Goal: Task Accomplishment & Management: Manage account settings

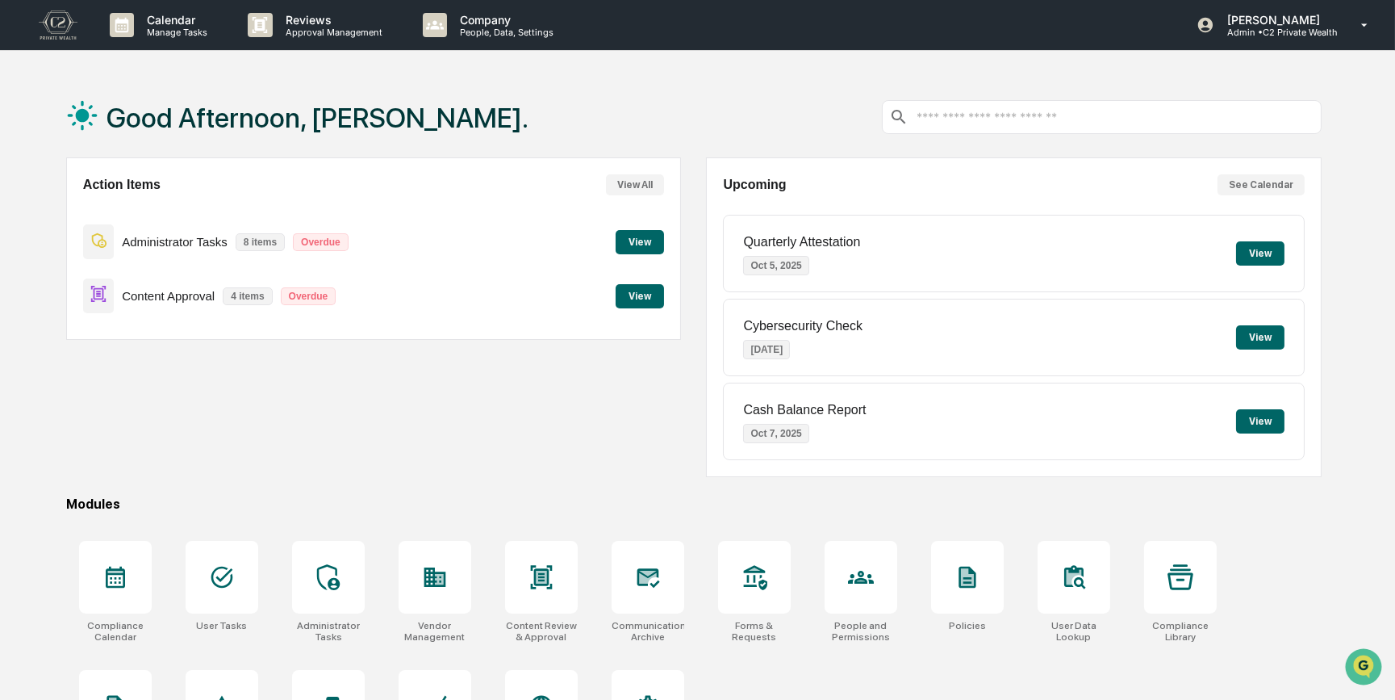
click at [642, 295] on button "View" at bounding box center [640, 296] width 48 height 24
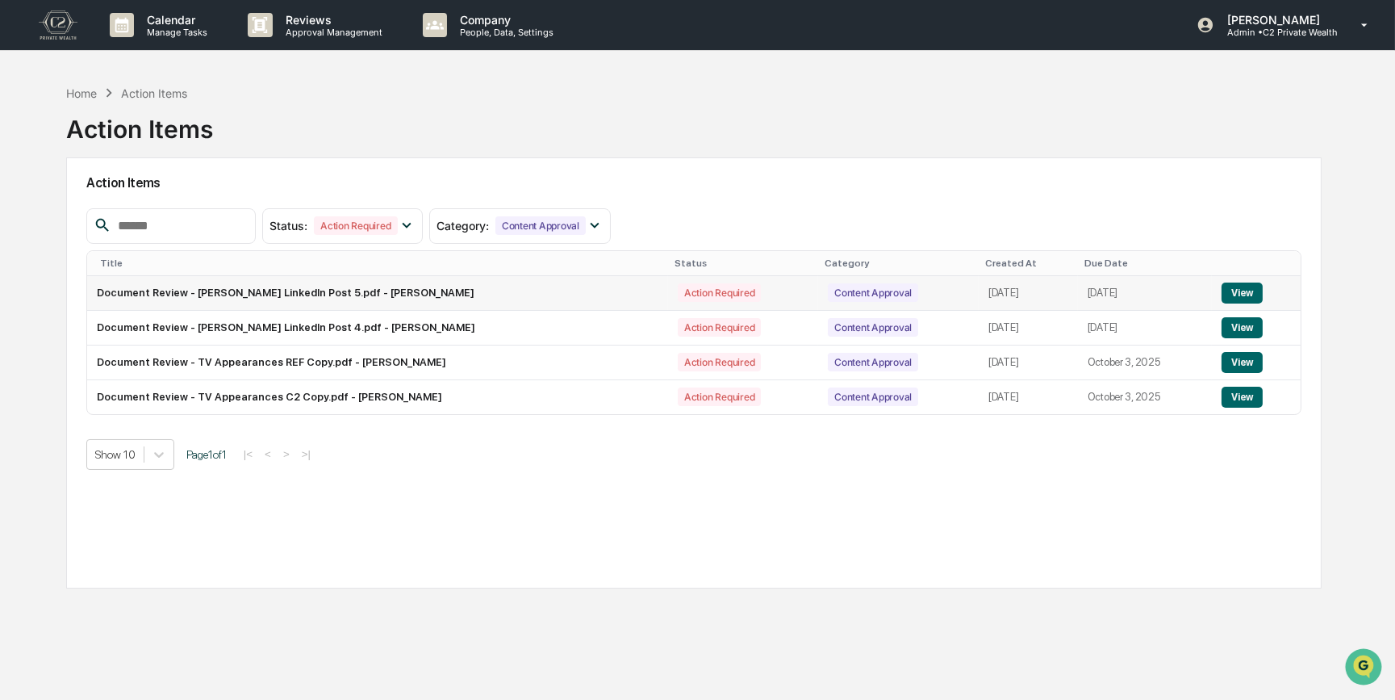
click at [1236, 289] on button "View" at bounding box center [1242, 292] width 41 height 21
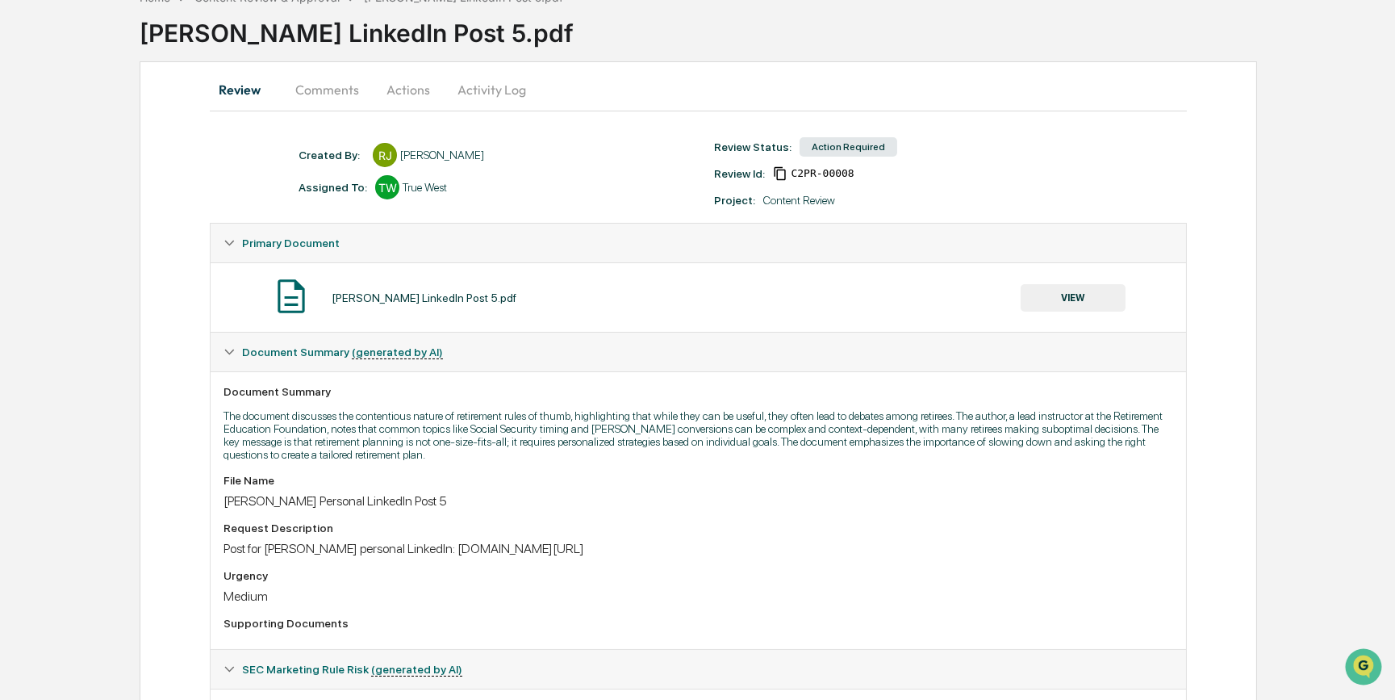
scroll to position [36, 0]
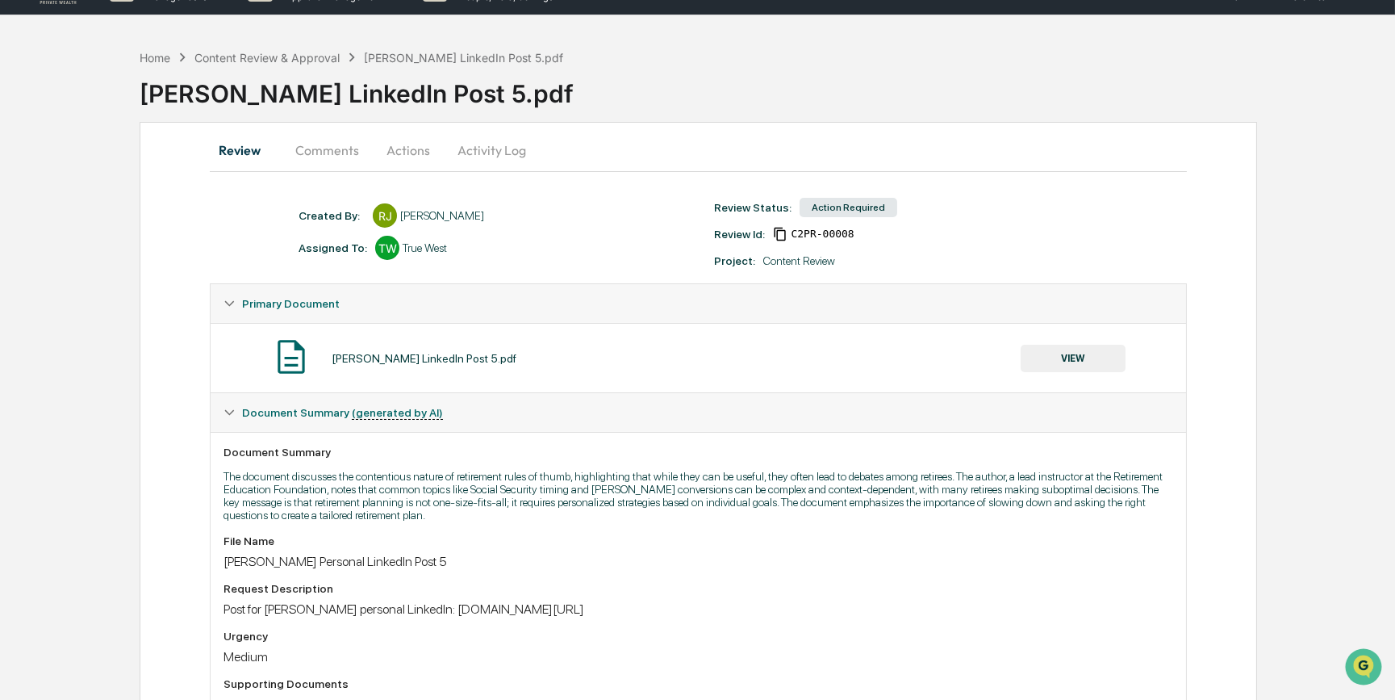
click at [1081, 354] on button "VIEW" at bounding box center [1073, 358] width 105 height 27
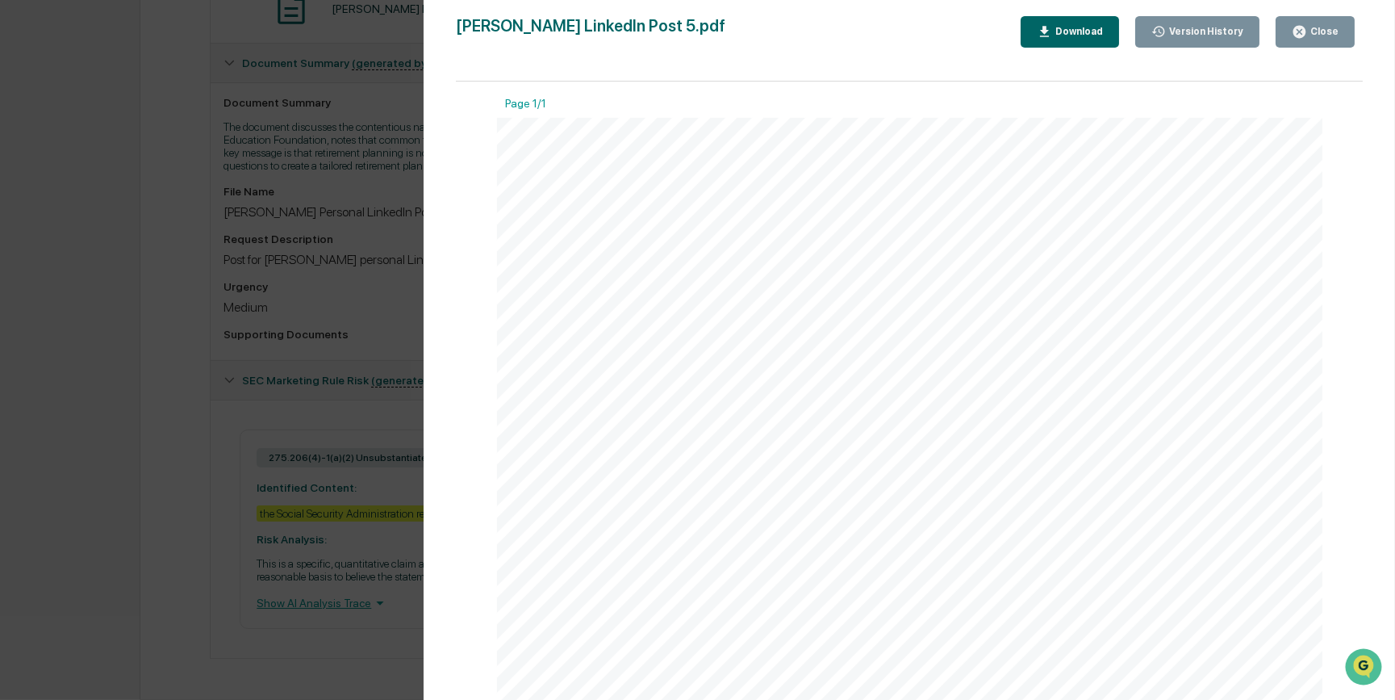
scroll to position [0, 0]
click at [360, 323] on div "Version History 09/27/2025, 05:31 PM Reagan Jones Kirk LinkedIn Post 5.pdf Clos…" at bounding box center [697, 350] width 1395 height 700
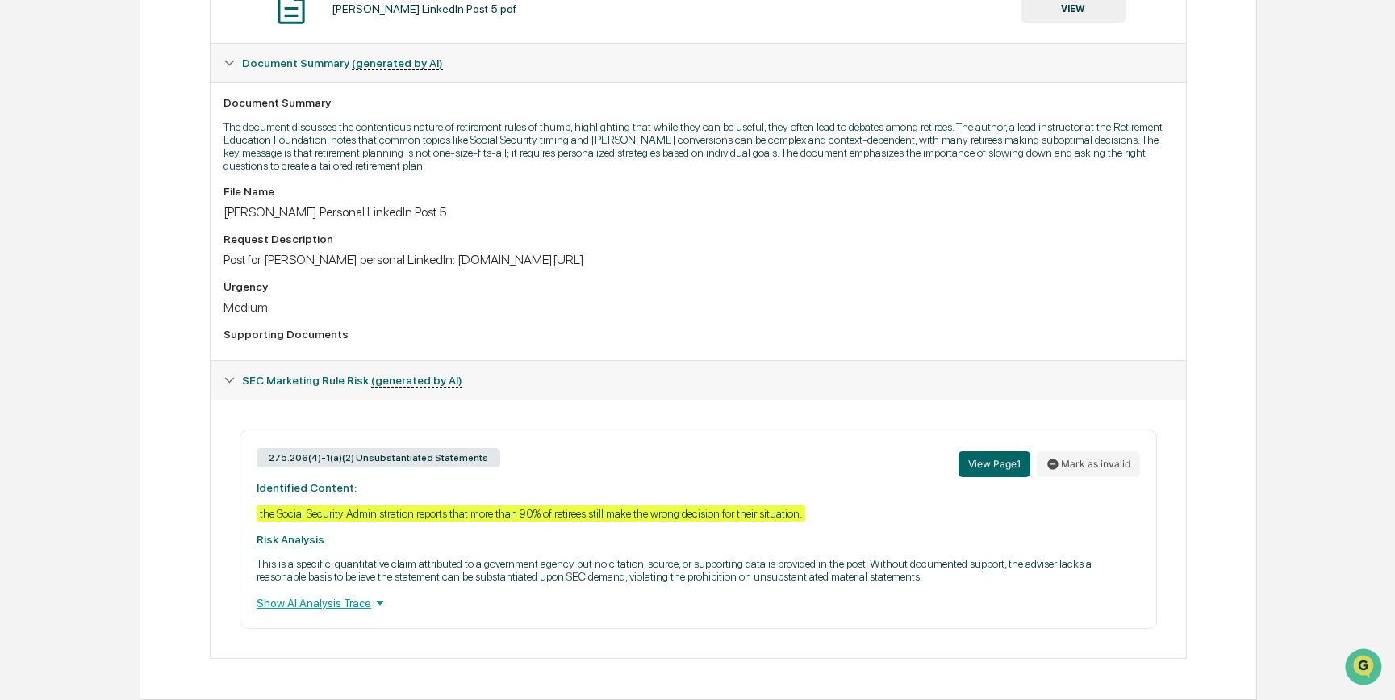
scroll to position [380, 0]
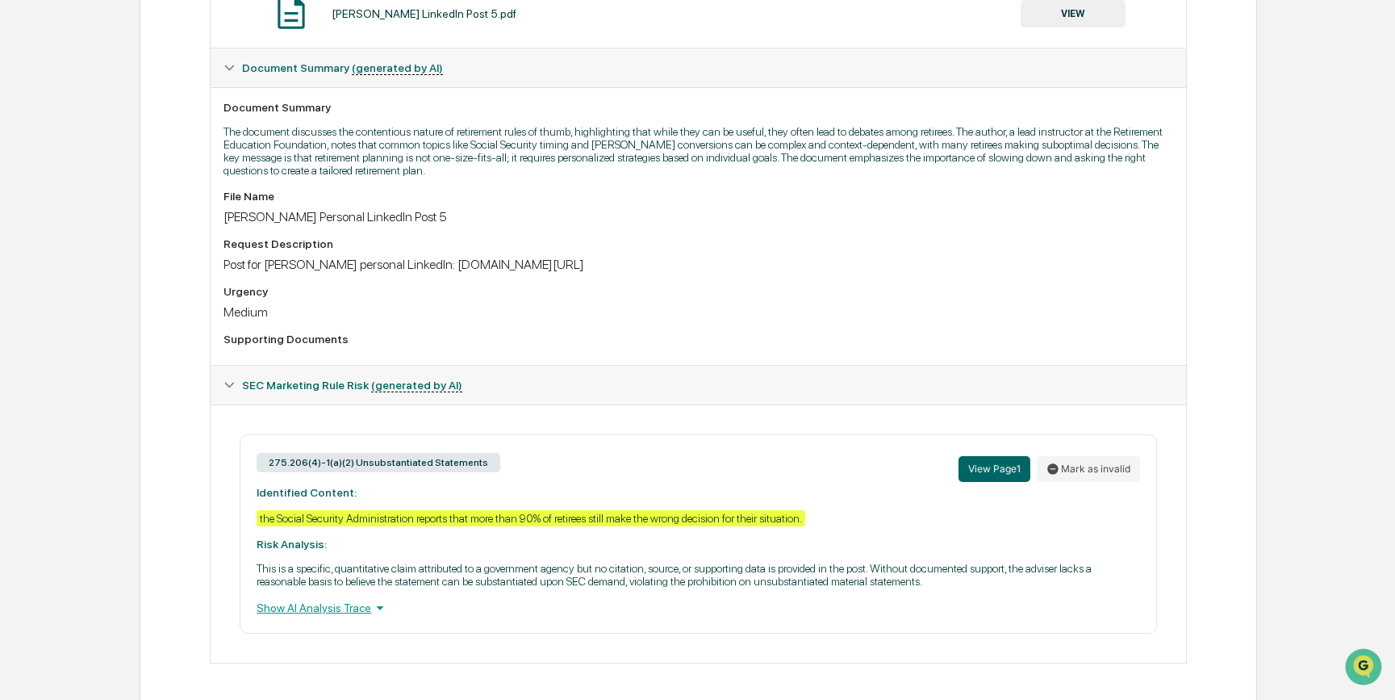
click at [926, 237] on div "File Name Kirk Personal LinkedIn Post 5 Request Description Post for Kirk Cassi…" at bounding box center [698, 271] width 949 height 162
click at [817, 315] on div "Medium" at bounding box center [698, 311] width 949 height 15
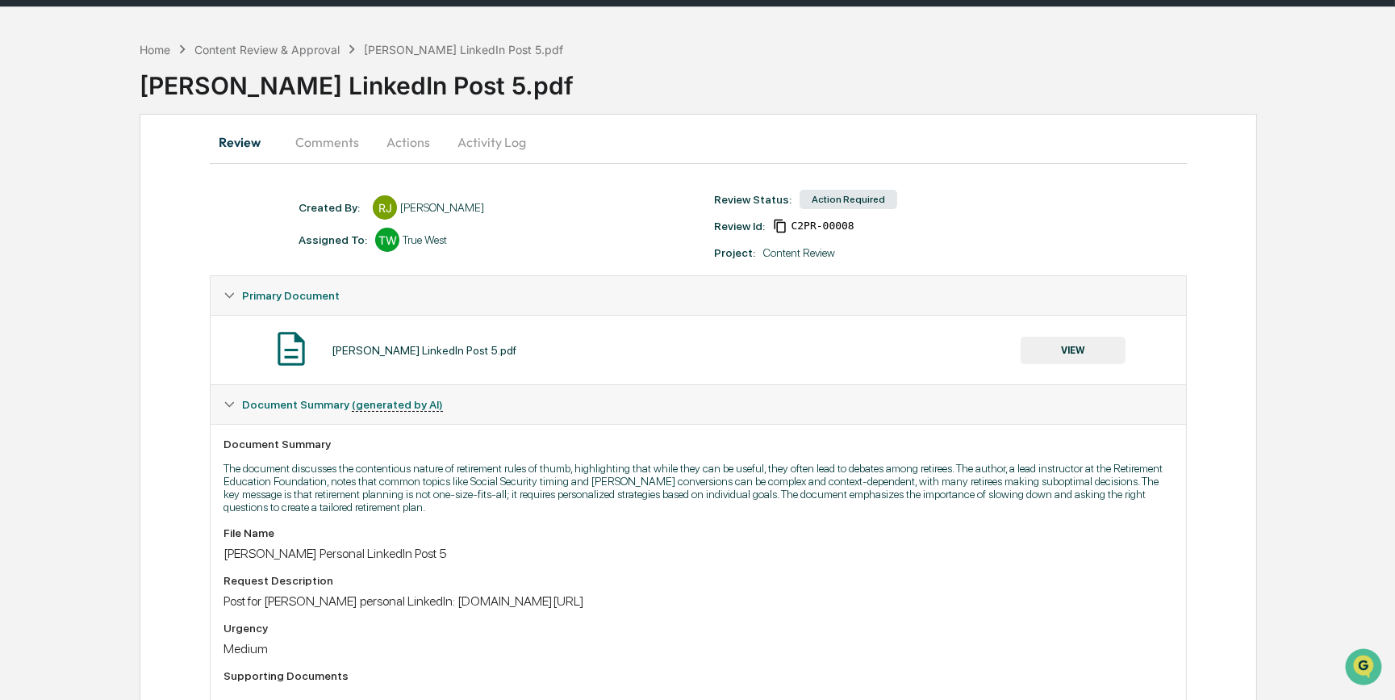
scroll to position [0, 0]
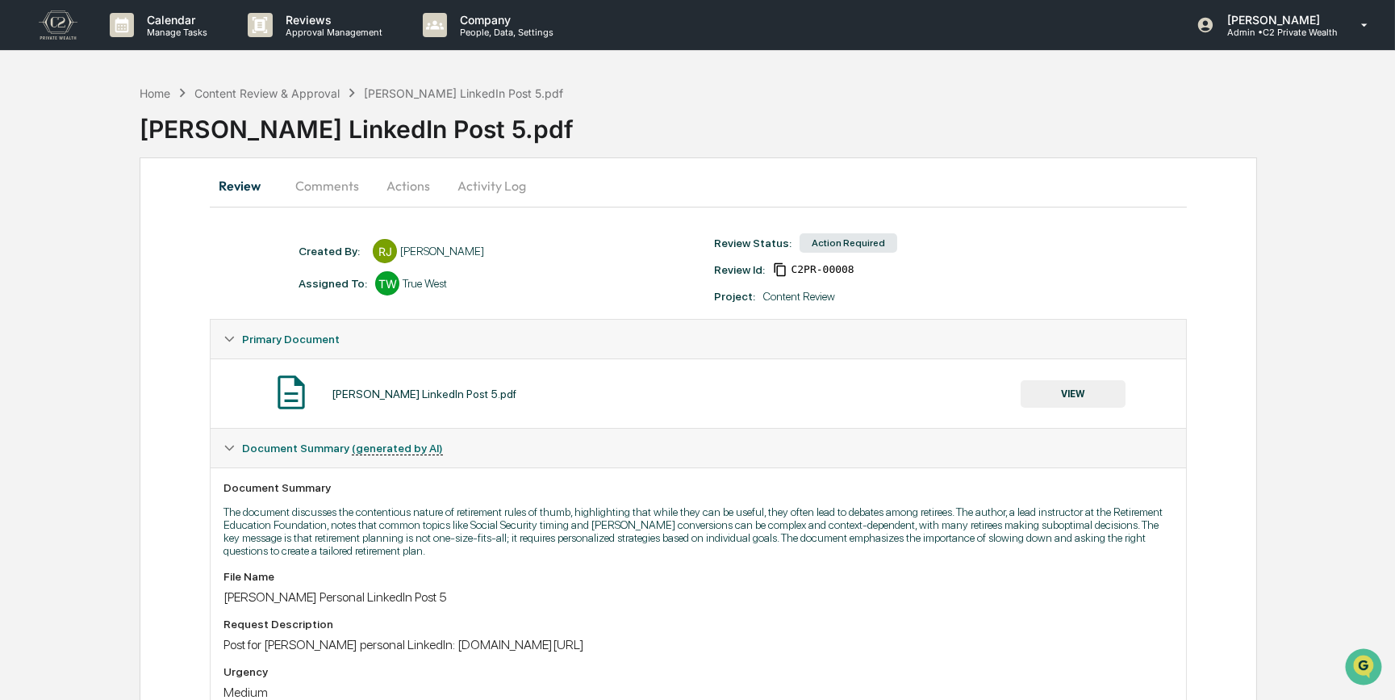
click at [1087, 399] on button "VIEW" at bounding box center [1073, 393] width 105 height 27
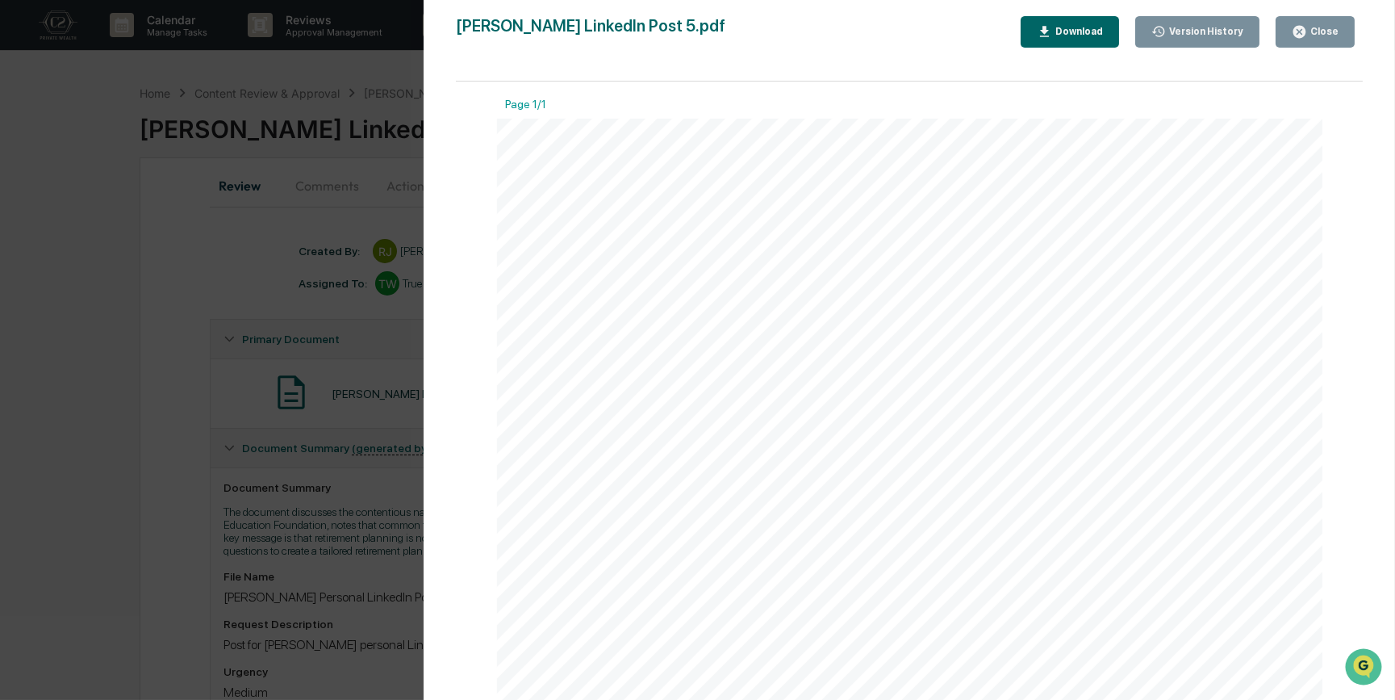
scroll to position [146, 0]
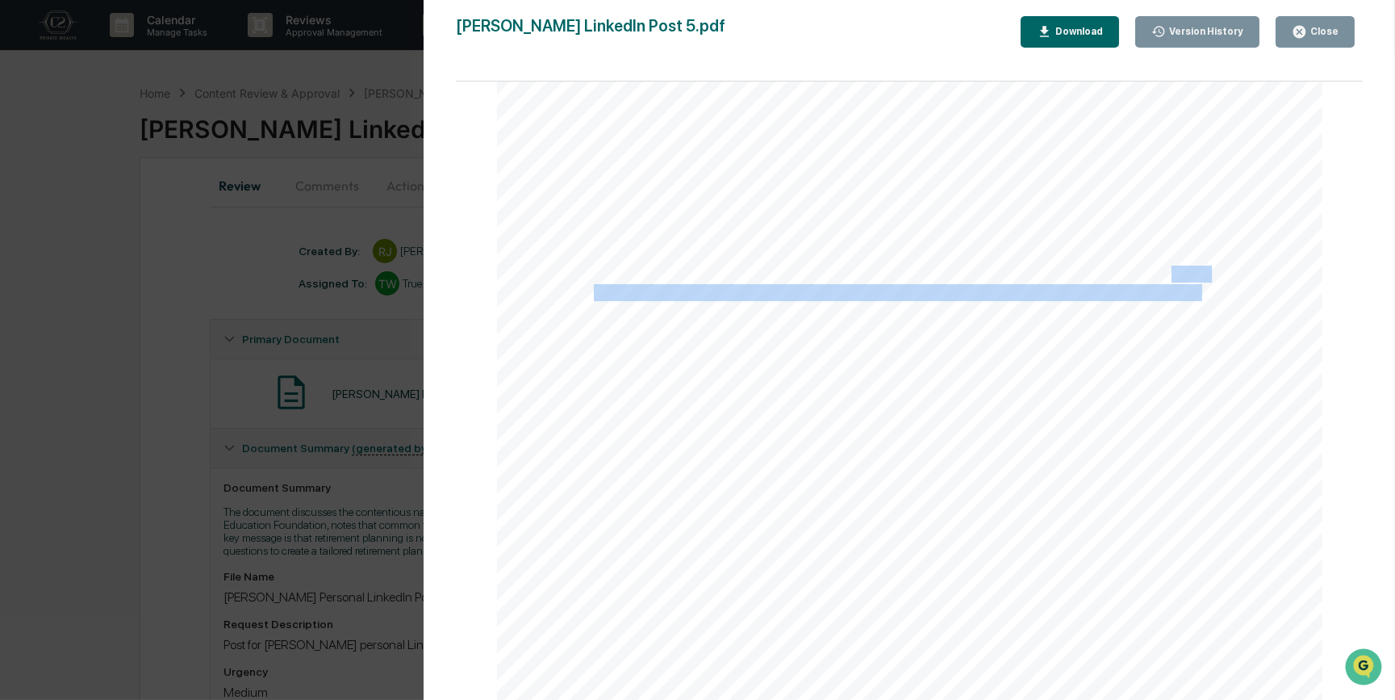
drag, startPoint x: 1168, startPoint y: 276, endPoint x: 1198, endPoint y: 288, distance: 32.2
drag, startPoint x: 1198, startPoint y: 288, endPoint x: 1211, endPoint y: 301, distance: 18.3
click at [1211, 301] on div "Retirement Rules of Thumb: Helpful Guideposts or Dangerous Shortcuts? If you wa…" at bounding box center [910, 508] width 826 height 1071
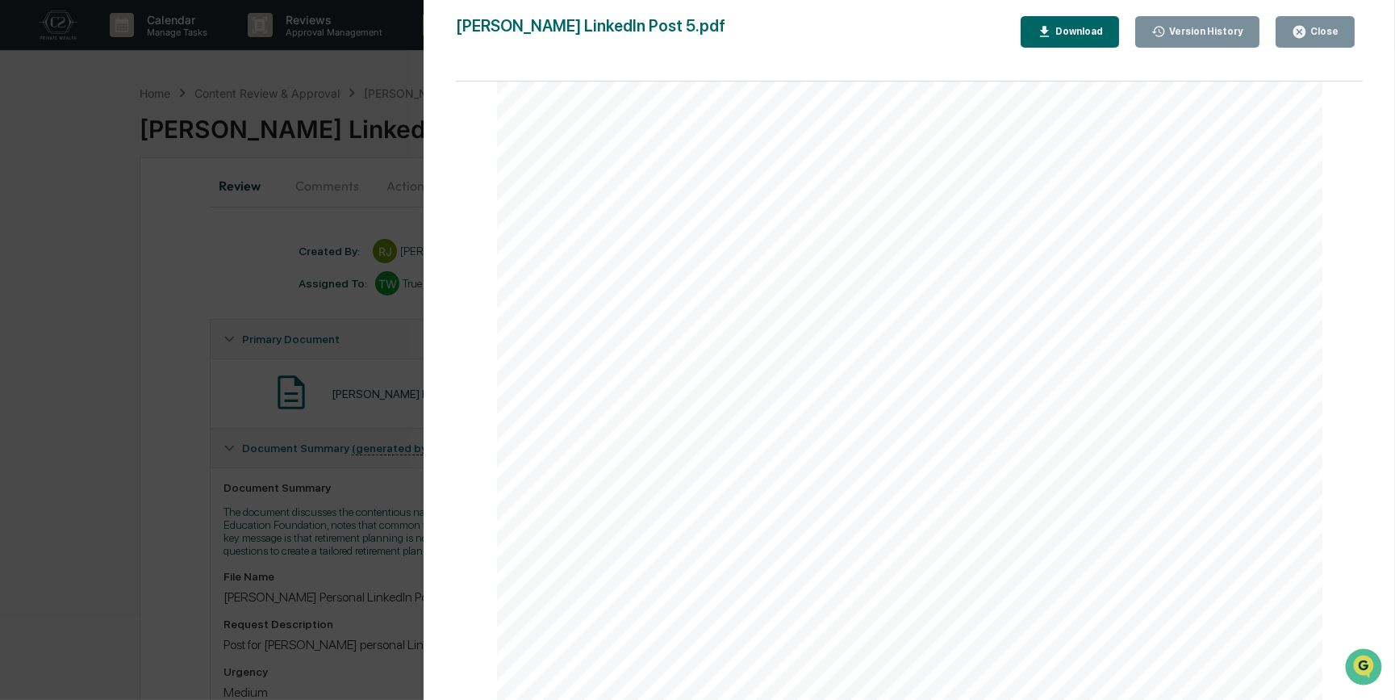
click at [587, 592] on div "Retirement Rules of Thumb: Helpful Guideposts or Dangerous Shortcuts? If you wa…" at bounding box center [910, 508] width 826 height 1071
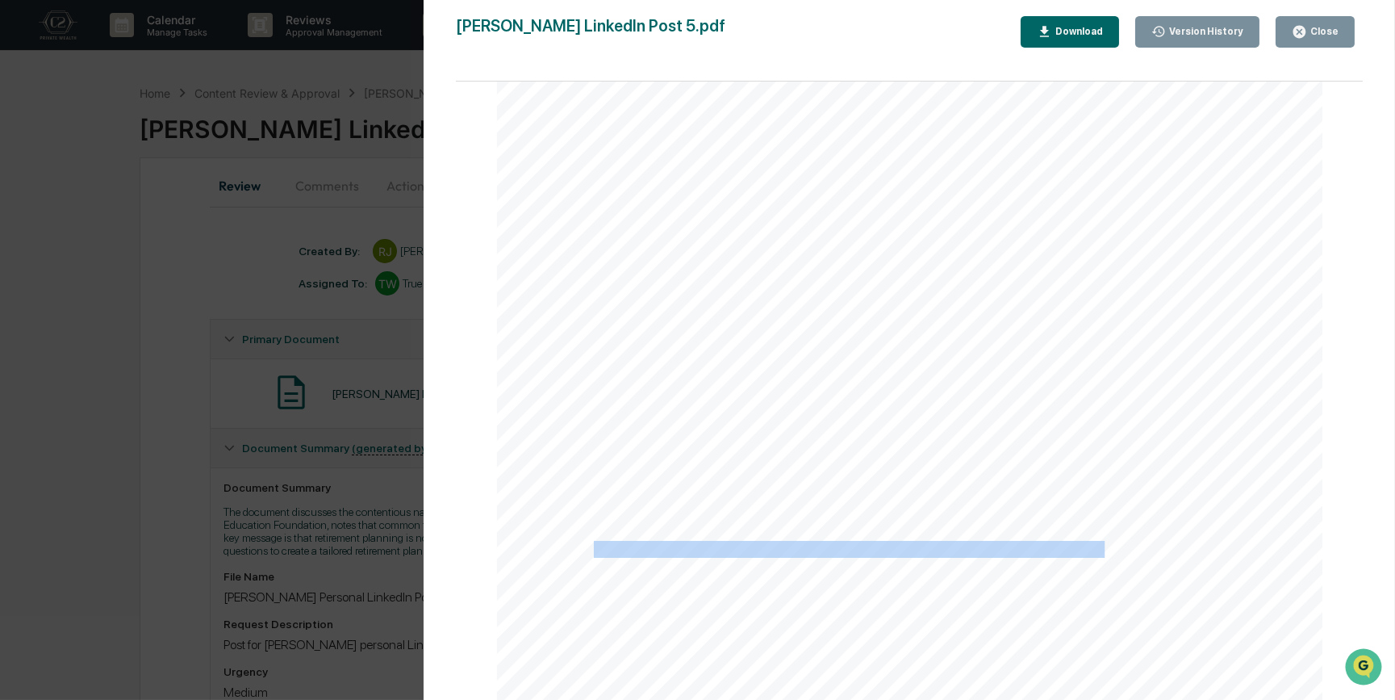
drag, startPoint x: 591, startPoint y: 548, endPoint x: 1157, endPoint y: 554, distance: 565.8
click at [1157, 554] on div "Retirement Rules of Thumb: Helpful Guideposts or Dangerous Shortcuts? If you wa…" at bounding box center [910, 508] width 826 height 1071
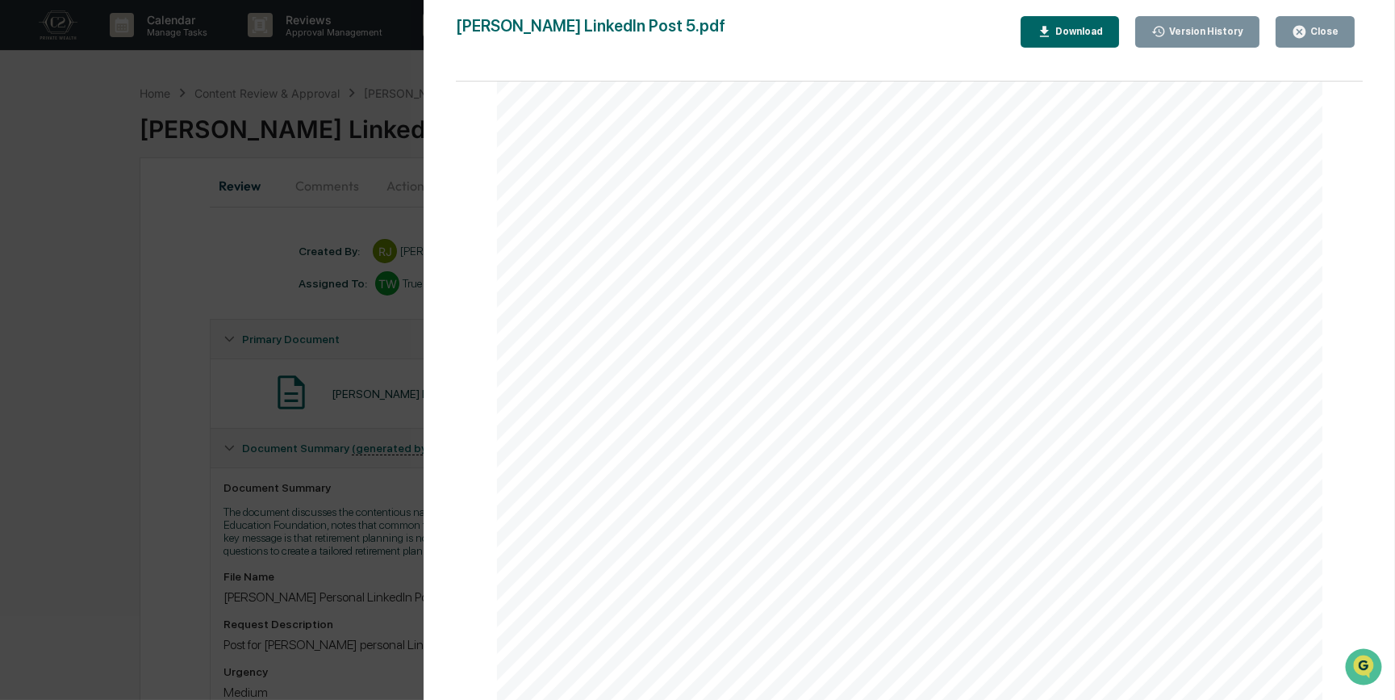
click at [153, 433] on div "Version History 09/27/2025, 05:31 PM Reagan Jones Kirk LinkedIn Post 5.pdf Clos…" at bounding box center [697, 350] width 1395 height 700
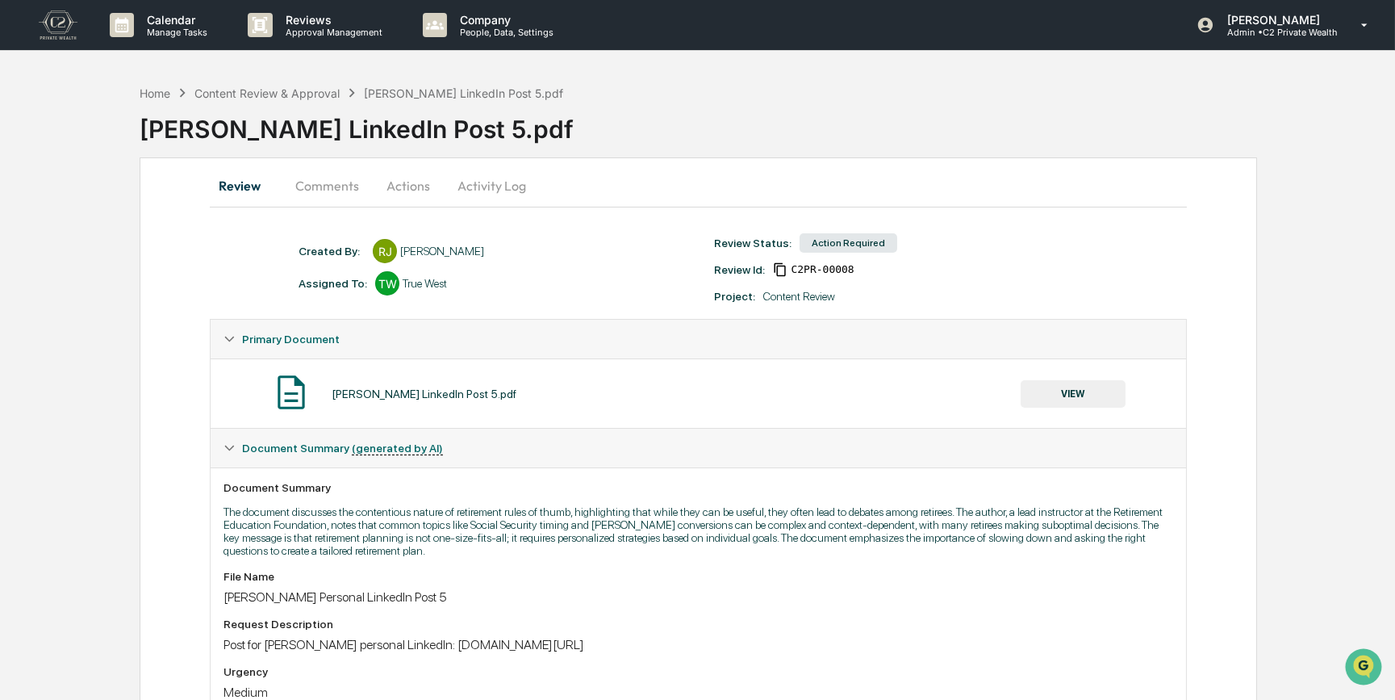
click at [400, 184] on button "Actions" at bounding box center [408, 185] width 73 height 39
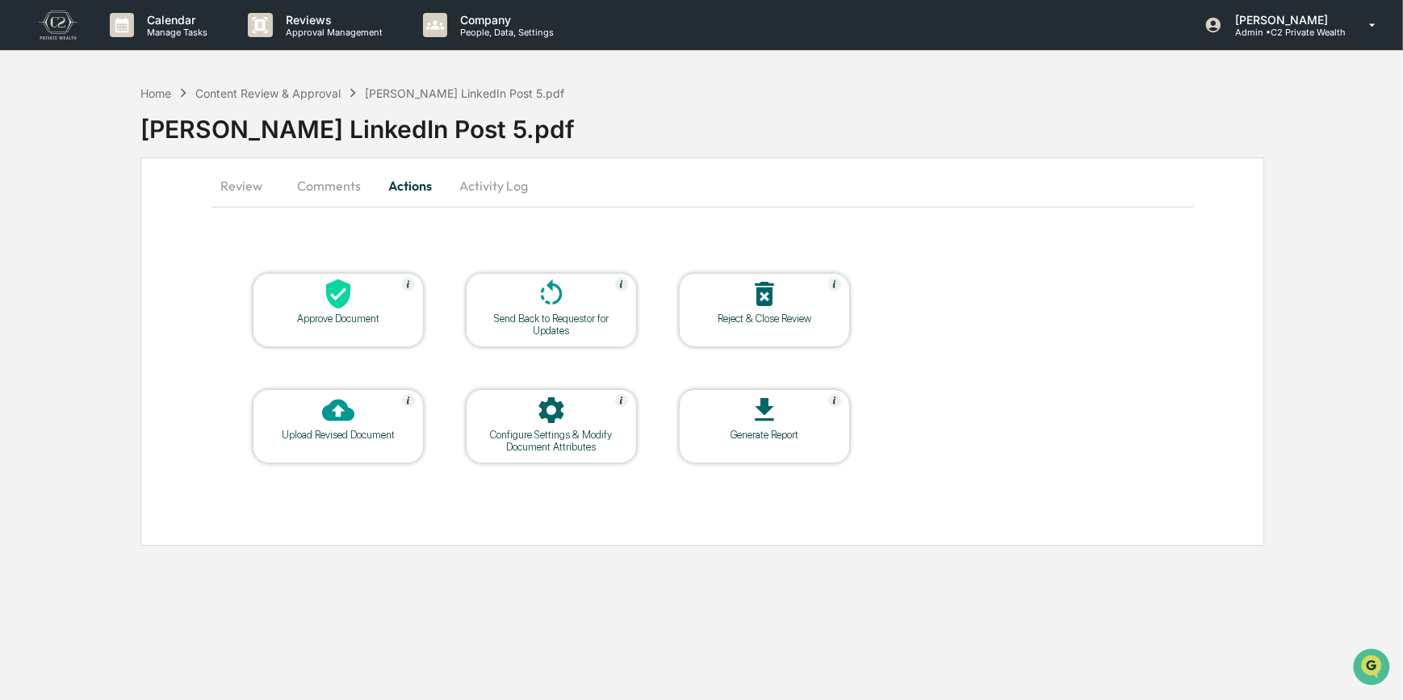
click at [370, 315] on div "Approve Document" at bounding box center [338, 318] width 145 height 12
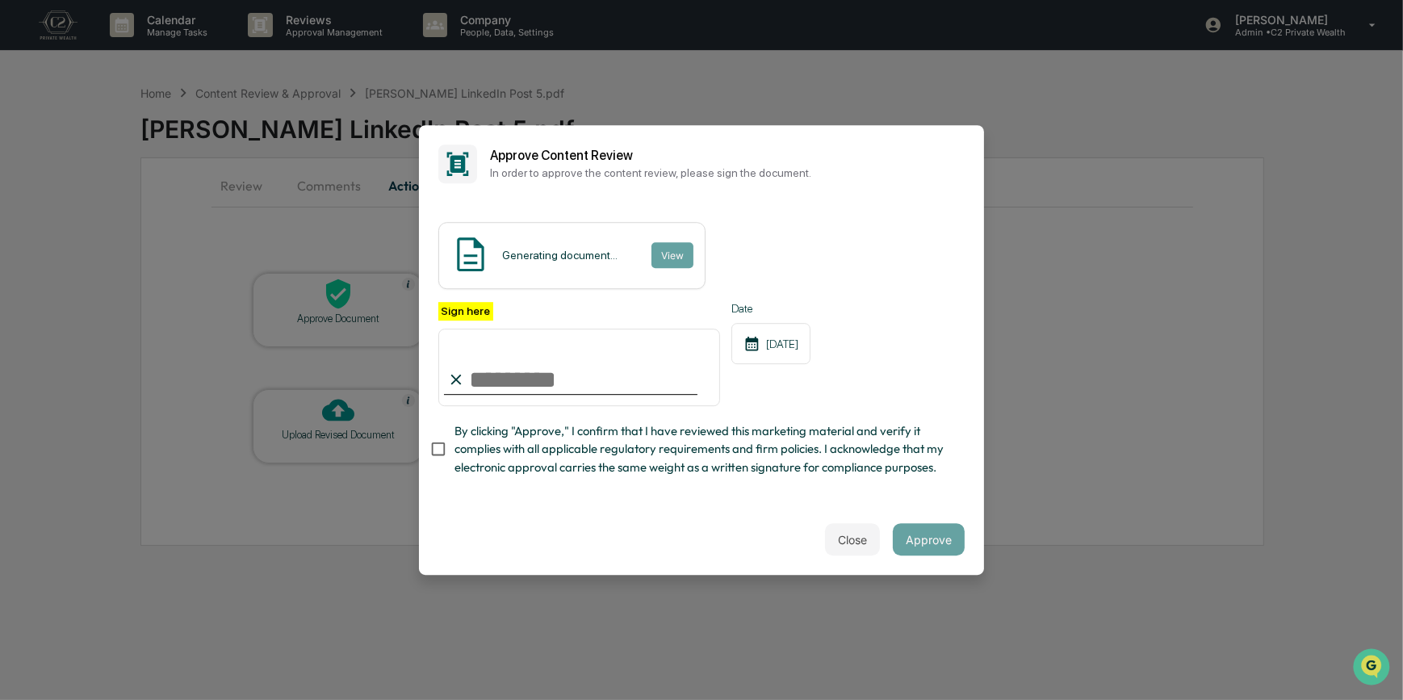
click at [517, 374] on input "Sign here" at bounding box center [579, 366] width 282 height 77
type input "*********"
click at [671, 242] on button "View" at bounding box center [671, 255] width 42 height 26
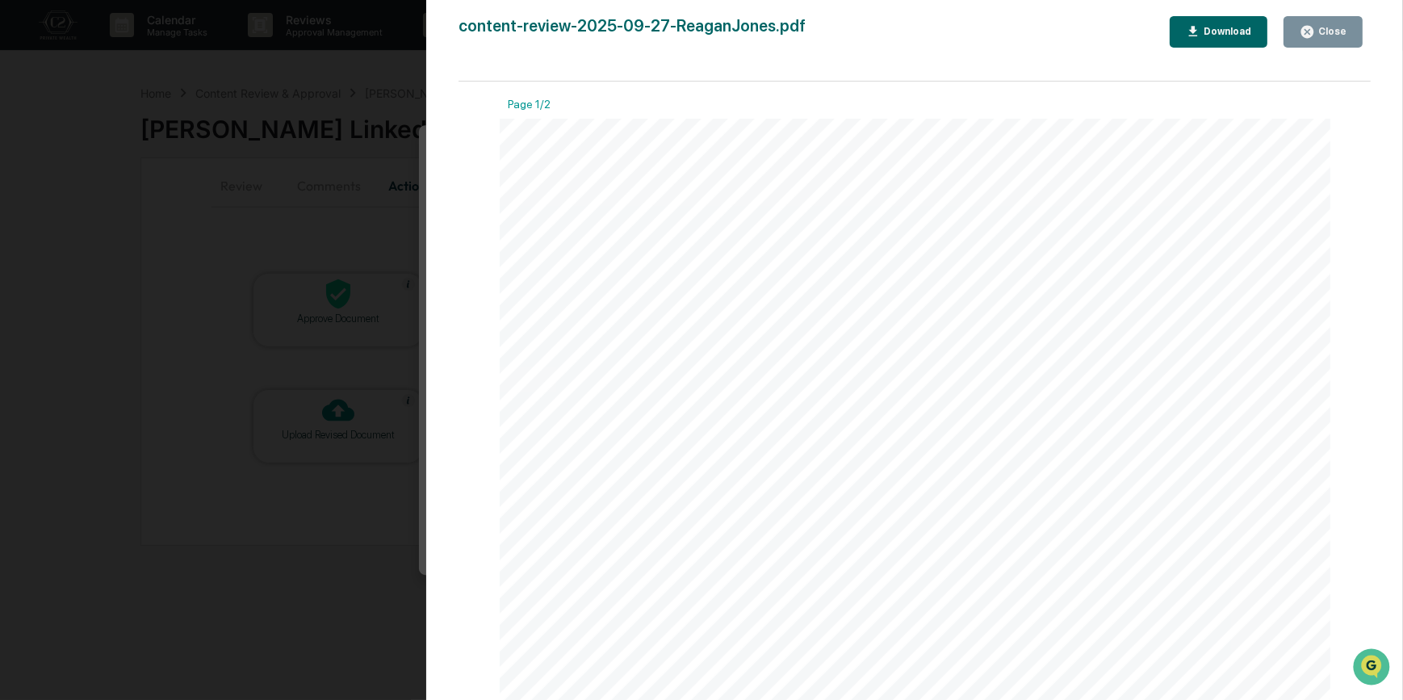
click at [390, 148] on div "Version History 09/30/2025, 09:34 PM Carliss Marshall content-review-2025-09-27…" at bounding box center [701, 350] width 1403 height 700
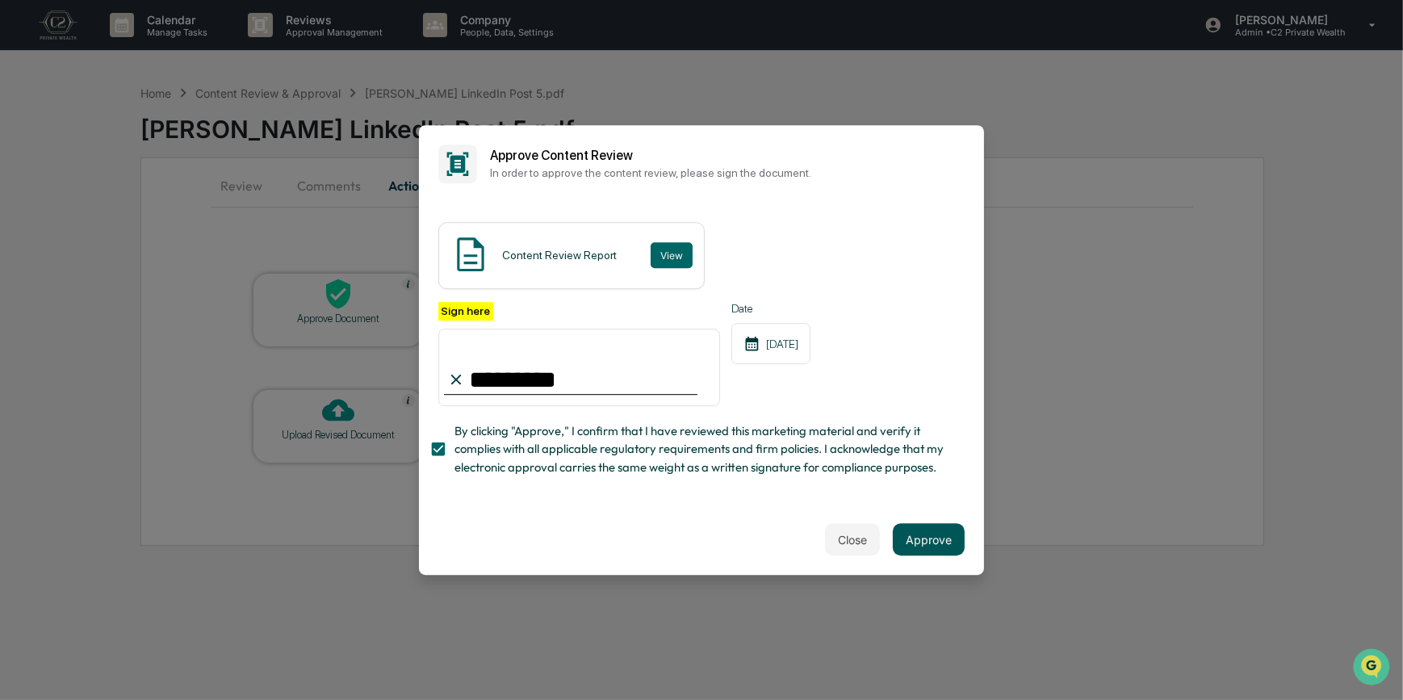
click at [922, 542] on button "Approve" at bounding box center [929, 539] width 72 height 32
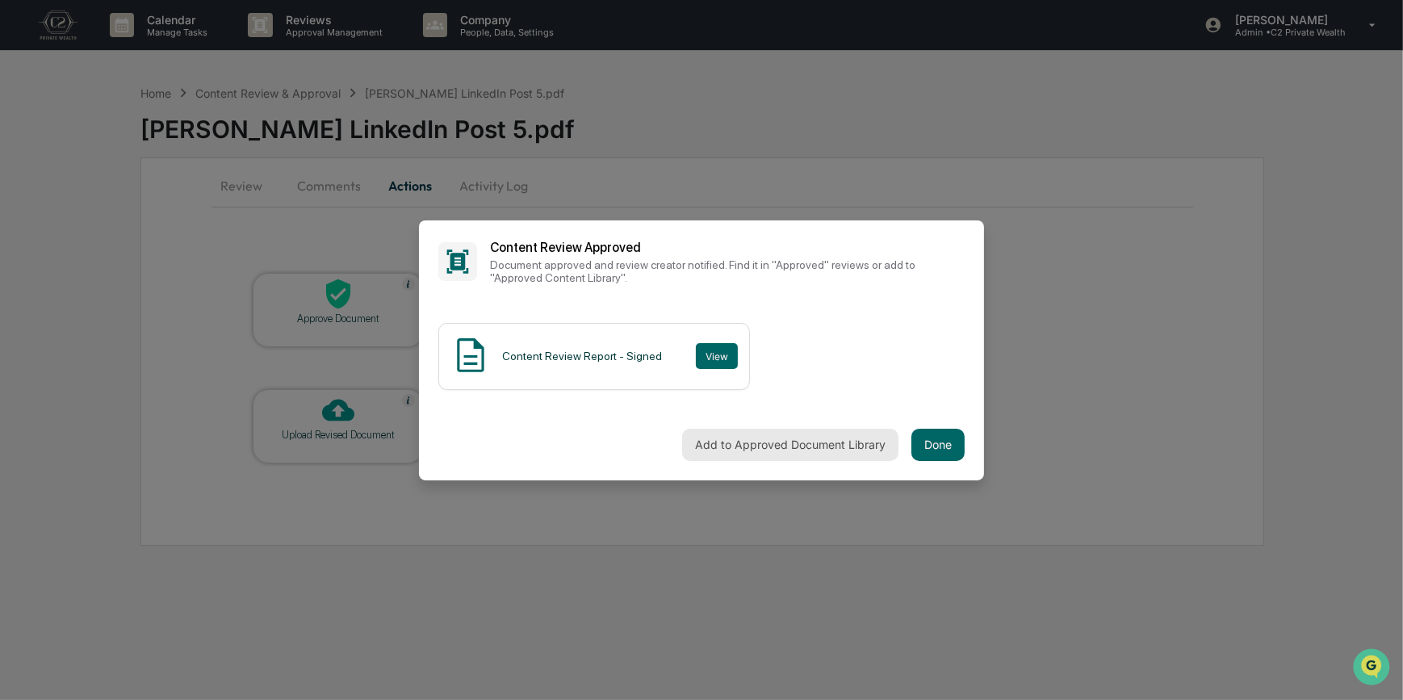
click at [777, 449] on button "Add to Approved Document Library" at bounding box center [790, 445] width 216 height 32
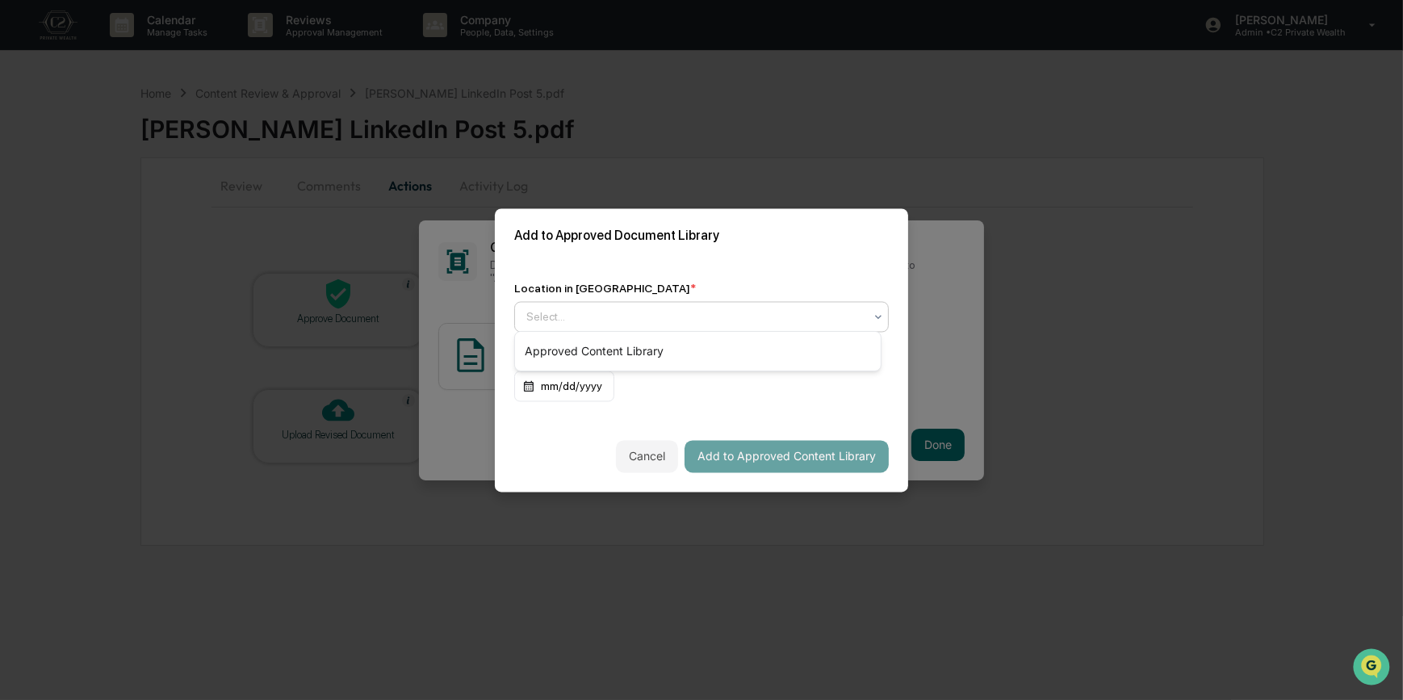
click at [574, 309] on div at bounding box center [694, 316] width 337 height 16
click at [583, 354] on div "Approved Content Library" at bounding box center [698, 351] width 366 height 32
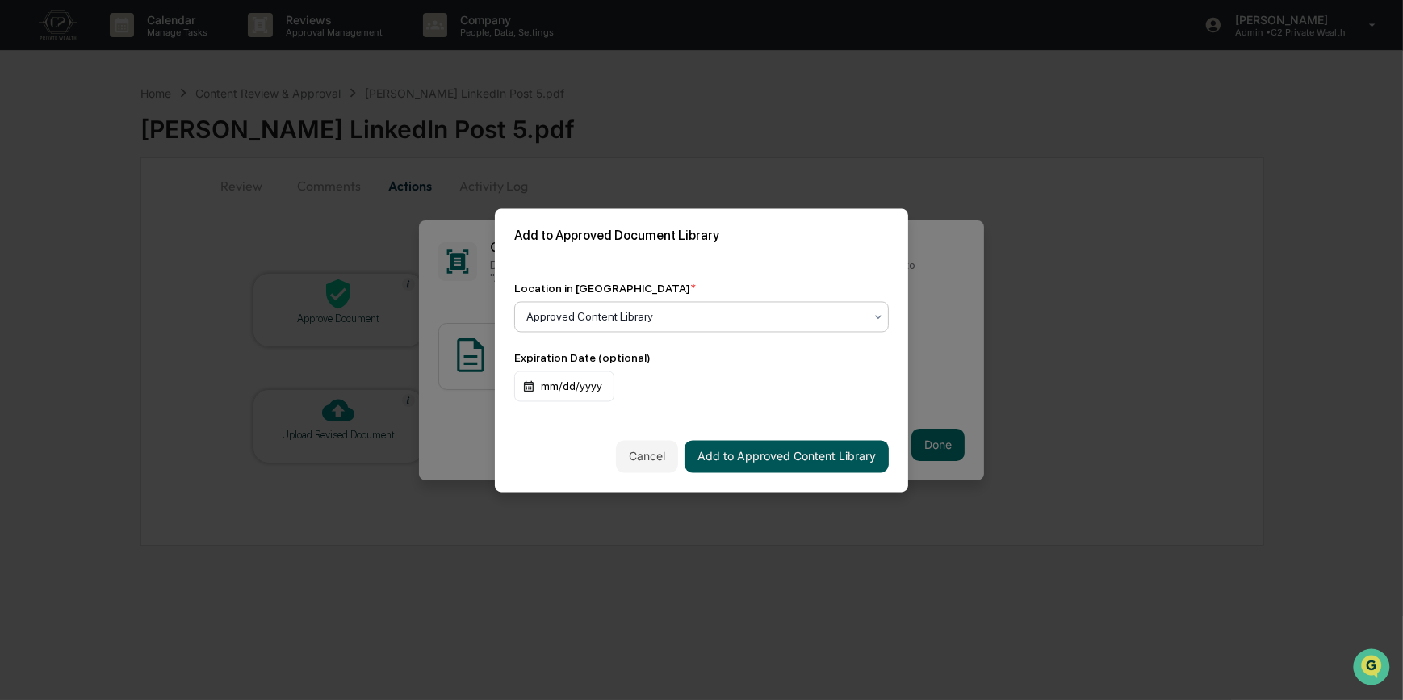
click at [765, 450] on button "Add to Approved Content Library" at bounding box center [786, 456] width 204 height 32
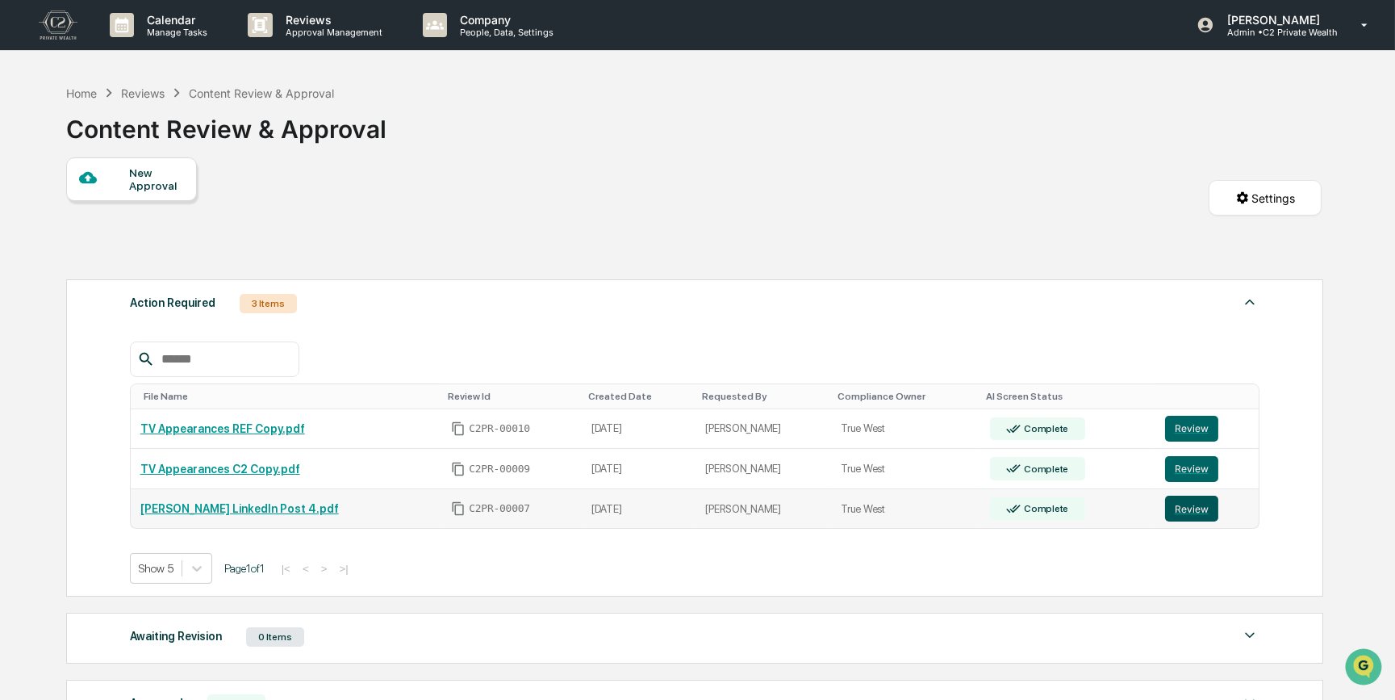
click at [1190, 508] on button "Review" at bounding box center [1191, 509] width 53 height 26
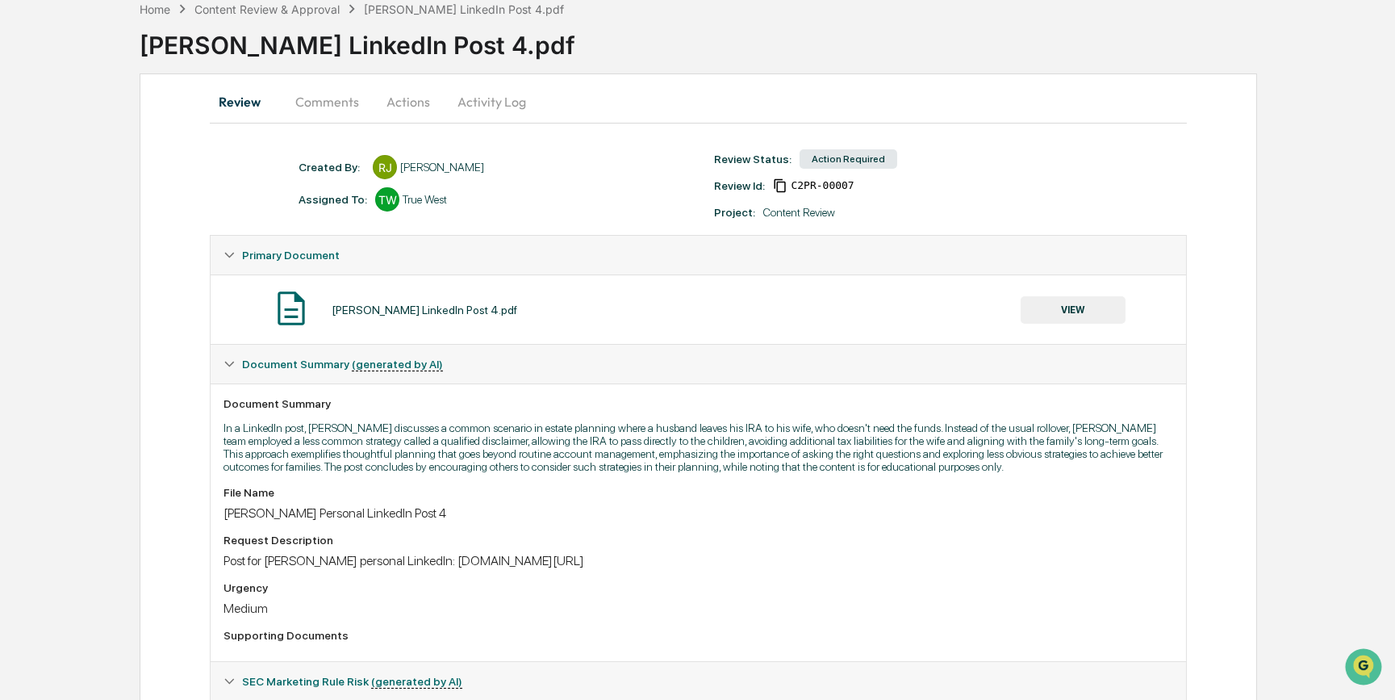
scroll to position [39, 0]
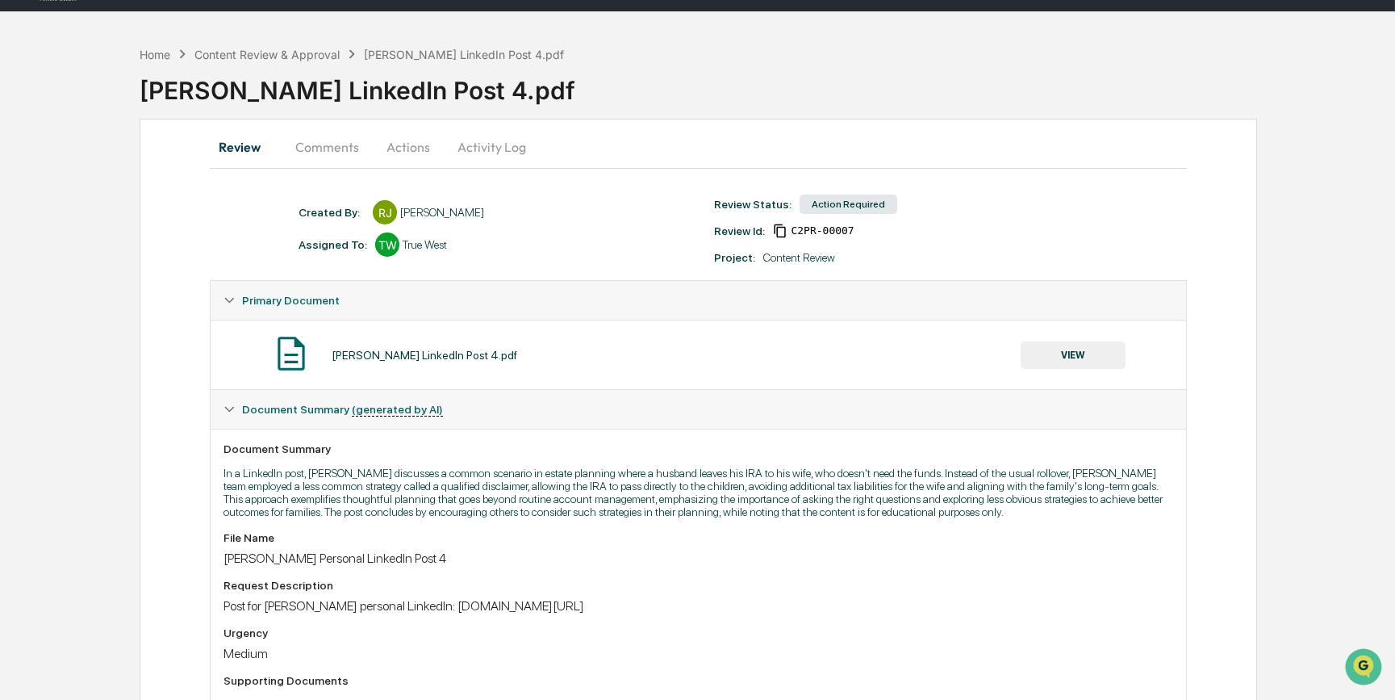
click at [1077, 353] on button "VIEW" at bounding box center [1073, 354] width 105 height 27
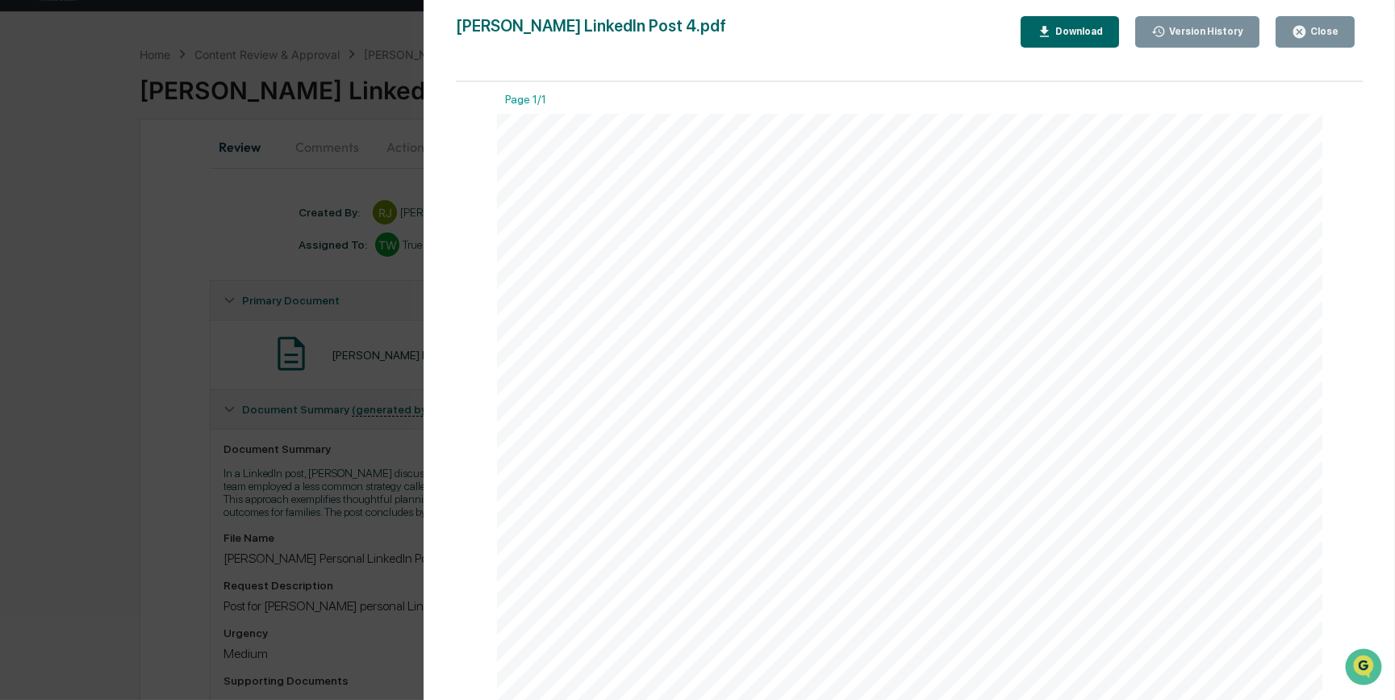
scroll to position [0, 0]
drag, startPoint x: 1008, startPoint y: 401, endPoint x: 834, endPoint y: 399, distance: 173.5
click at [834, 399] on span "Instead, we used a strategy many people (and frankly, most advisors) never cons…" at bounding box center [855, 399] width 523 height 15
copy span "(and frankly, most advisors)"
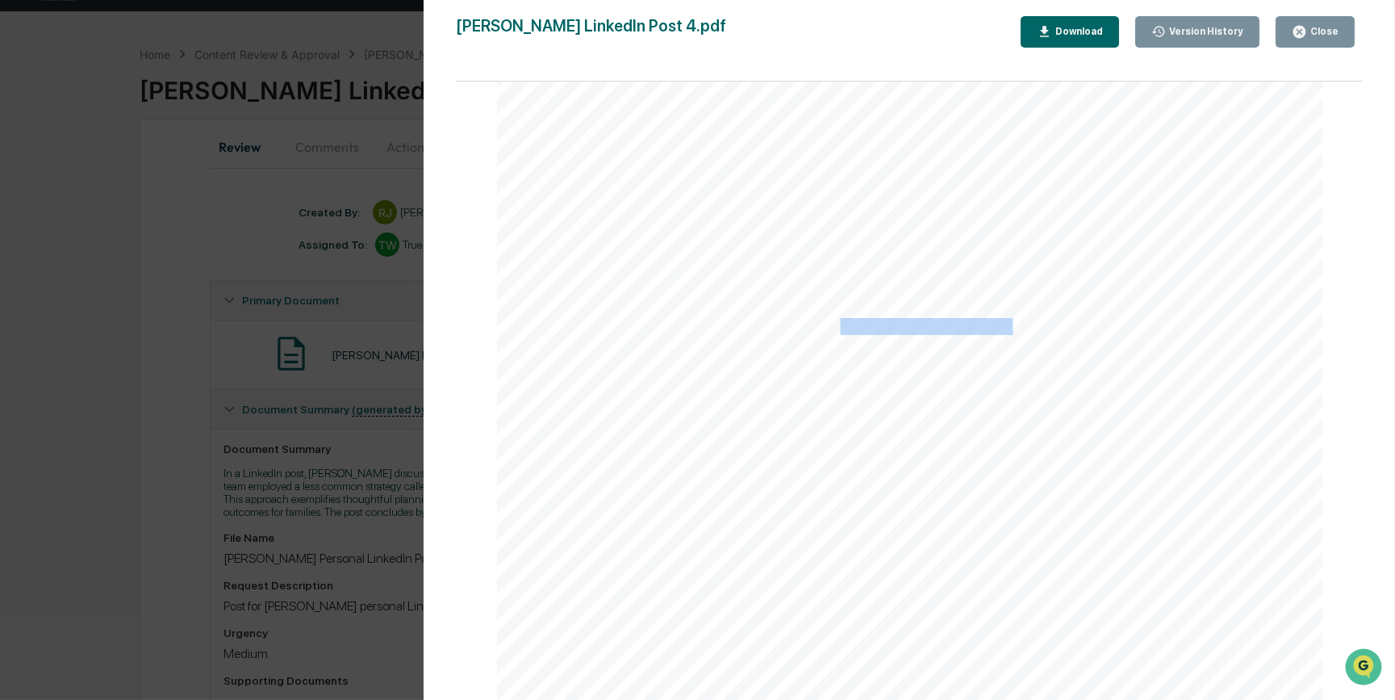
click at [1094, 34] on div "Download" at bounding box center [1077, 31] width 51 height 11
drag, startPoint x: 159, startPoint y: 442, endPoint x: 169, endPoint y: 411, distance: 32.9
click at [159, 442] on div "Version History 09/27/2025, 05:30 PM Reagan Jones Kirk LinkedIn Post 4.pdf Clos…" at bounding box center [697, 350] width 1395 height 700
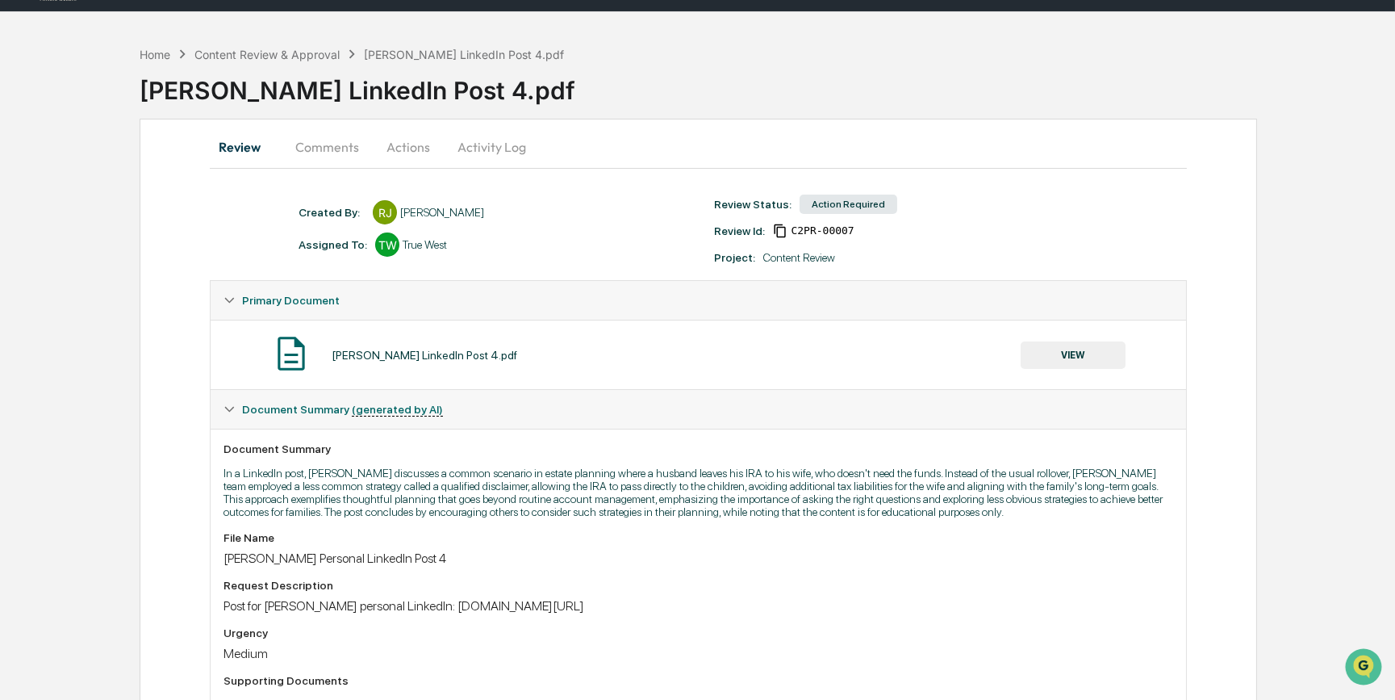
click at [329, 148] on button "Comments" at bounding box center [327, 147] width 90 height 39
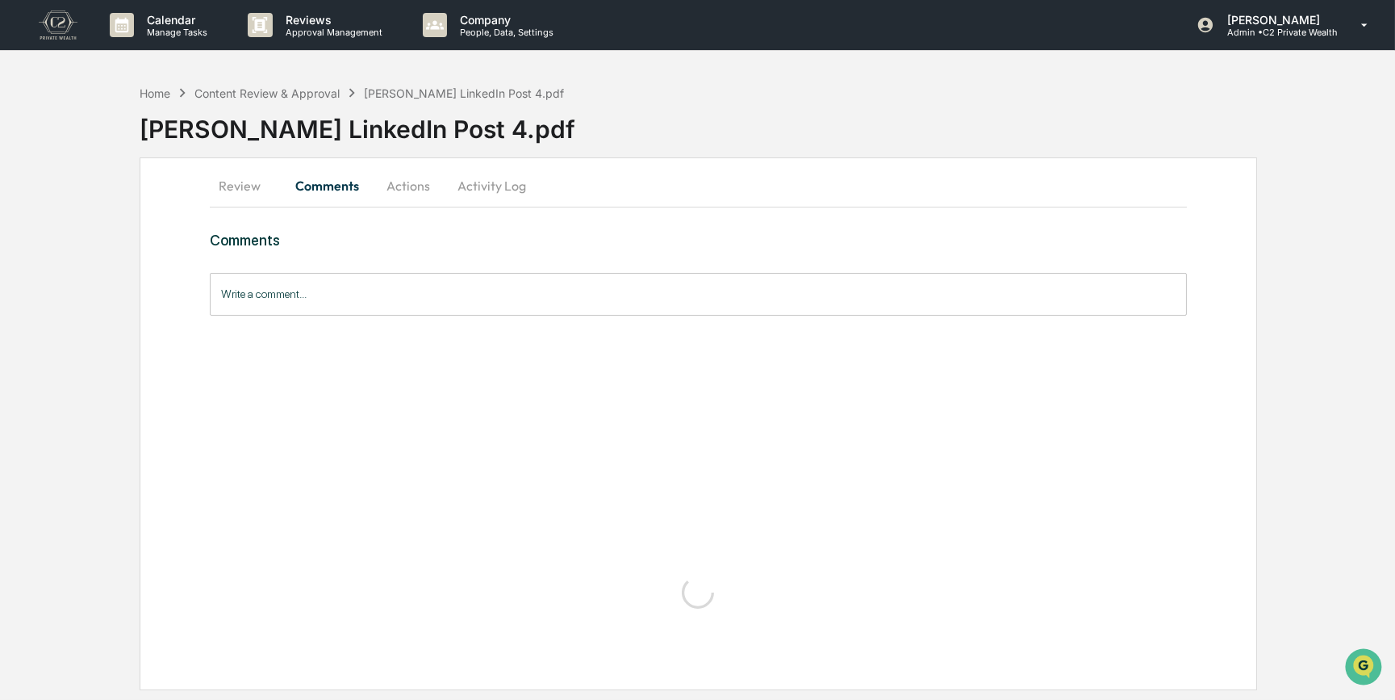
scroll to position [0, 0]
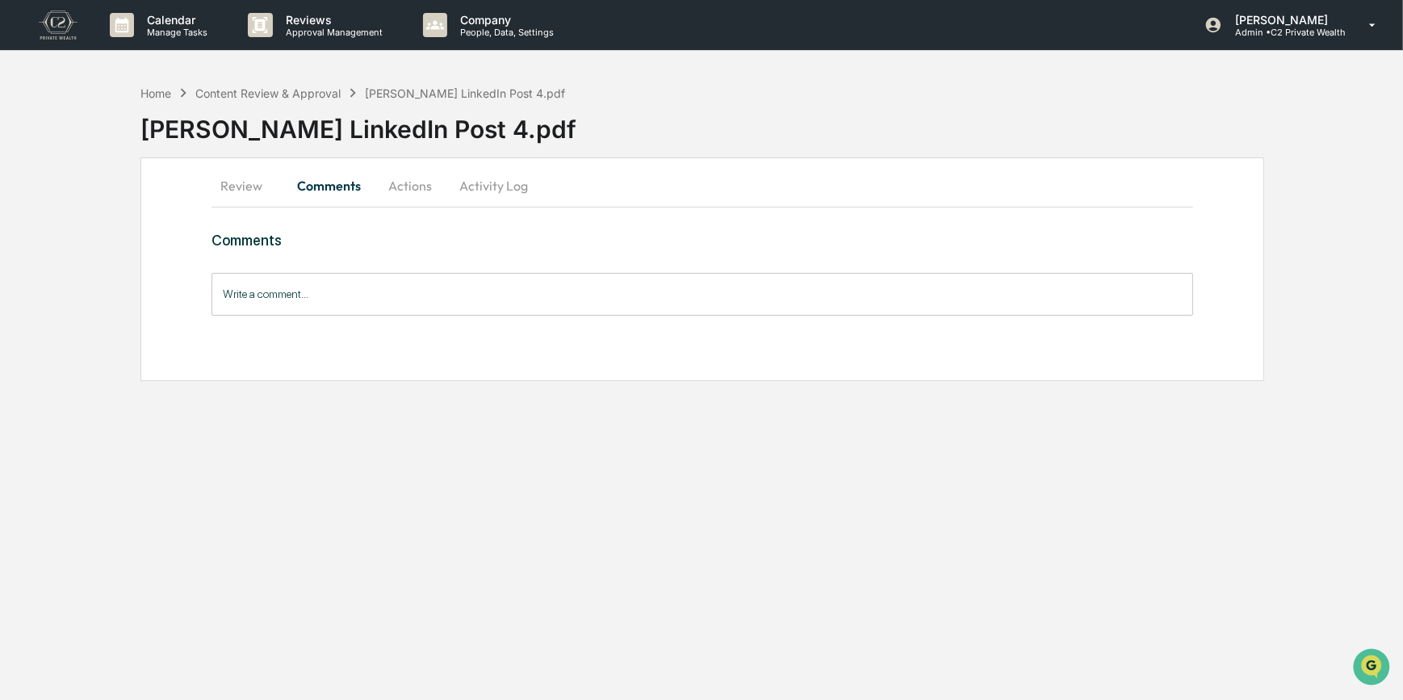
click at [299, 285] on div "Write a comment... Write a comment..." at bounding box center [702, 294] width 982 height 43
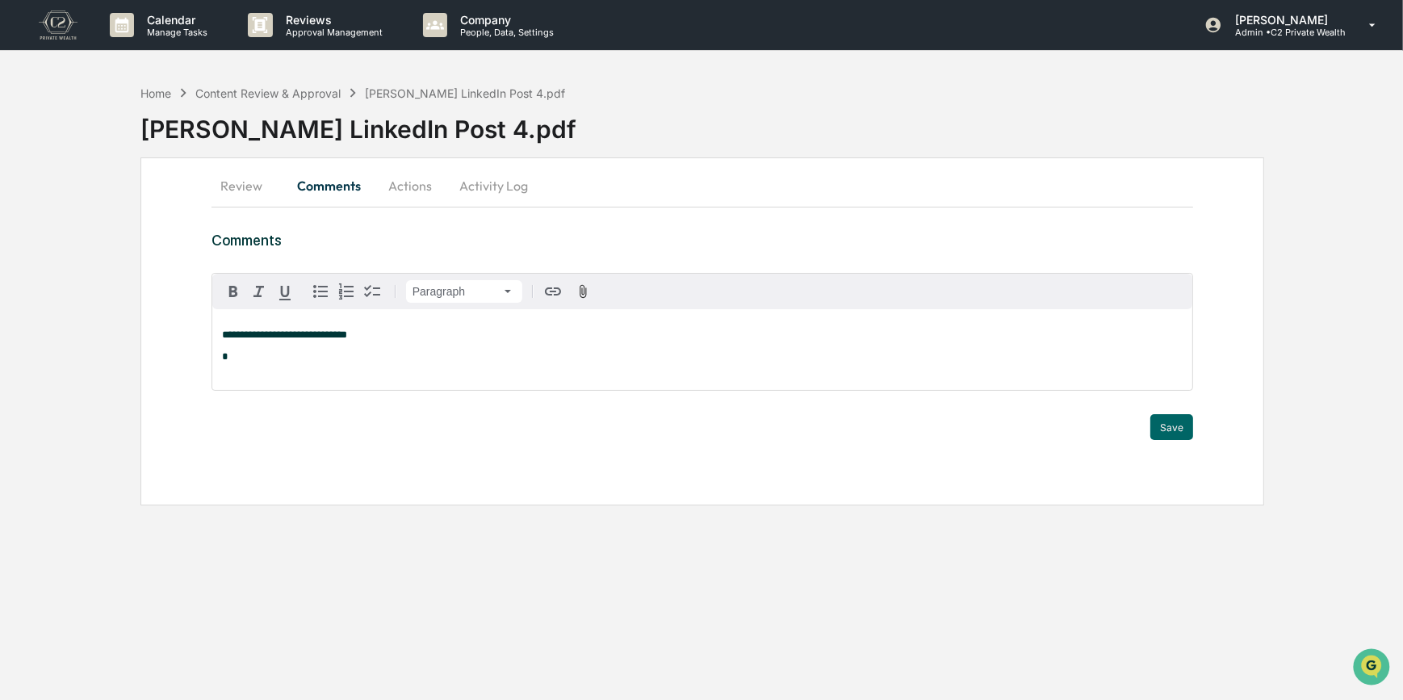
click at [224, 354] on p "*" at bounding box center [702, 356] width 961 height 11
click at [317, 285] on icon "button" at bounding box center [320, 291] width 19 height 19
click at [266, 362] on li "*" at bounding box center [710, 356] width 945 height 11
click at [262, 374] on li at bounding box center [710, 374] width 945 height 11
click at [241, 358] on span "**********" at bounding box center [327, 356] width 178 height 10
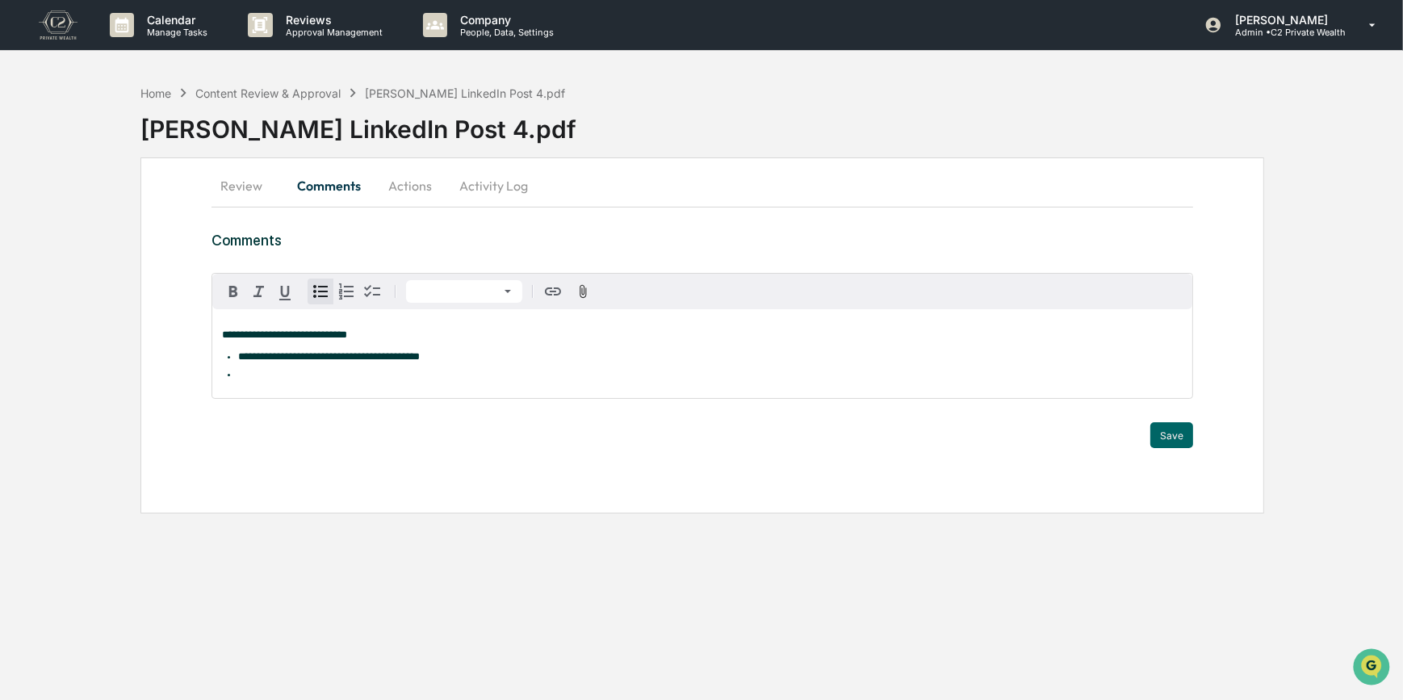
click at [256, 383] on div "**********" at bounding box center [702, 353] width 981 height 89
drag, startPoint x: 262, startPoint y: 379, endPoint x: 236, endPoint y: 381, distance: 25.9
click at [238, 379] on span "**********" at bounding box center [411, 374] width 347 height 10
drag, startPoint x: 268, startPoint y: 376, endPoint x: 234, endPoint y: 378, distance: 33.9
click at [234, 378] on ul "**********" at bounding box center [702, 365] width 961 height 29
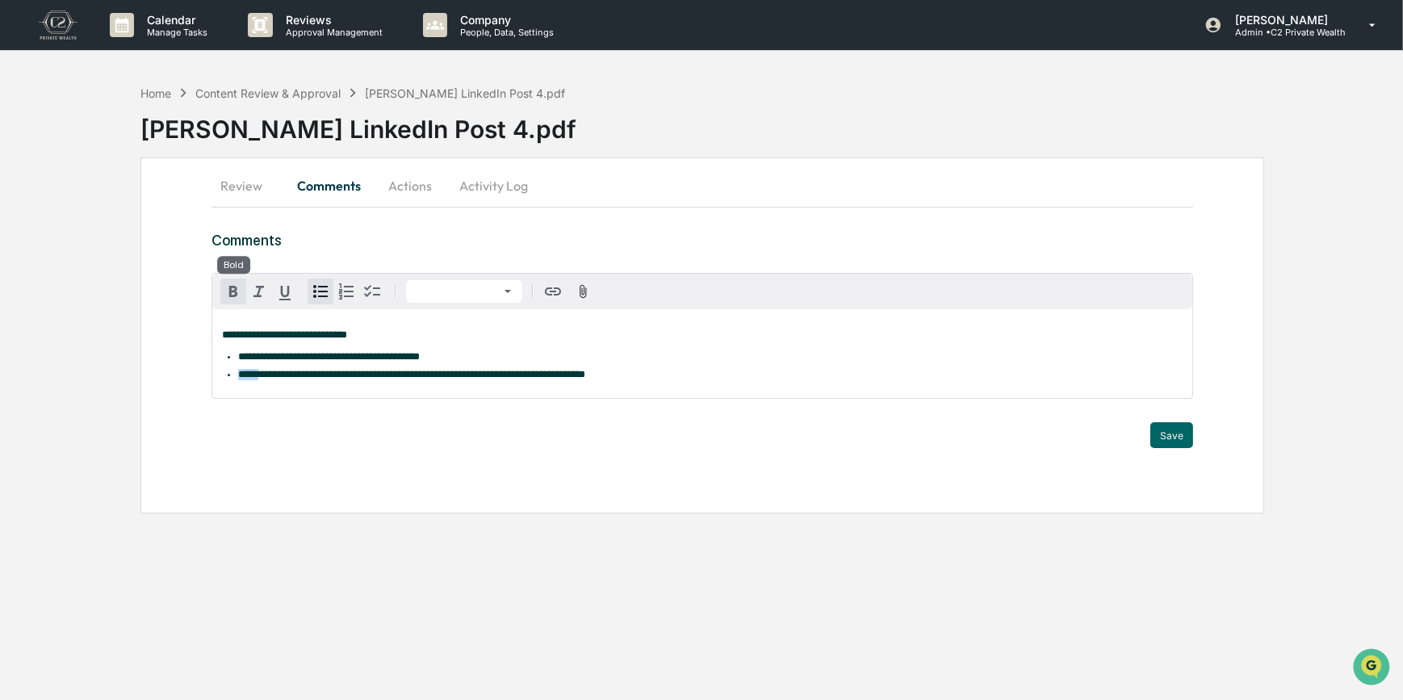
click at [234, 289] on icon "button" at bounding box center [233, 291] width 19 height 19
click at [313, 379] on span "**********" at bounding box center [421, 374] width 327 height 10
drag, startPoint x: 336, startPoint y: 379, endPoint x: 315, endPoint y: 376, distance: 21.1
click at [315, 376] on span "**********" at bounding box center [429, 374] width 343 height 10
click at [232, 298] on icon "button" at bounding box center [233, 291] width 19 height 19
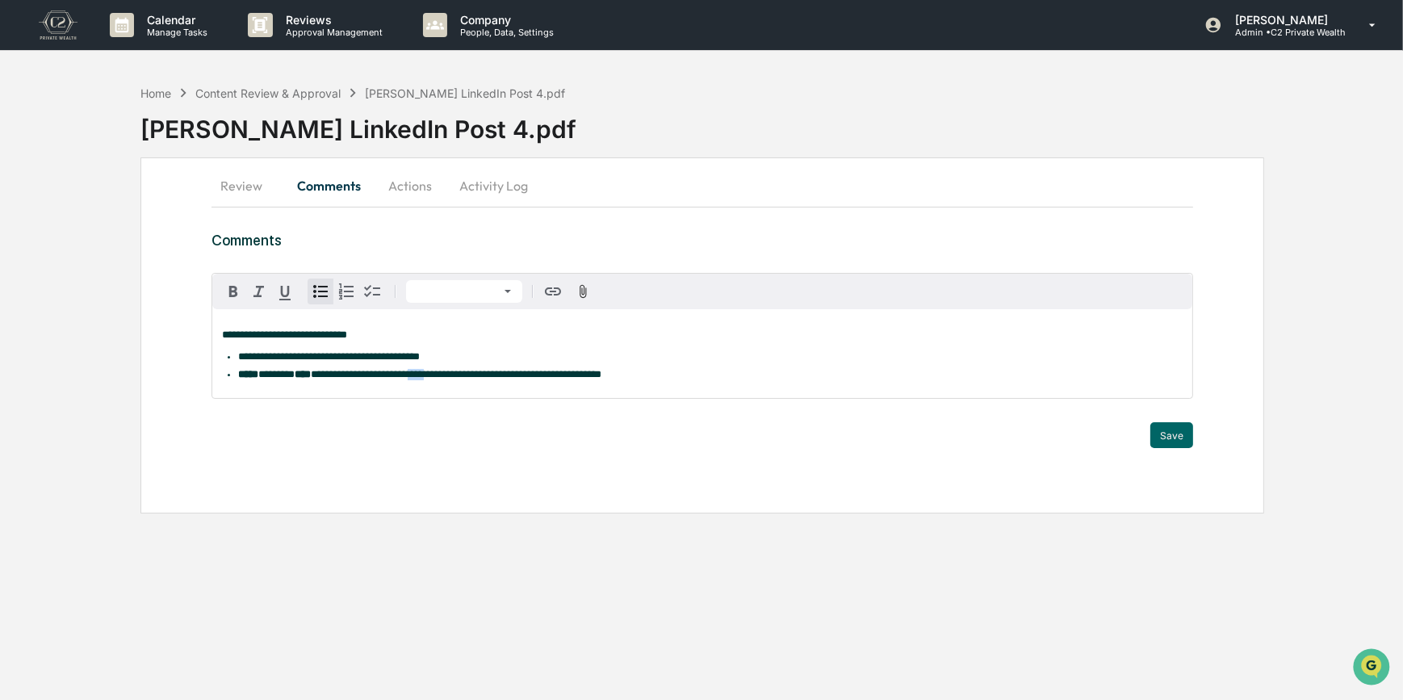
drag, startPoint x: 475, startPoint y: 379, endPoint x: 460, endPoint y: 379, distance: 15.3
click at [460, 379] on span "**********" at bounding box center [456, 374] width 291 height 10
drag, startPoint x: 520, startPoint y: 376, endPoint x: 463, endPoint y: 377, distance: 56.5
click at [463, 377] on span "**********" at bounding box center [464, 374] width 307 height 10
click at [232, 286] on icon "button" at bounding box center [233, 291] width 19 height 19
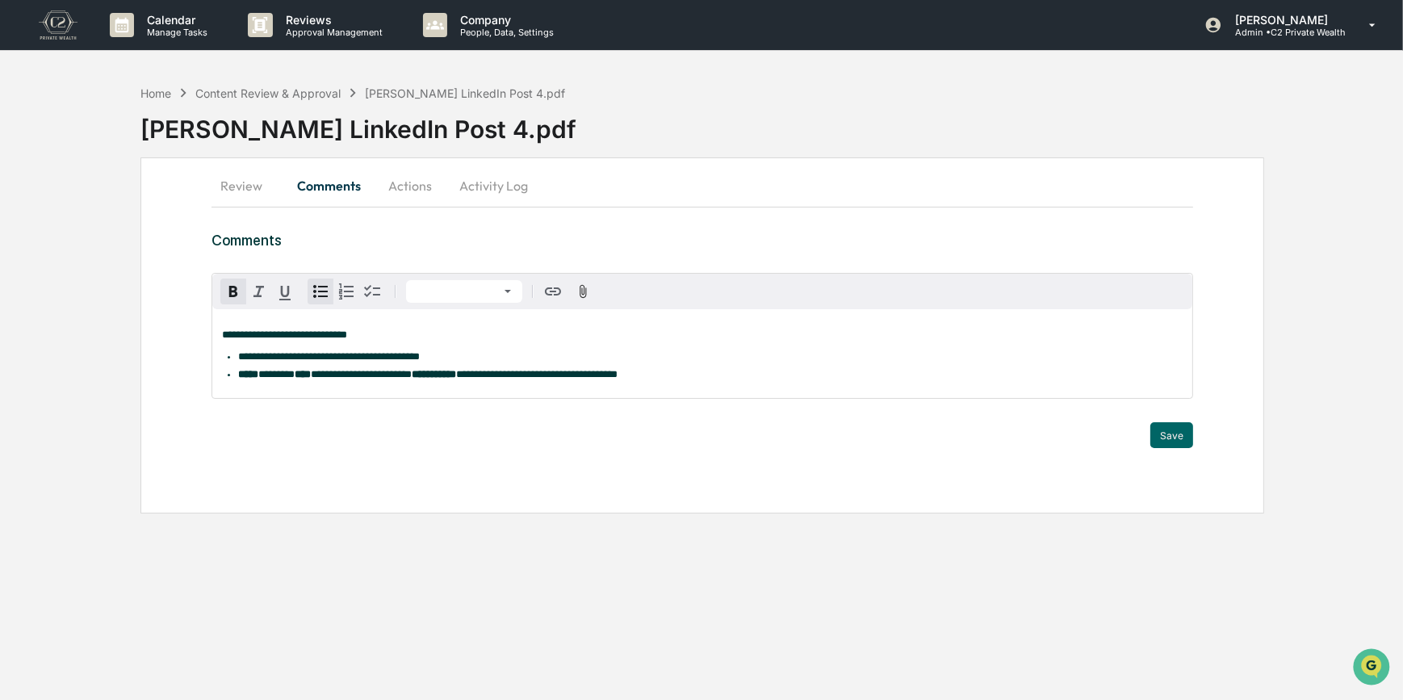
click at [747, 372] on li "**********" at bounding box center [710, 374] width 945 height 11
drag, startPoint x: 634, startPoint y: 375, endPoint x: 613, endPoint y: 370, distance: 22.3
click at [613, 370] on ul "**********" at bounding box center [702, 365] width 961 height 29
drag, startPoint x: 651, startPoint y: 379, endPoint x: 609, endPoint y: 372, distance: 42.5
click at [609, 372] on span "**********" at bounding box center [540, 374] width 169 height 10
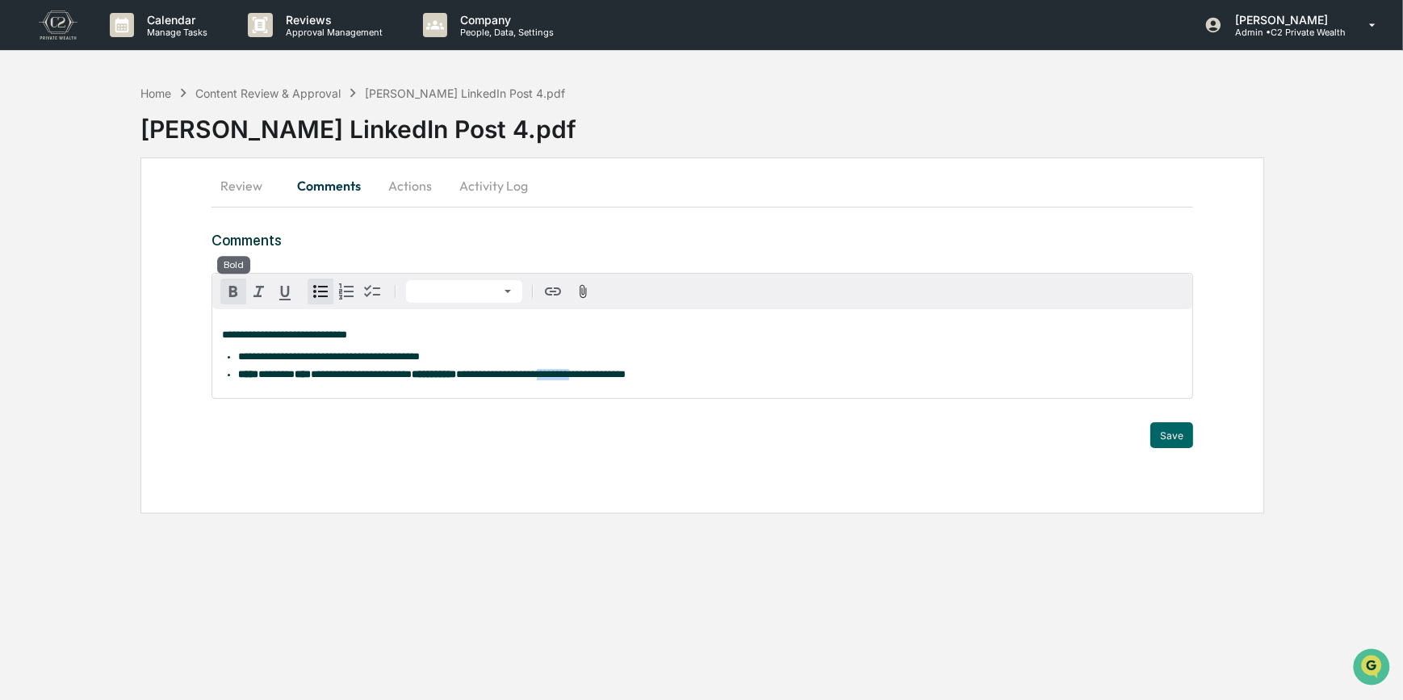
click at [237, 291] on icon "button" at bounding box center [233, 291] width 19 height 19
click at [738, 377] on li "**********" at bounding box center [710, 374] width 945 height 11
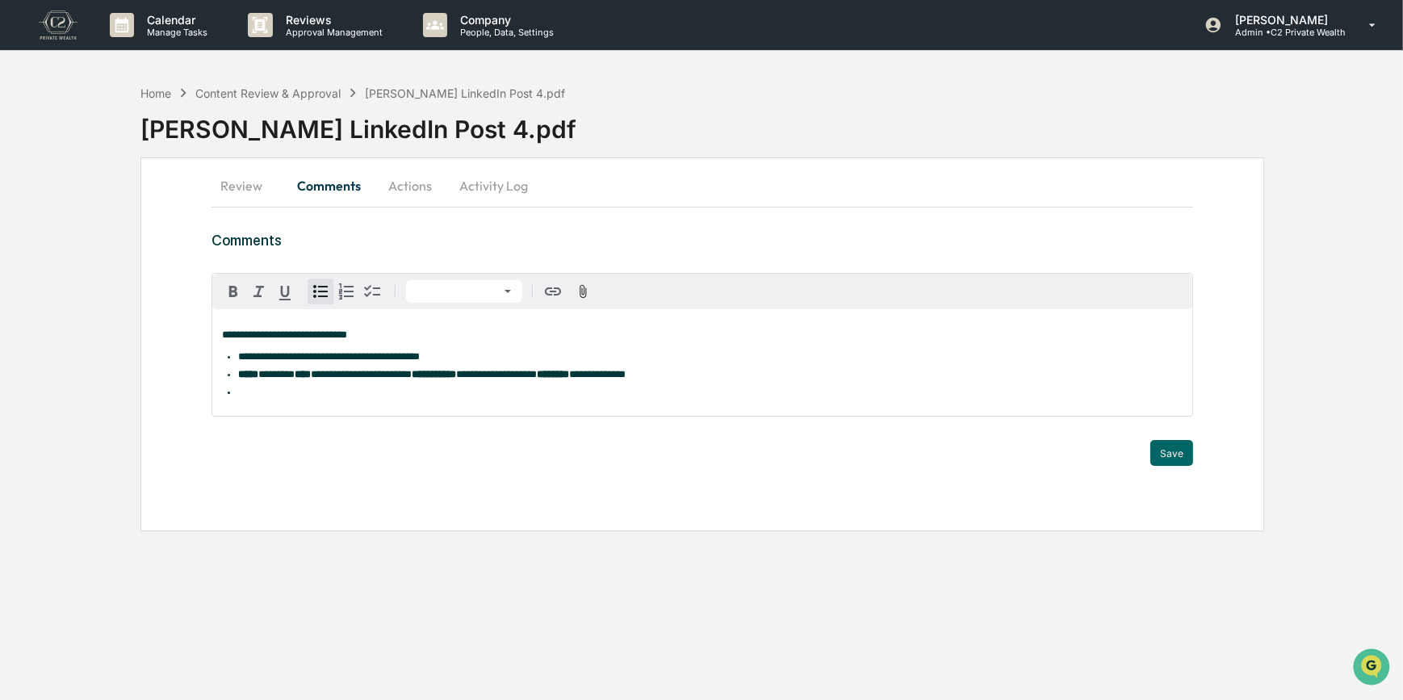
click at [245, 395] on li at bounding box center [710, 392] width 945 height 11
drag, startPoint x: 261, startPoint y: 400, endPoint x: 237, endPoint y: 396, distance: 24.5
click at [238, 396] on span "**********" at bounding box center [333, 392] width 190 height 10
drag, startPoint x: 266, startPoint y: 398, endPoint x: 238, endPoint y: 399, distance: 28.3
click at [238, 397] on span "**********" at bounding box center [333, 392] width 190 height 10
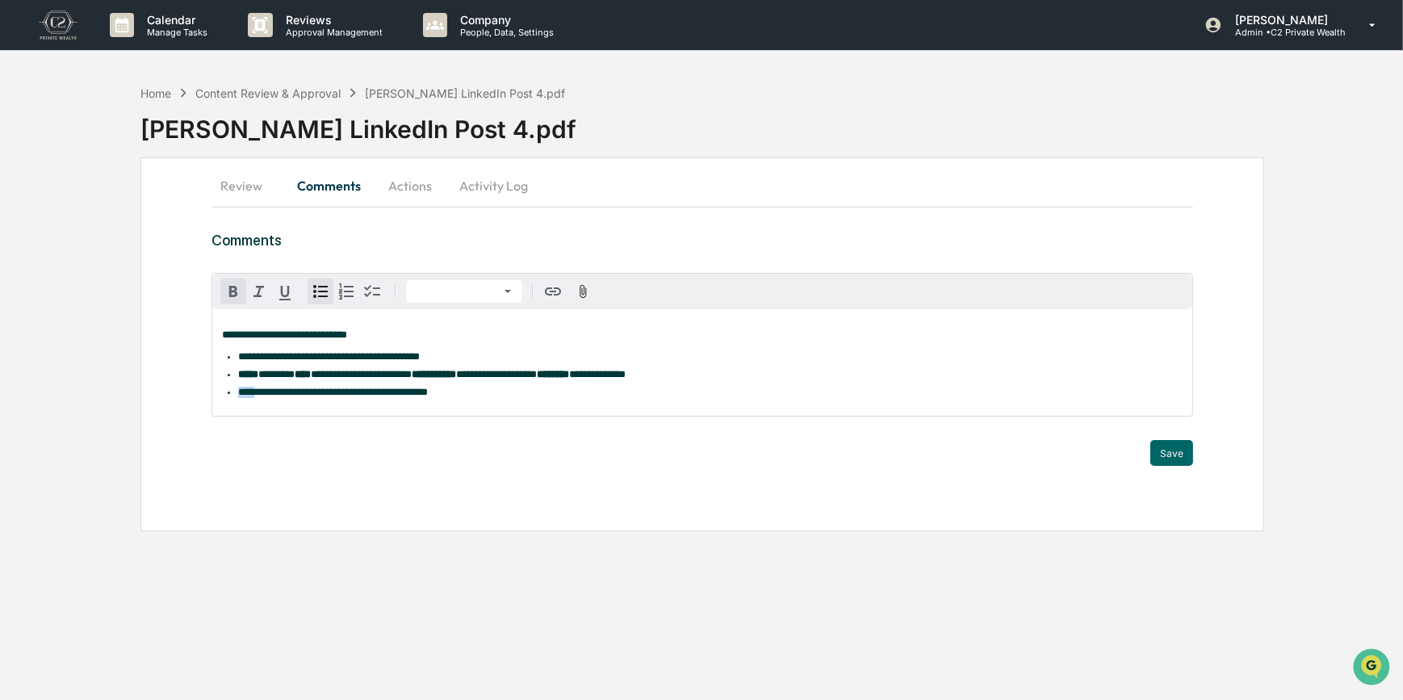
click at [224, 293] on icon "button" at bounding box center [233, 291] width 19 height 19
click at [532, 408] on div "**********" at bounding box center [702, 362] width 981 height 107
drag, startPoint x: 345, startPoint y: 398, endPoint x: 315, endPoint y: 398, distance: 30.7
click at [315, 397] on span "**********" at bounding box center [341, 392] width 174 height 10
drag, startPoint x: 332, startPoint y: 396, endPoint x: 315, endPoint y: 395, distance: 17.0
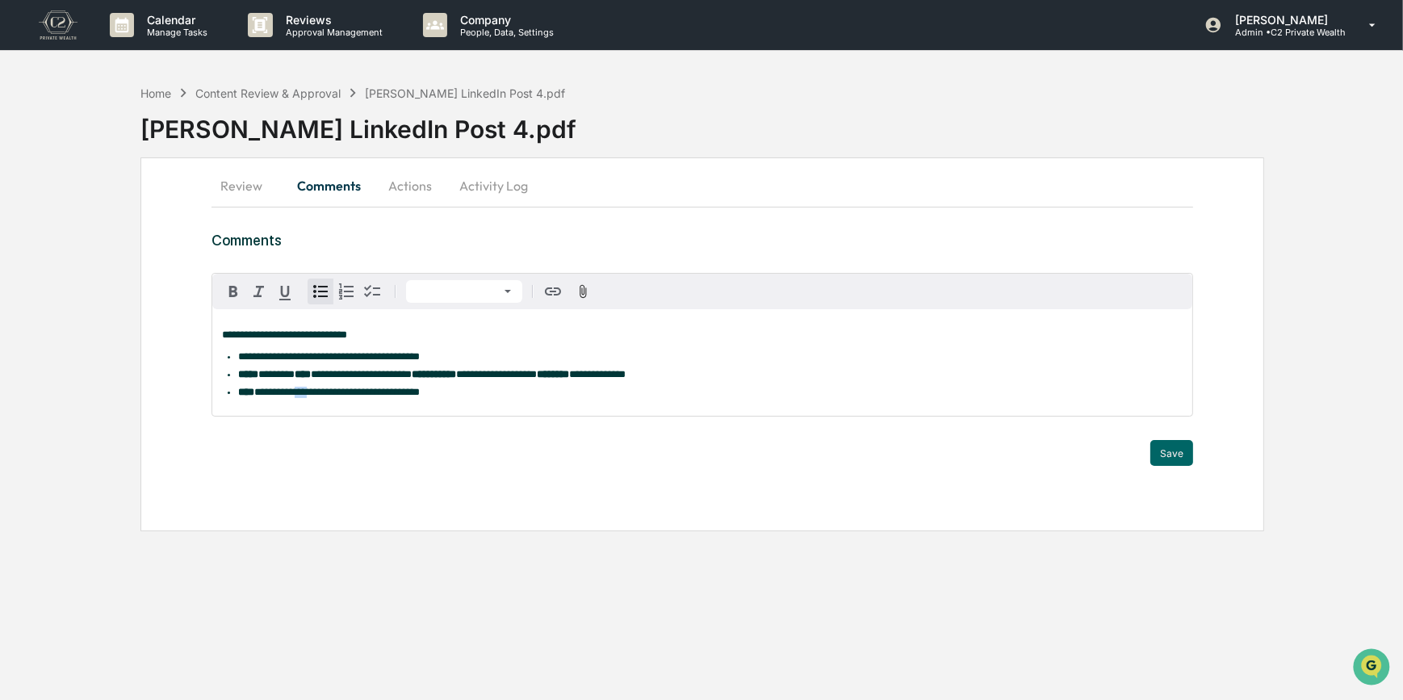
click at [315, 395] on span "**********" at bounding box center [336, 392] width 165 height 10
click at [226, 282] on icon "button" at bounding box center [233, 291] width 19 height 19
click at [518, 410] on div "**********" at bounding box center [702, 362] width 981 height 107
click at [238, 396] on strong "****" at bounding box center [246, 392] width 16 height 10
click at [738, 375] on li "**********" at bounding box center [710, 374] width 945 height 11
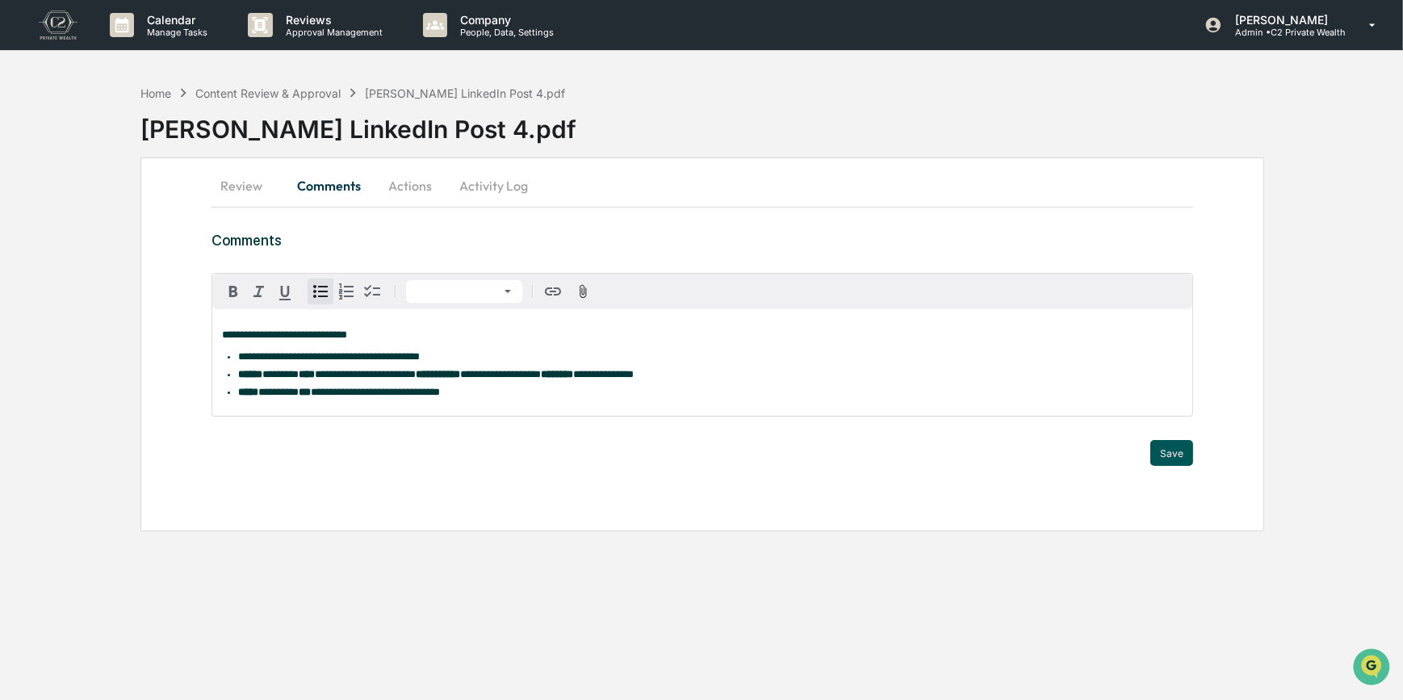
click at [1165, 452] on button "Save" at bounding box center [1171, 453] width 43 height 26
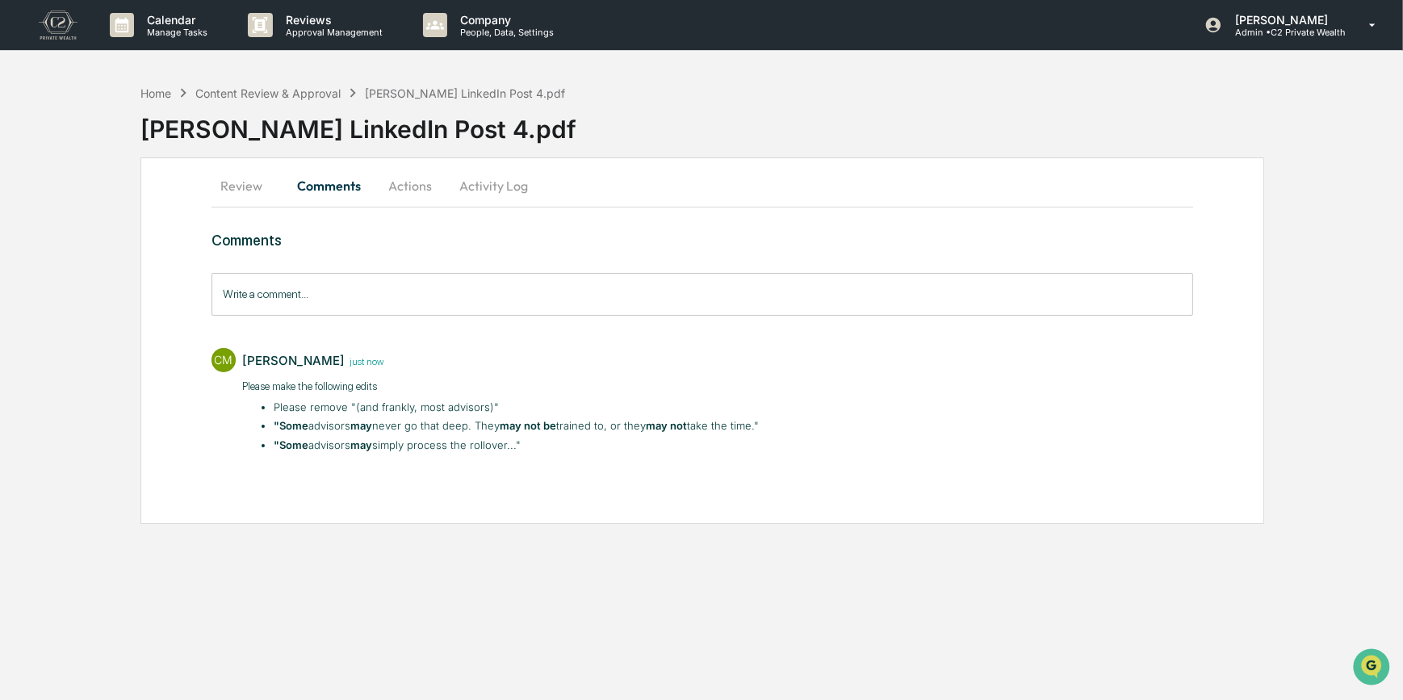
click at [395, 185] on button "Actions" at bounding box center [410, 185] width 73 height 39
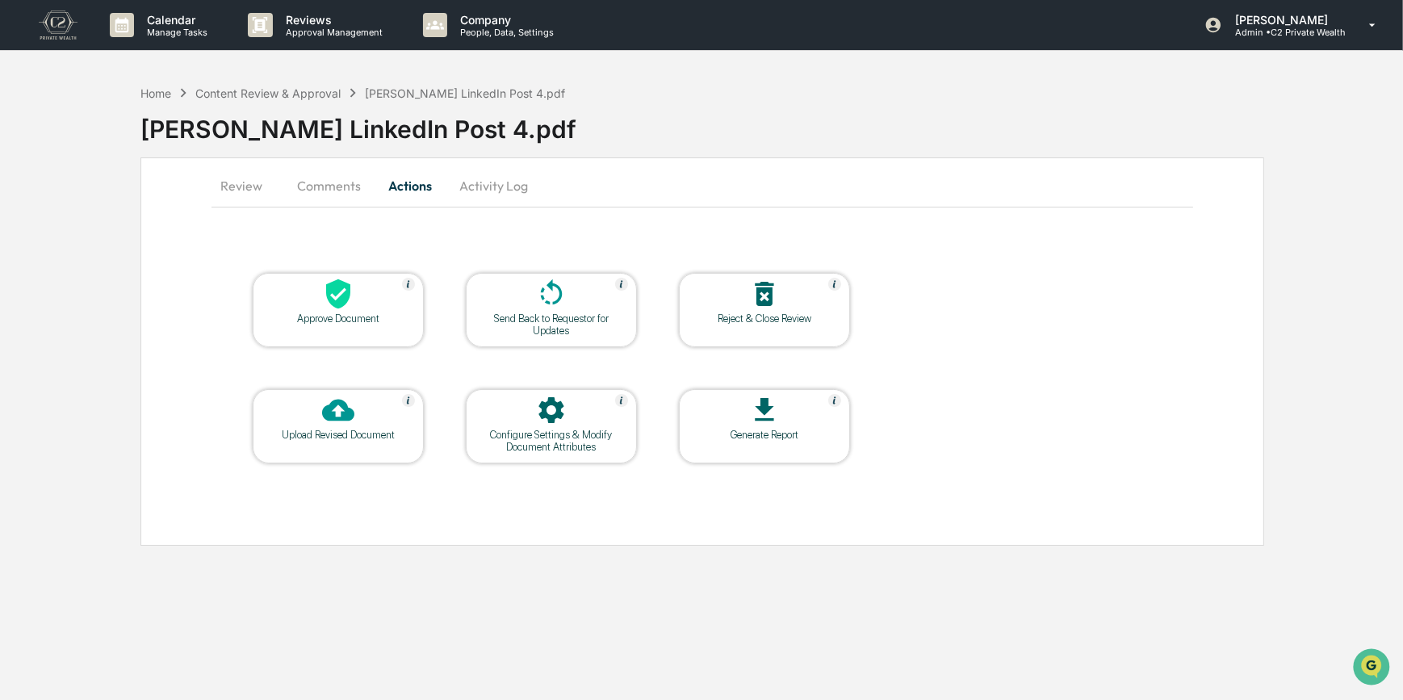
click at [533, 299] on div at bounding box center [551, 295] width 161 height 35
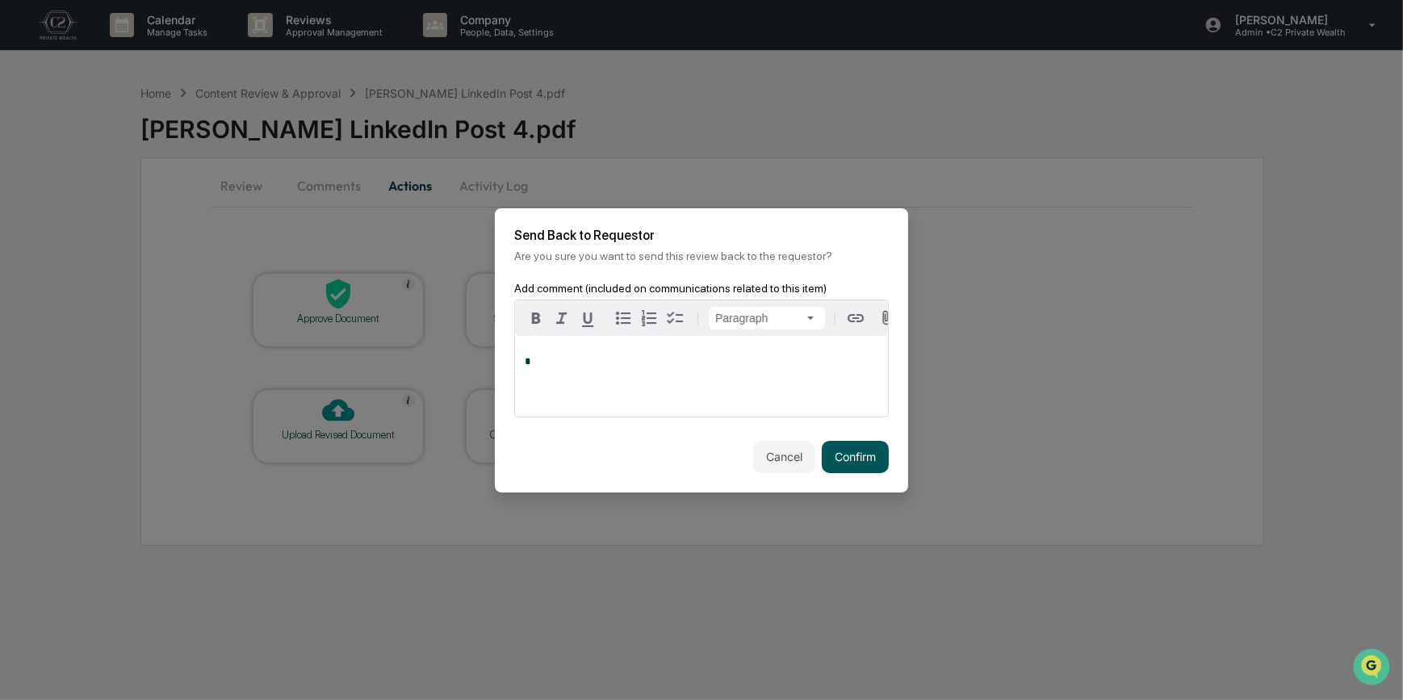
click at [847, 454] on button "Confirm" at bounding box center [855, 457] width 67 height 32
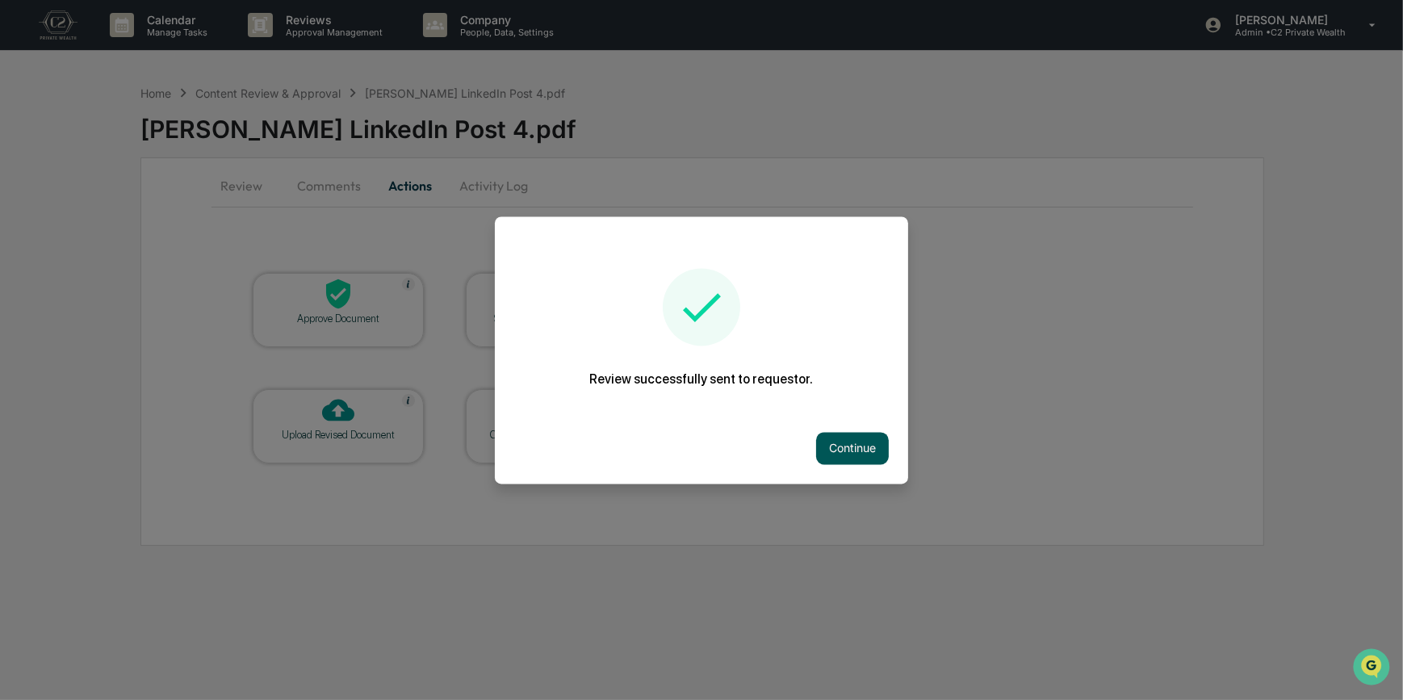
click at [849, 446] on button "Continue" at bounding box center [852, 448] width 73 height 32
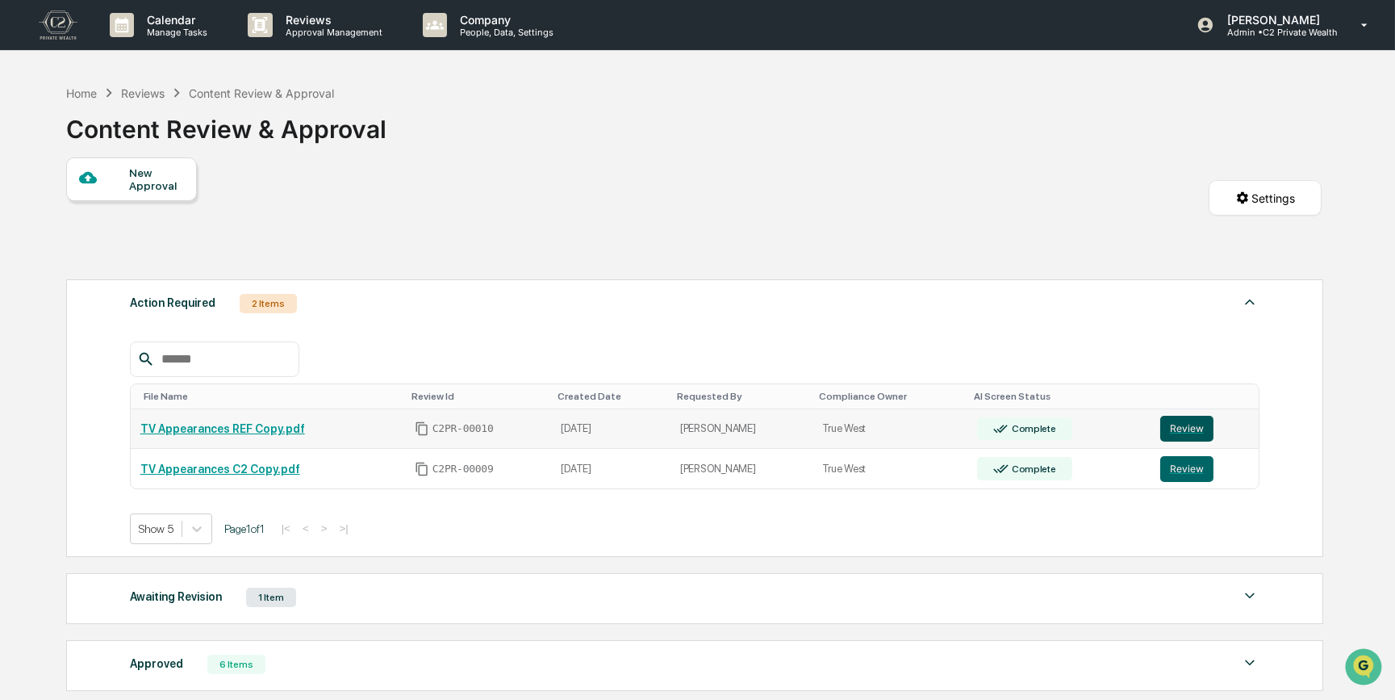
click at [1194, 429] on button "Review" at bounding box center [1187, 429] width 53 height 26
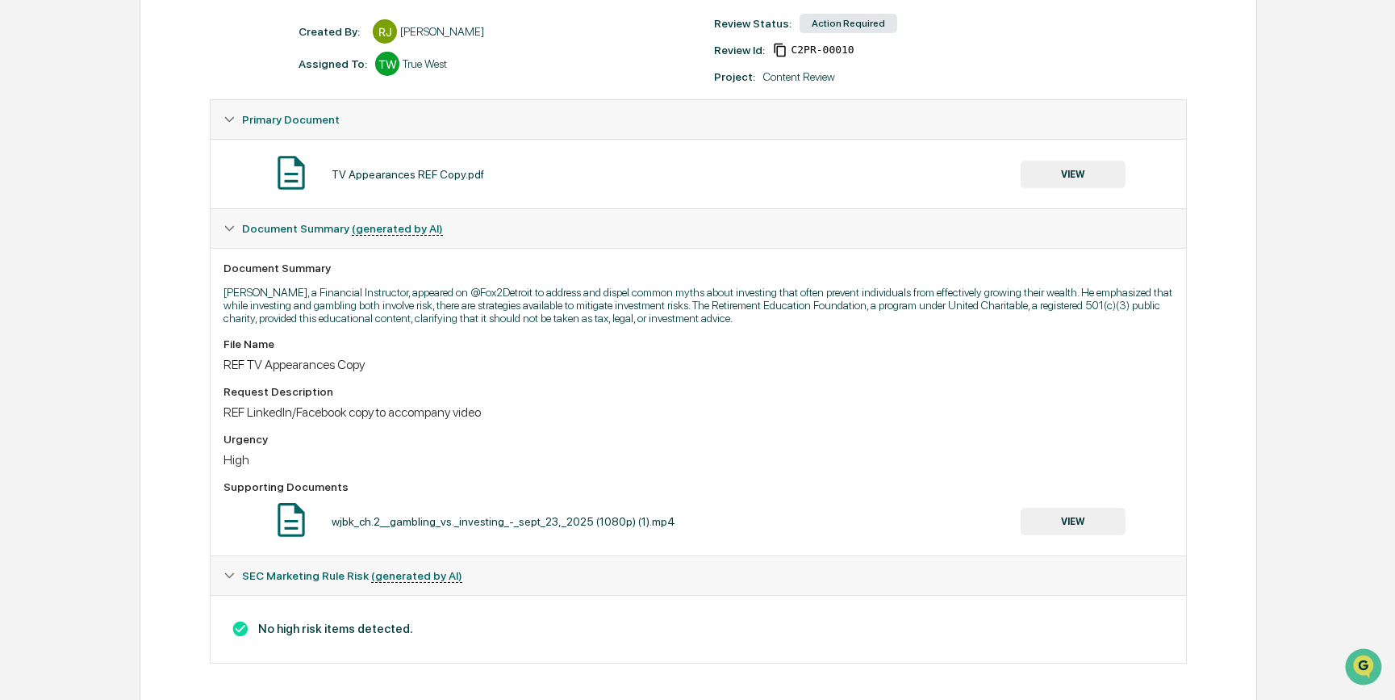
scroll to position [234, 0]
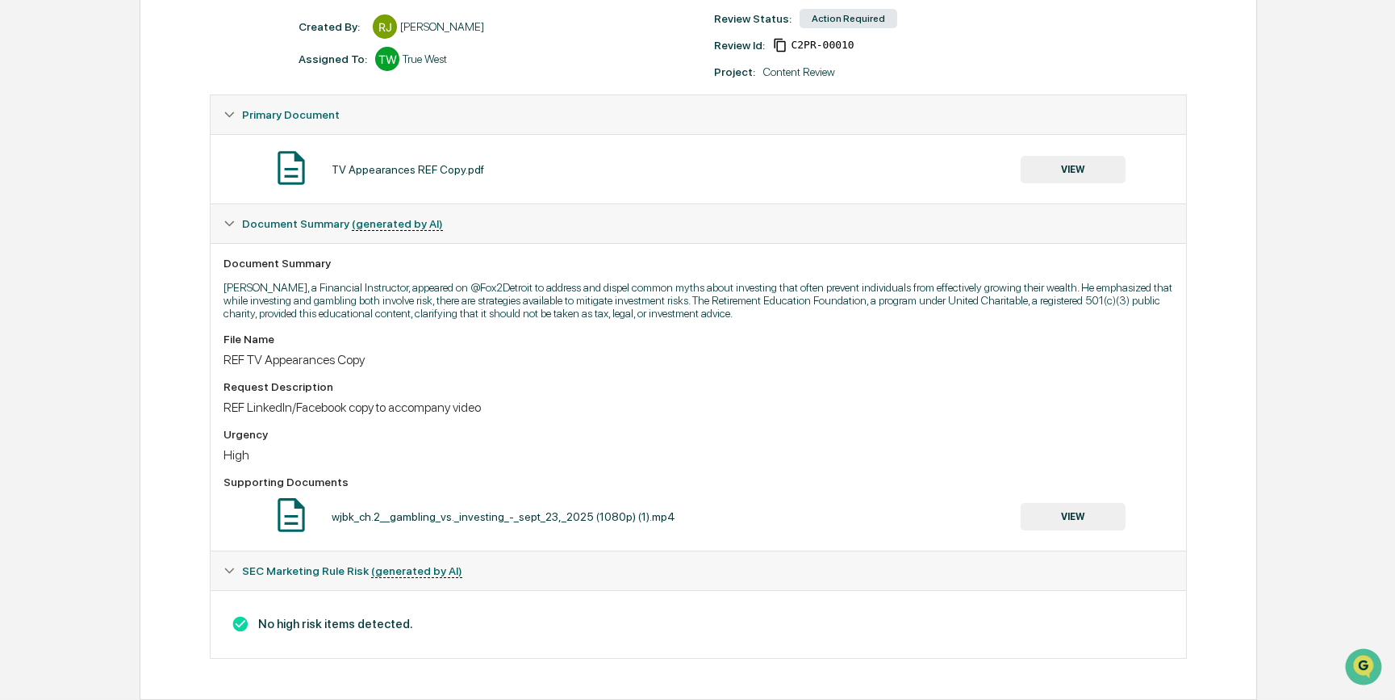
click at [1069, 157] on button "VIEW" at bounding box center [1073, 169] width 105 height 27
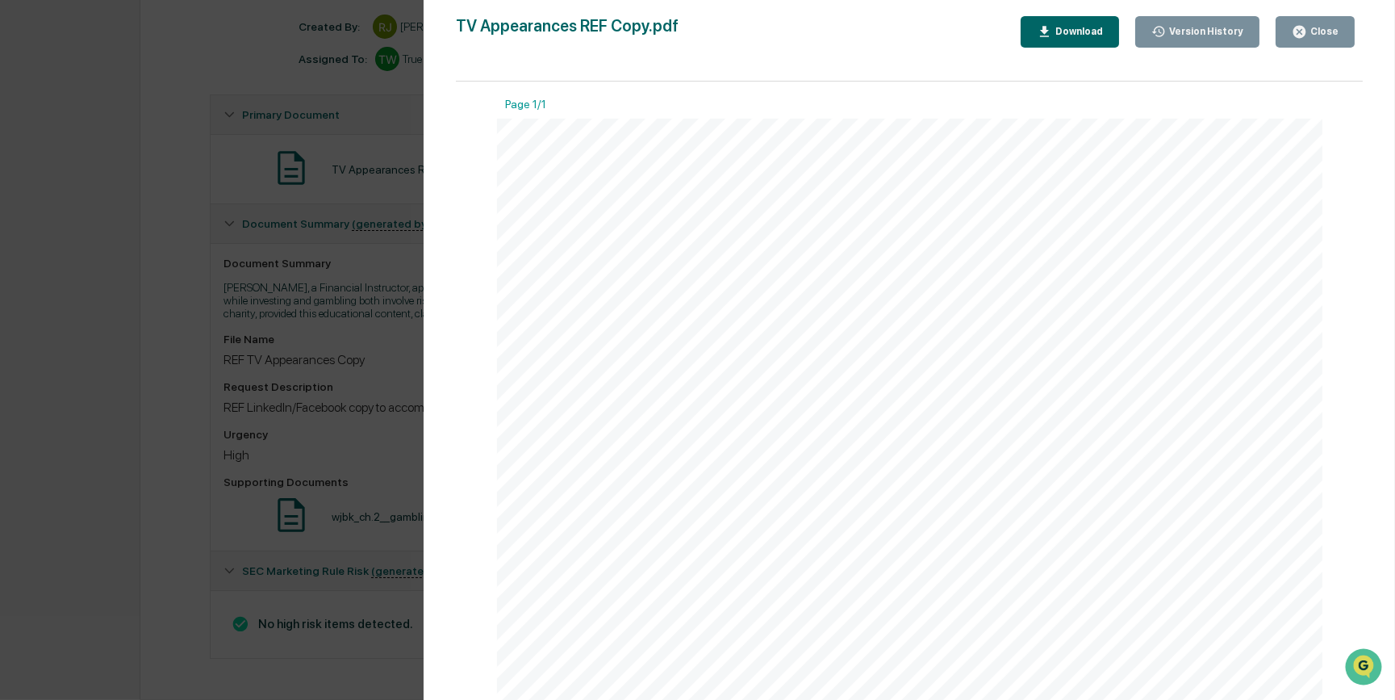
click at [375, 309] on div "Version History 09/30/2025, 09:18 PM Reagan Jones TV Appearances REF Copy.pdf C…" at bounding box center [697, 350] width 1395 height 700
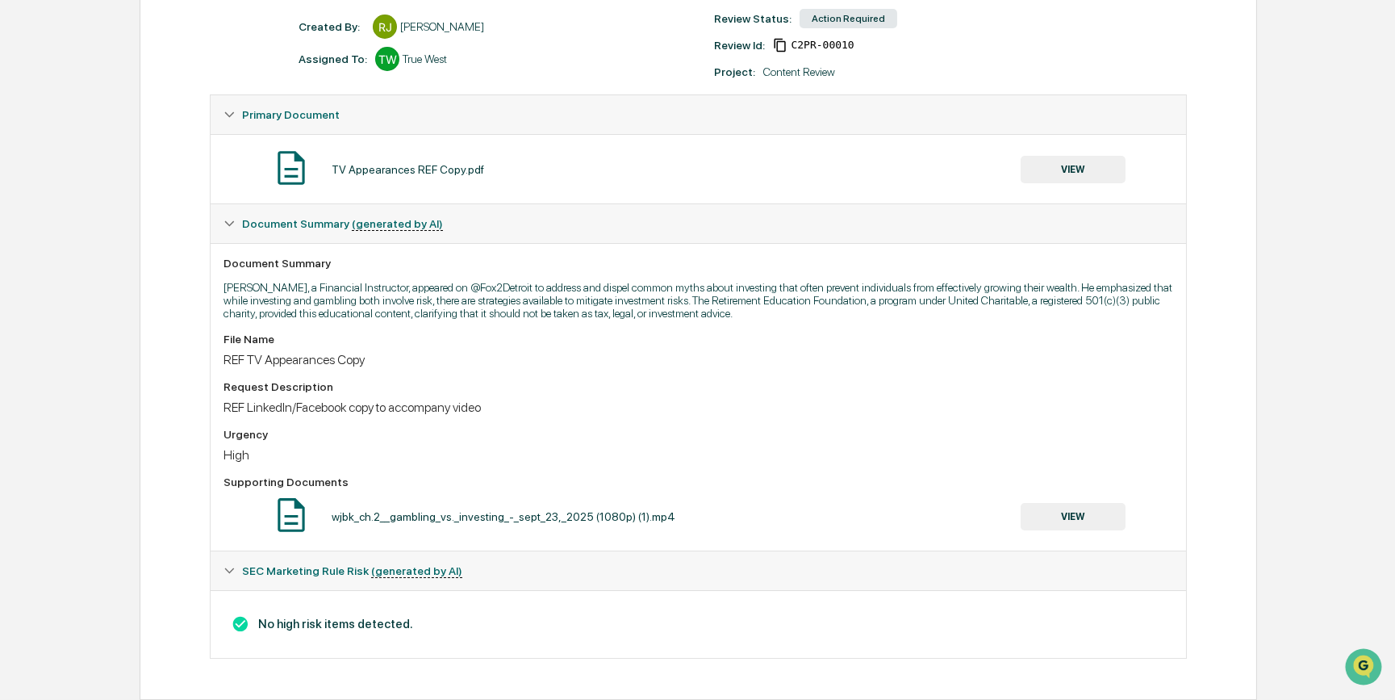
click at [1092, 160] on button "VIEW" at bounding box center [1073, 169] width 105 height 27
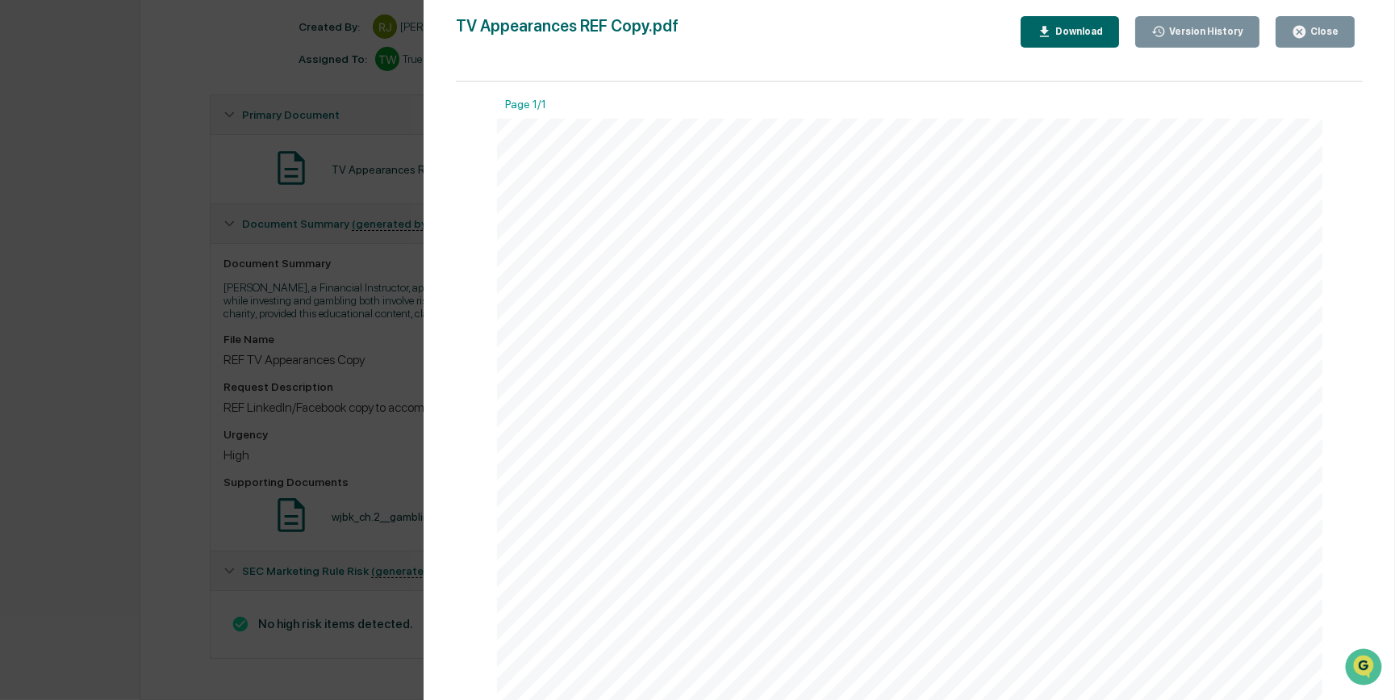
click at [1224, 211] on div "REF (Educational Non - Profit) Version: Some people view investing in the same …" at bounding box center [910, 654] width 826 height 1071
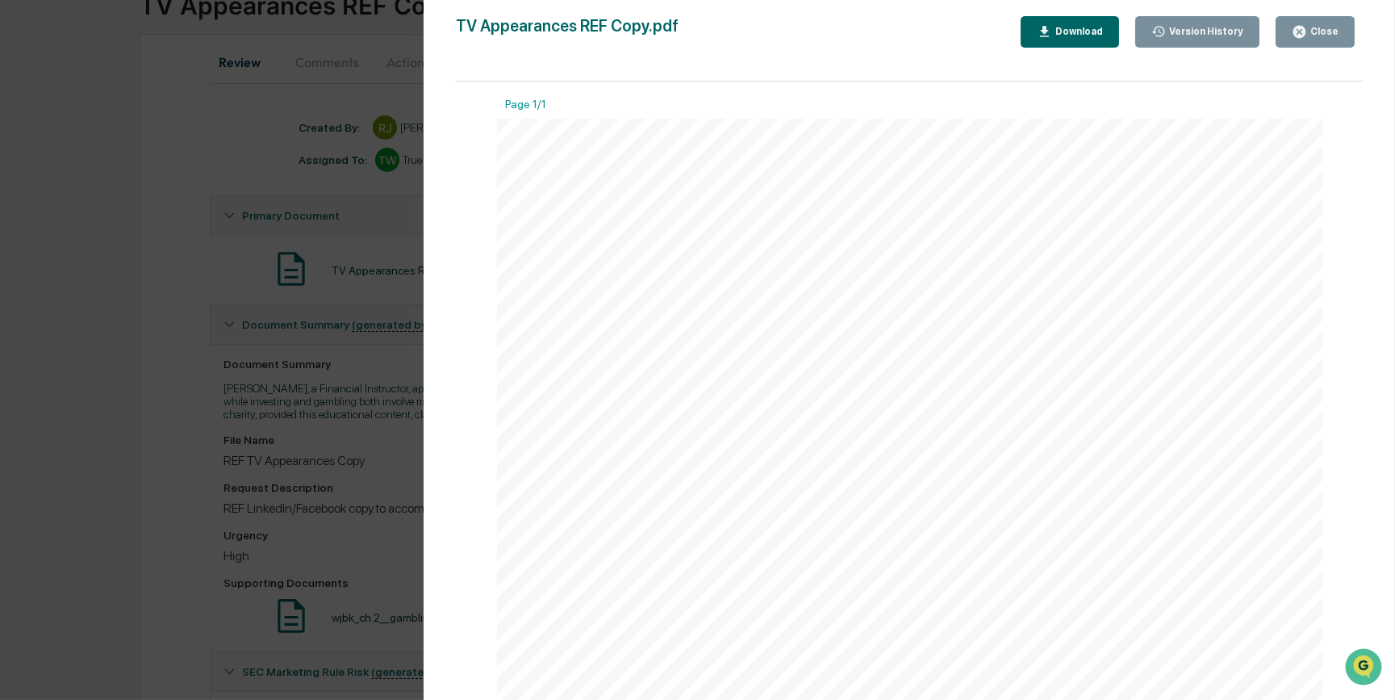
scroll to position [0, 0]
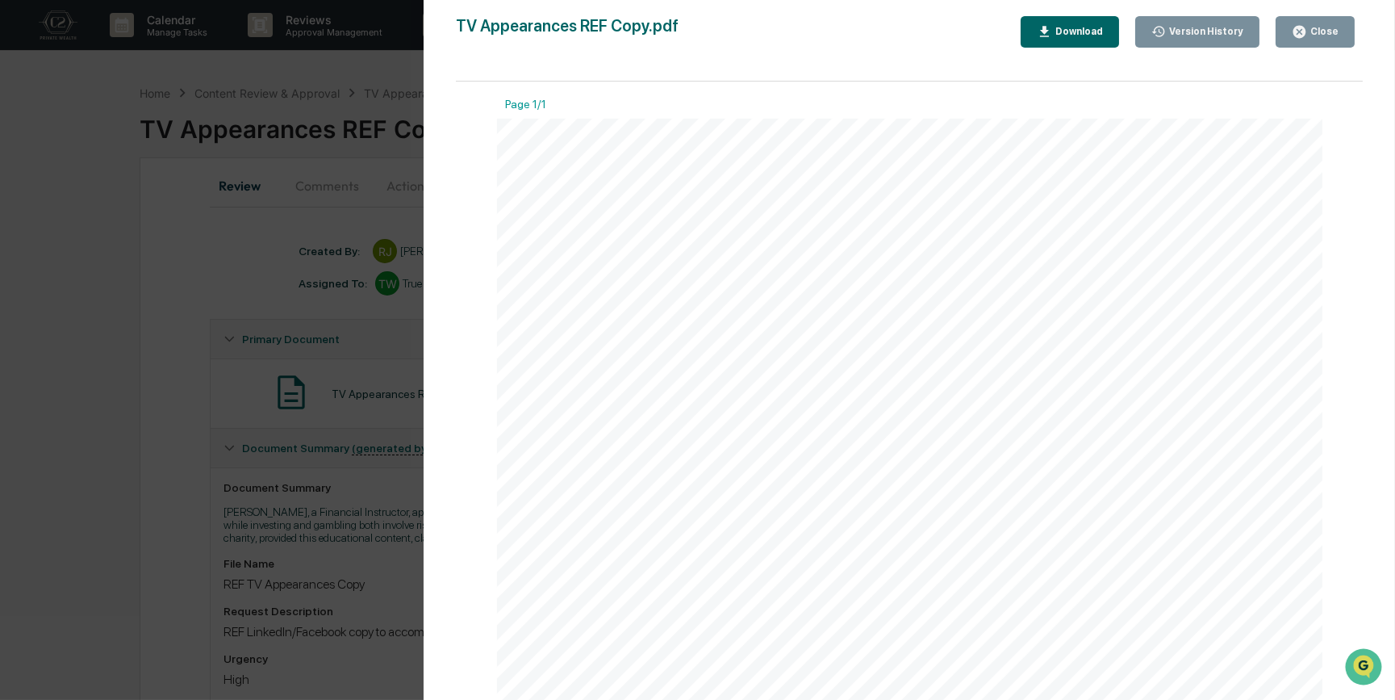
click at [105, 469] on div "Version History 09/30/2025, 09:18 PM Reagan Jones TV Appearances REF Copy.pdf C…" at bounding box center [697, 350] width 1395 height 700
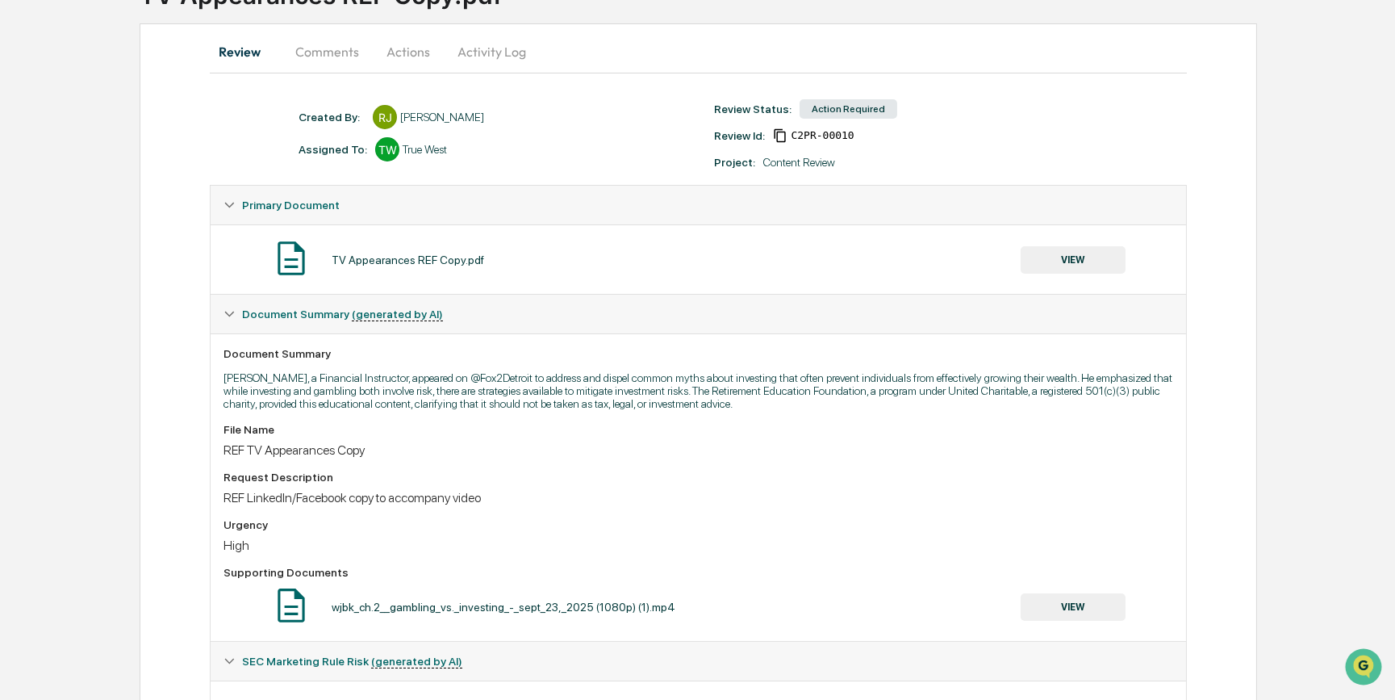
scroll to position [234, 0]
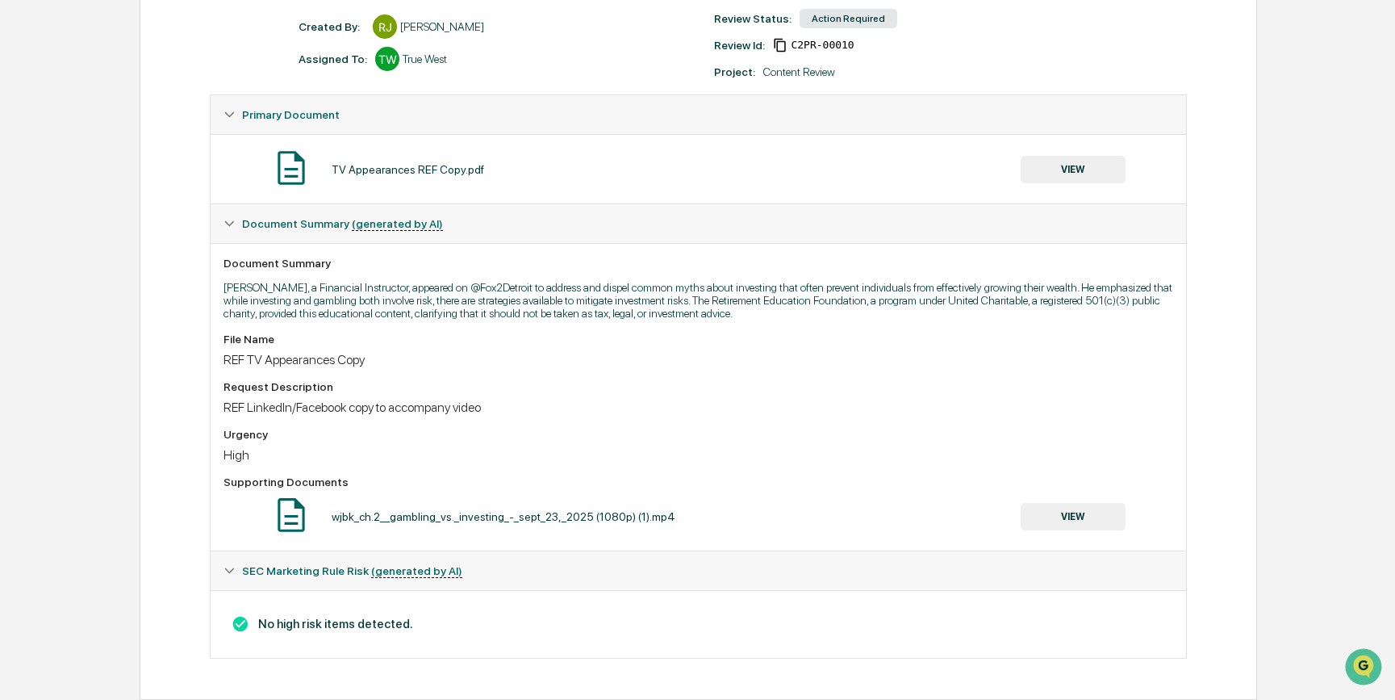
click at [1064, 518] on button "VIEW" at bounding box center [1073, 516] width 105 height 27
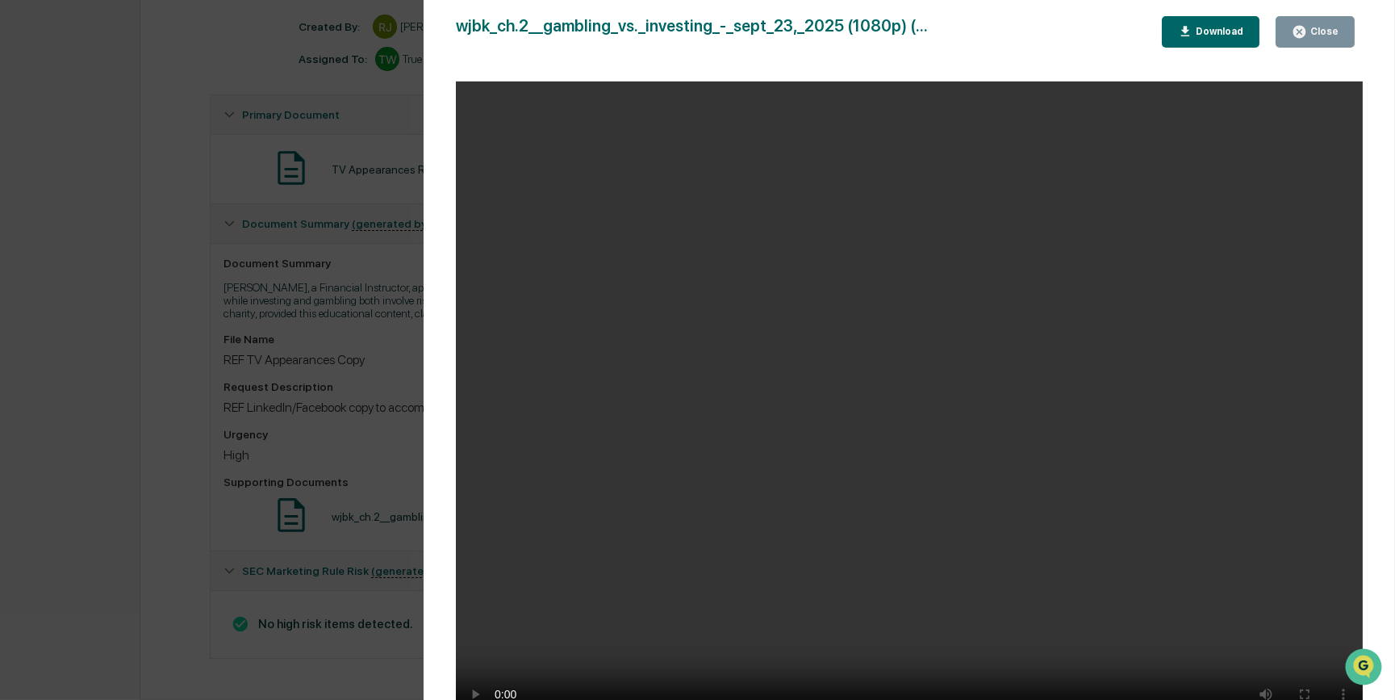
click at [370, 379] on div "Version History 09/30/2025, 09:18 PM Reagan Jones wjbk_ch.2__gambling_vs._inves…" at bounding box center [697, 350] width 1395 height 700
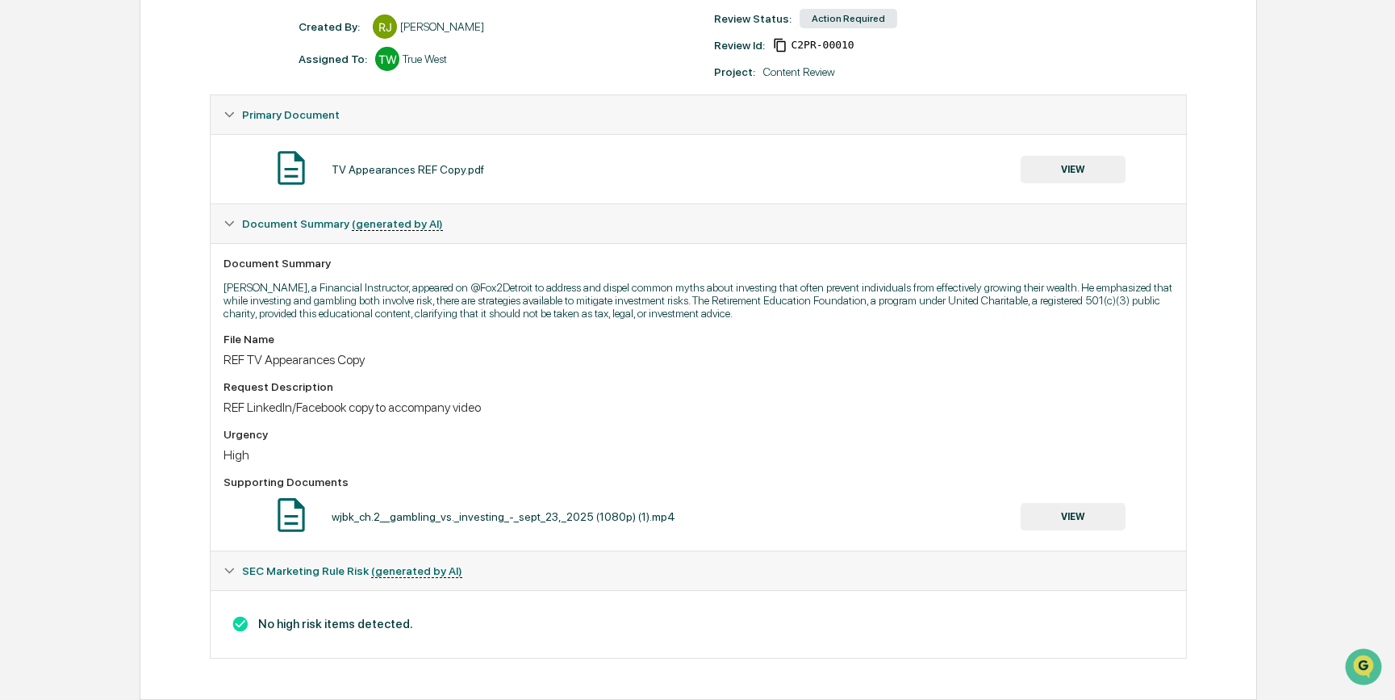
click at [1081, 156] on button "VIEW" at bounding box center [1073, 169] width 105 height 27
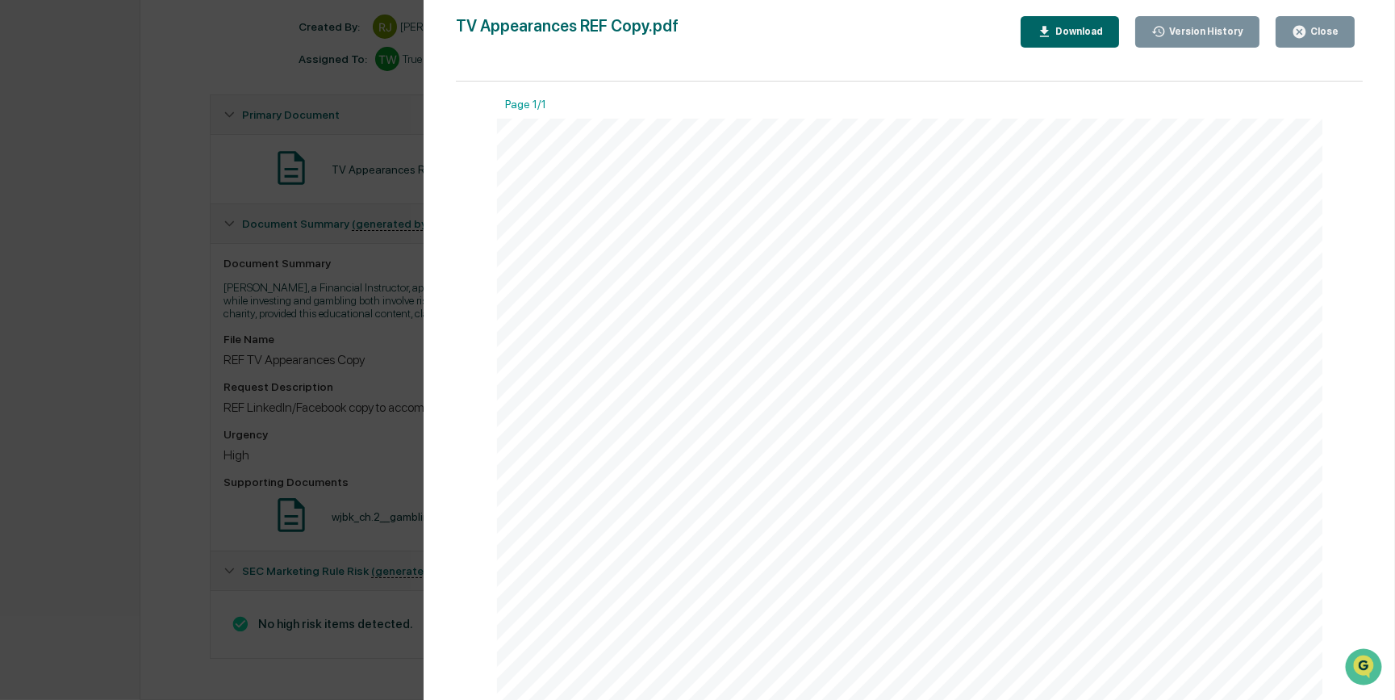
click at [326, 448] on div "Version History 09/30/2025, 09:18 PM Reagan Jones TV Appearances REF Copy.pdf C…" at bounding box center [697, 350] width 1395 height 700
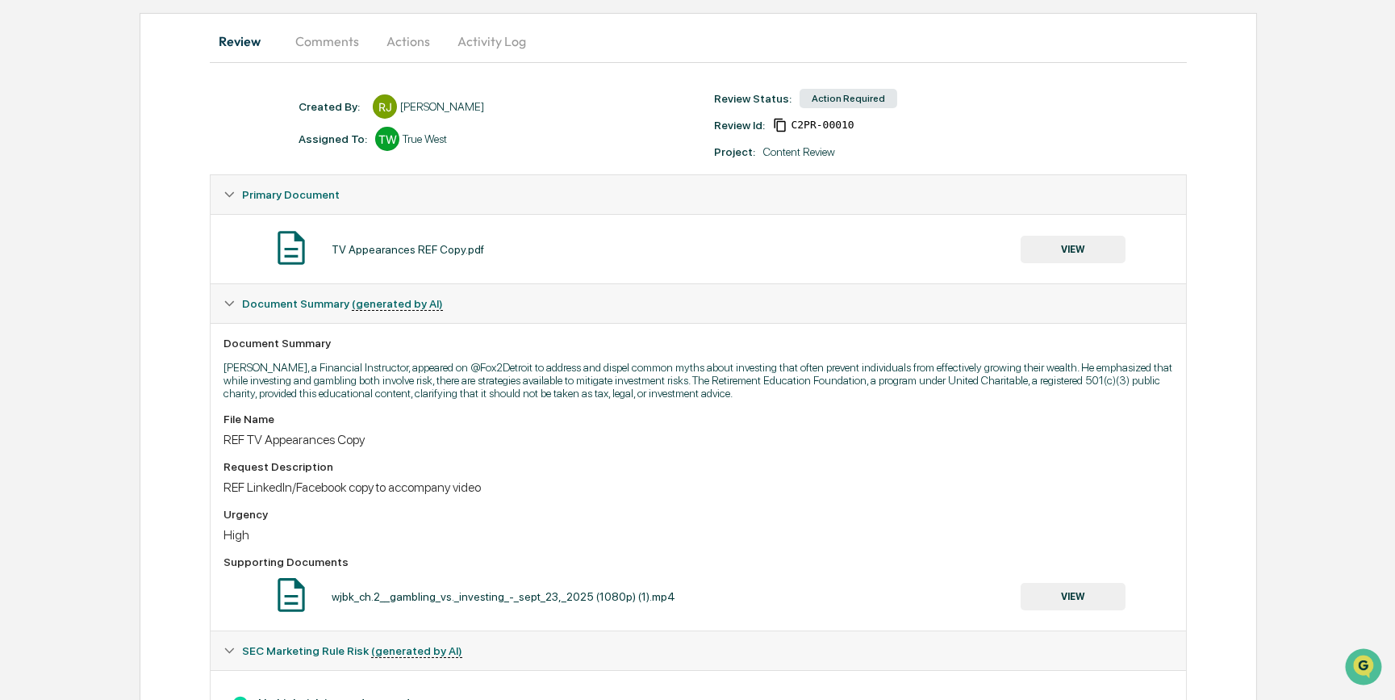
scroll to position [0, 0]
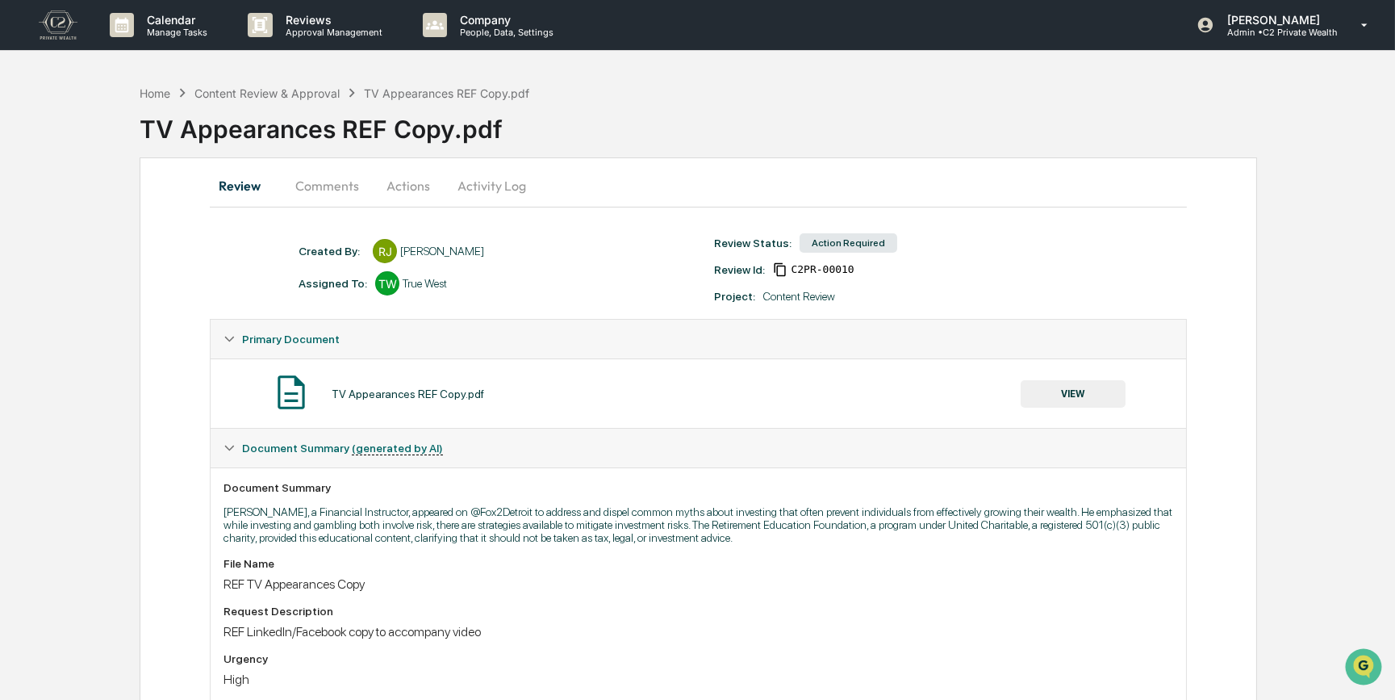
click at [394, 192] on button "Actions" at bounding box center [408, 185] width 73 height 39
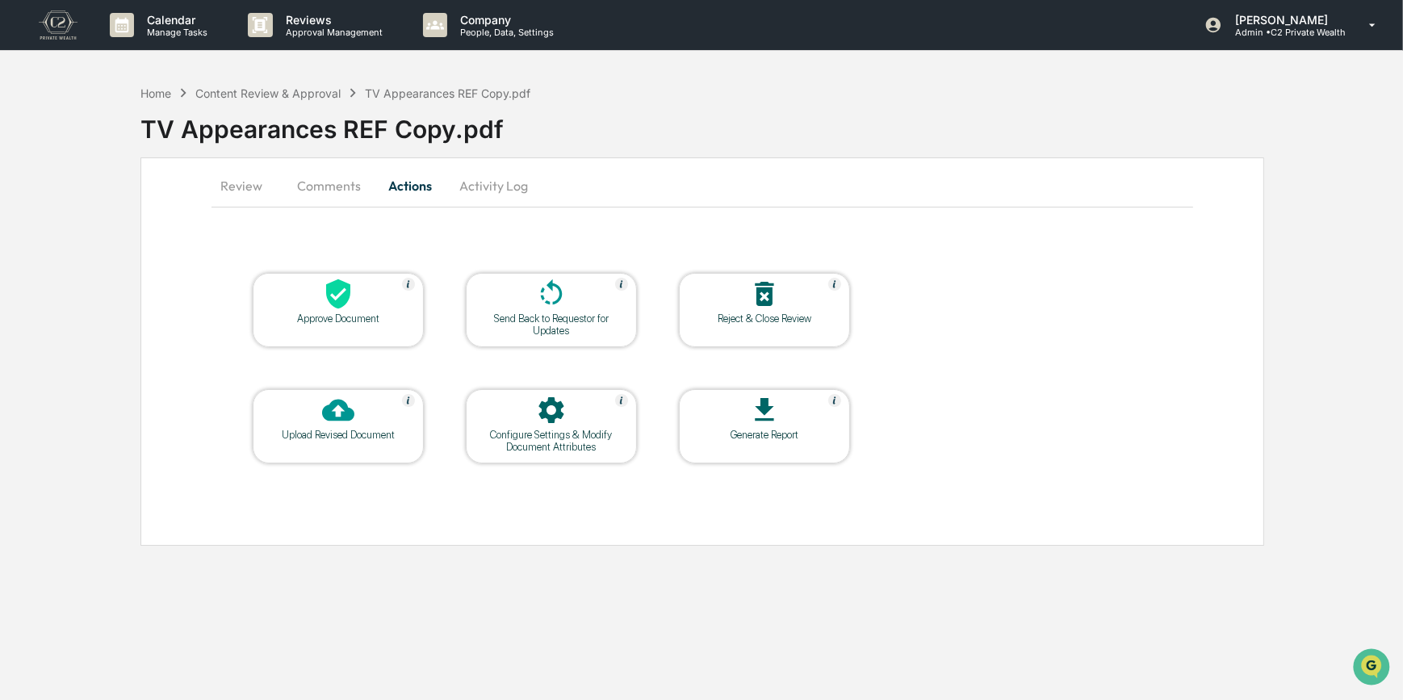
click at [345, 314] on div "Approve Document" at bounding box center [338, 318] width 145 height 12
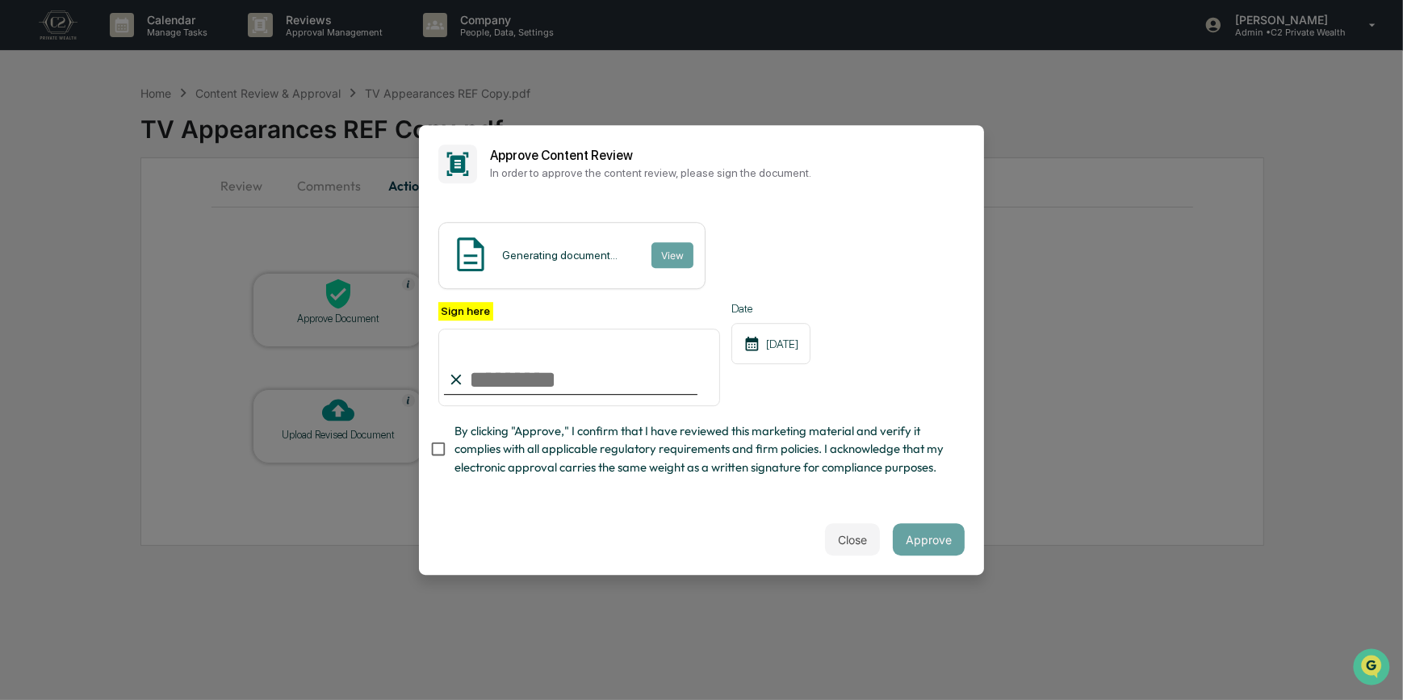
click at [565, 362] on input "Sign here" at bounding box center [579, 366] width 282 height 77
type input "*********"
click at [656, 242] on button "View" at bounding box center [671, 255] width 42 height 26
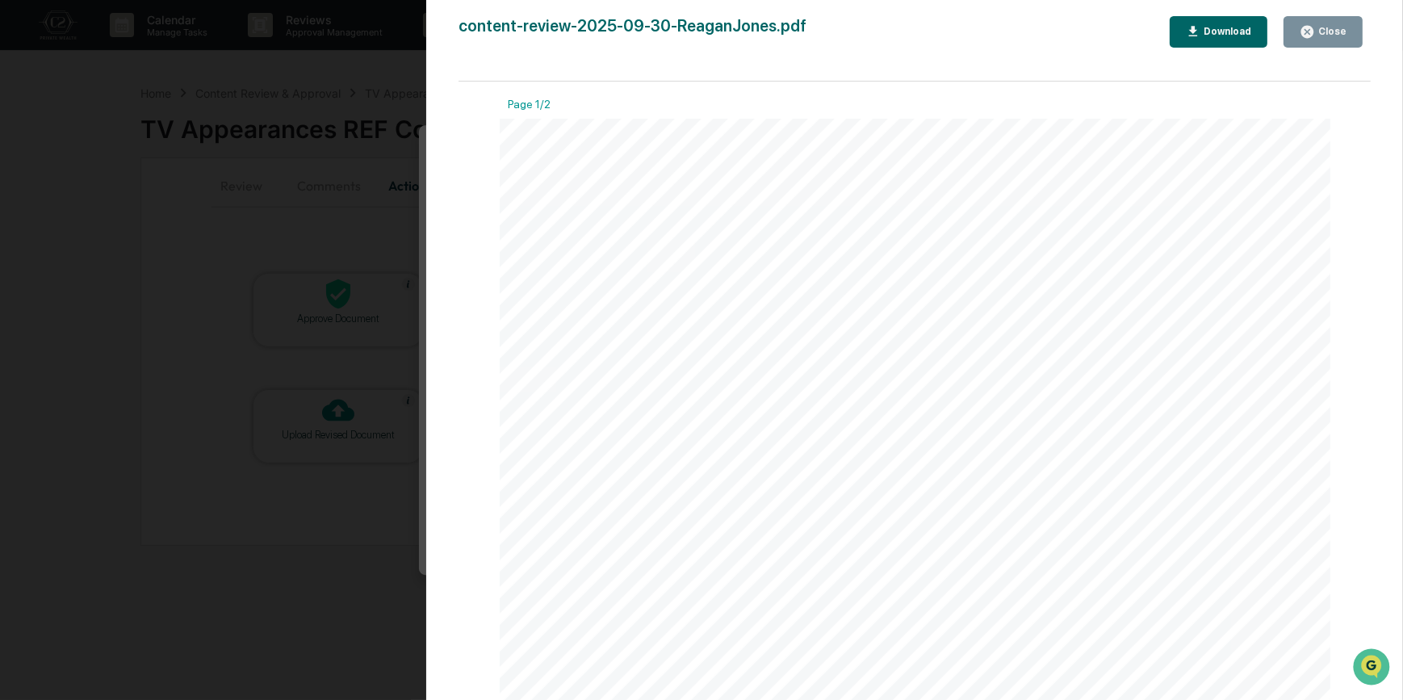
click at [389, 221] on div "Version History 09/30/2025, 09:49 PM Carliss Marshall content-review-2025-09-30…" at bounding box center [701, 350] width 1403 height 700
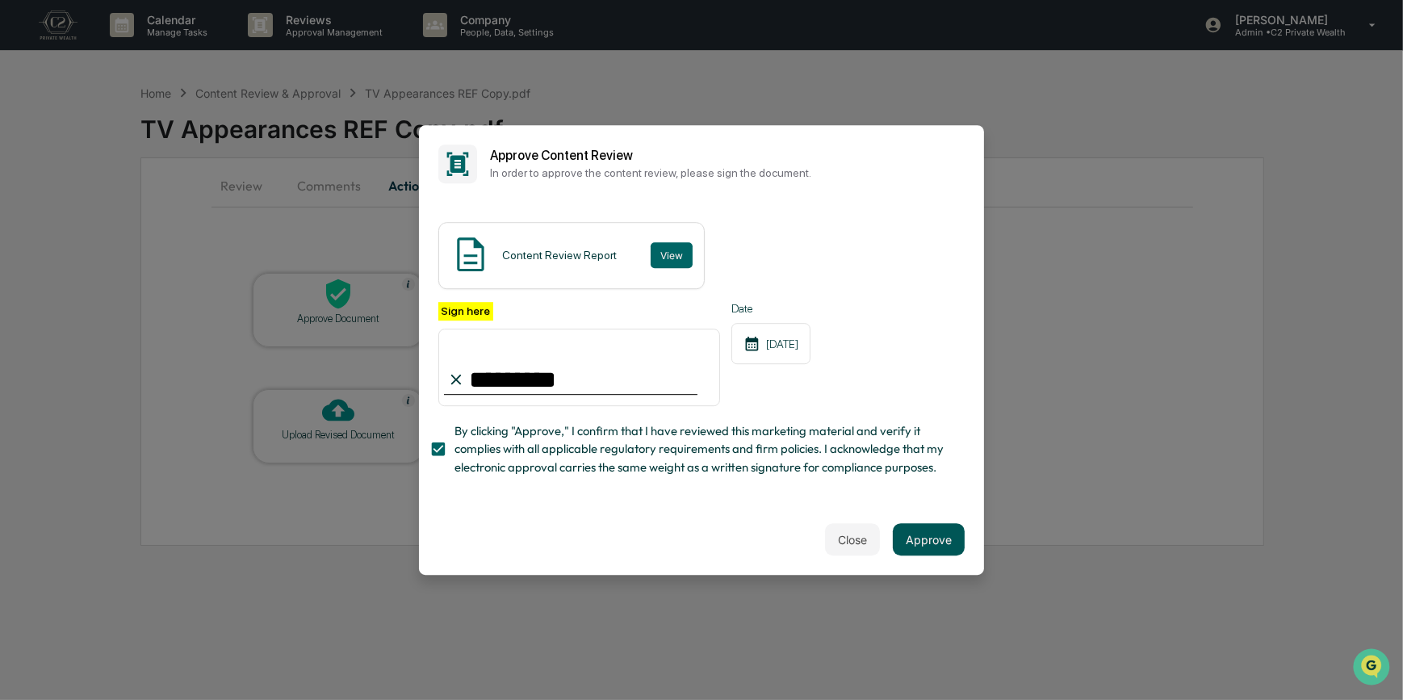
click at [912, 550] on button "Approve" at bounding box center [929, 539] width 72 height 32
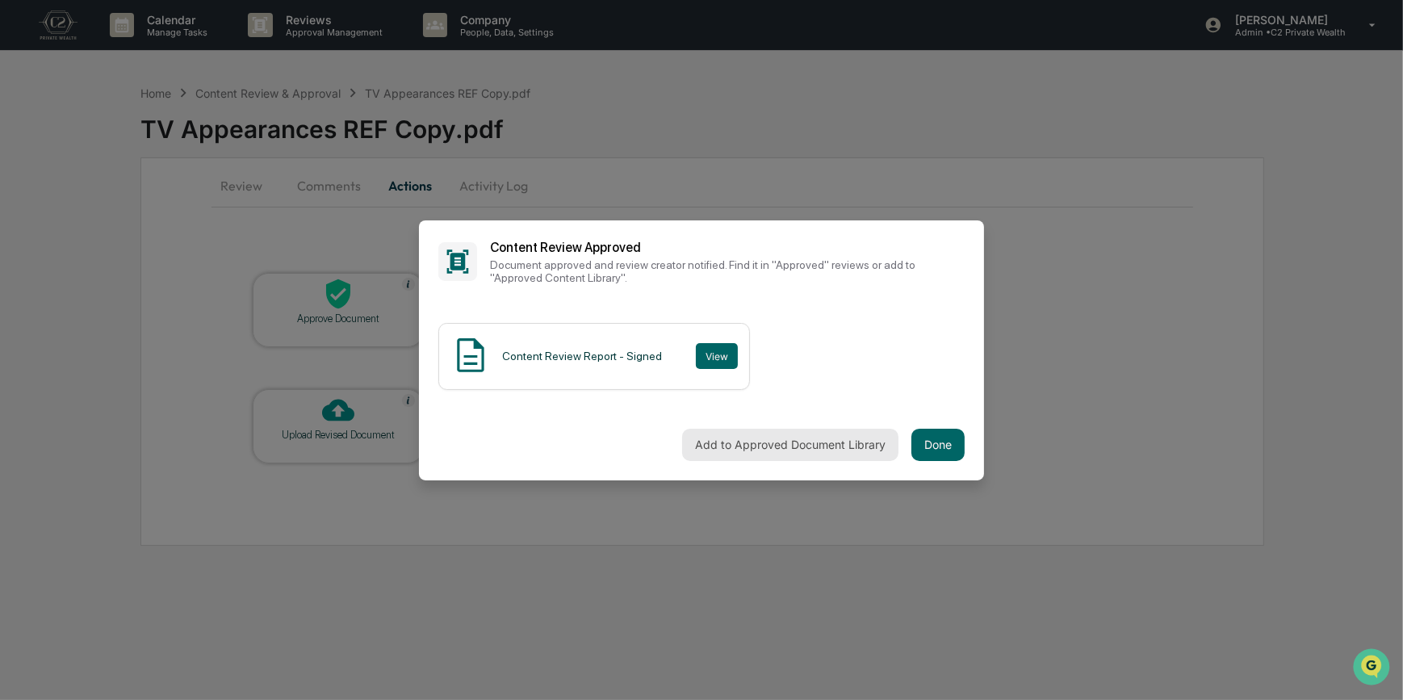
click at [796, 445] on button "Add to Approved Document Library" at bounding box center [790, 445] width 216 height 32
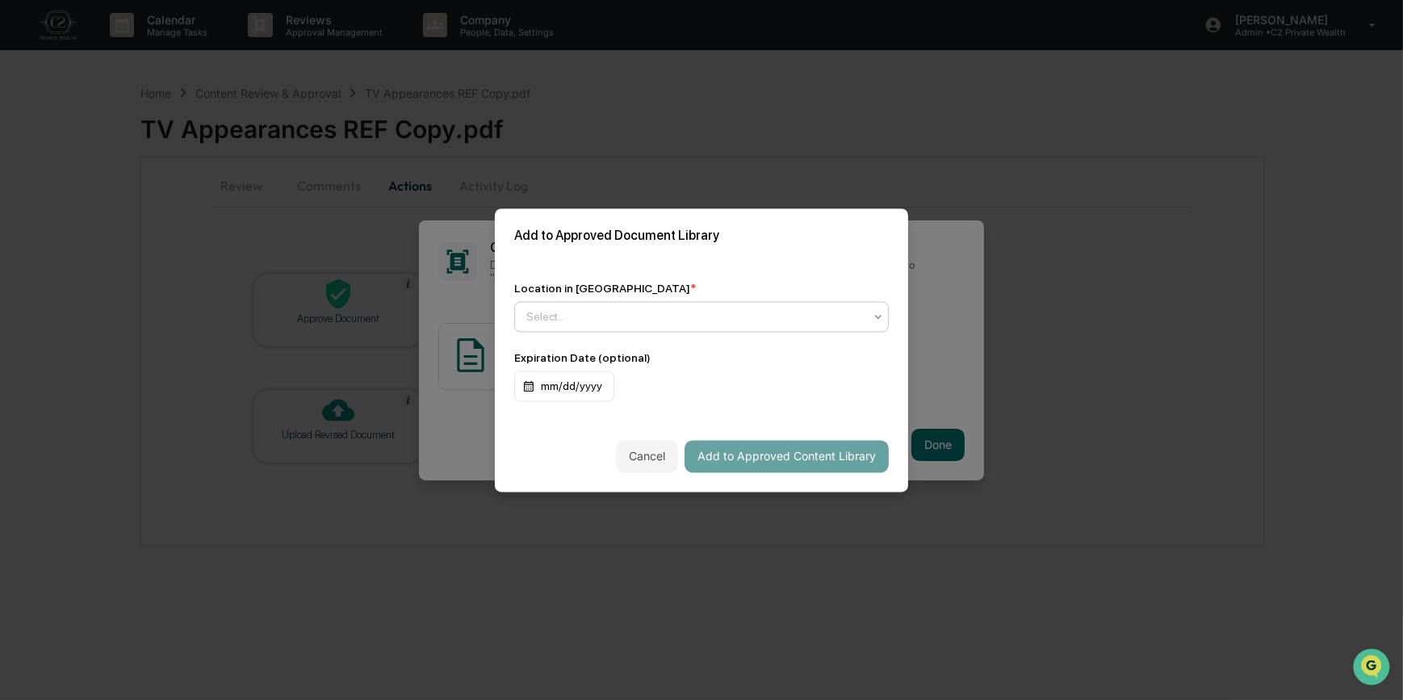
click at [553, 315] on div at bounding box center [694, 316] width 337 height 16
click at [567, 351] on div "Approved Content Library" at bounding box center [698, 351] width 366 height 32
click at [809, 455] on button "Add to Approved Content Library" at bounding box center [786, 456] width 204 height 32
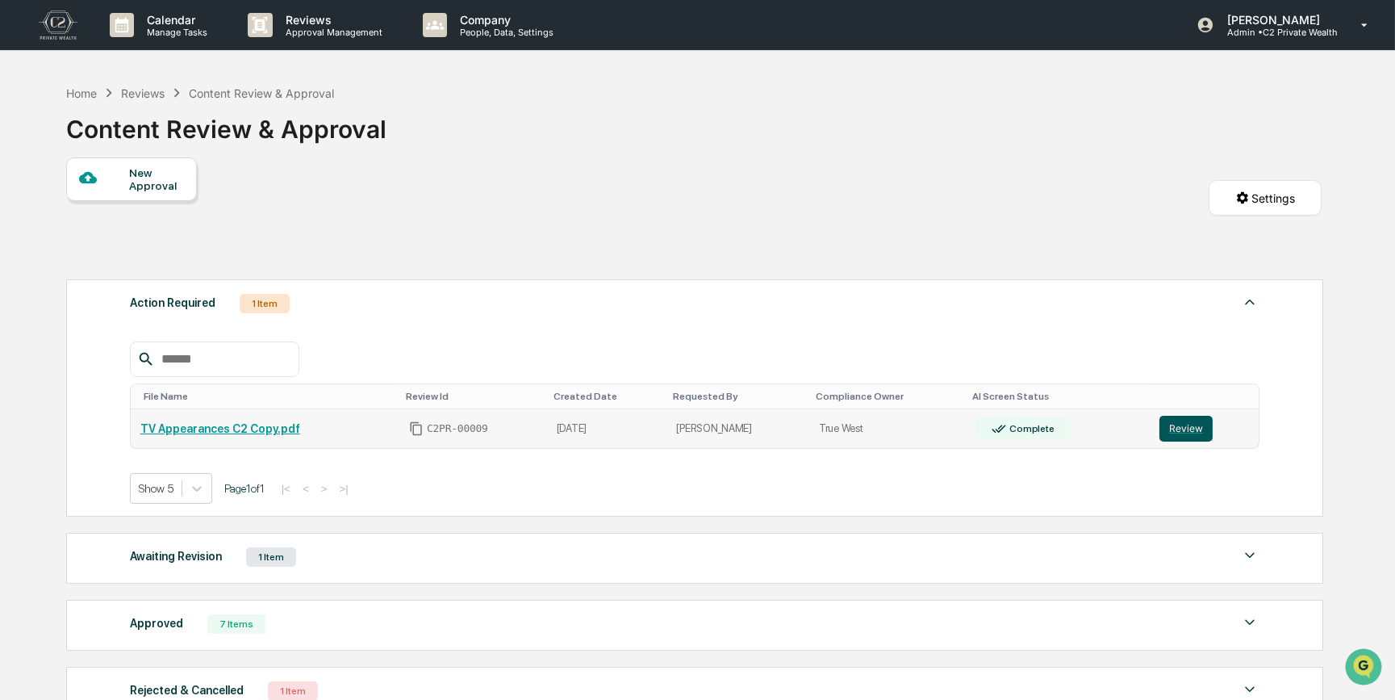
click at [1203, 428] on button "Review" at bounding box center [1186, 429] width 53 height 26
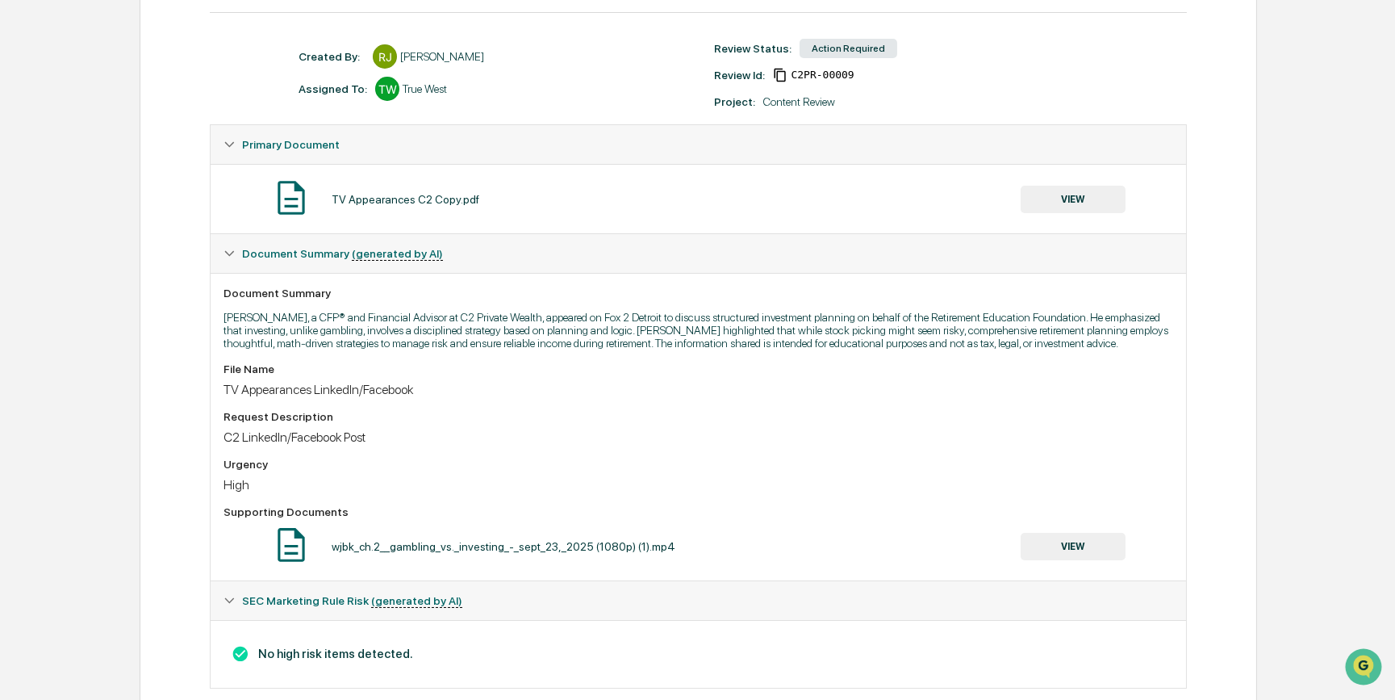
scroll to position [220, 0]
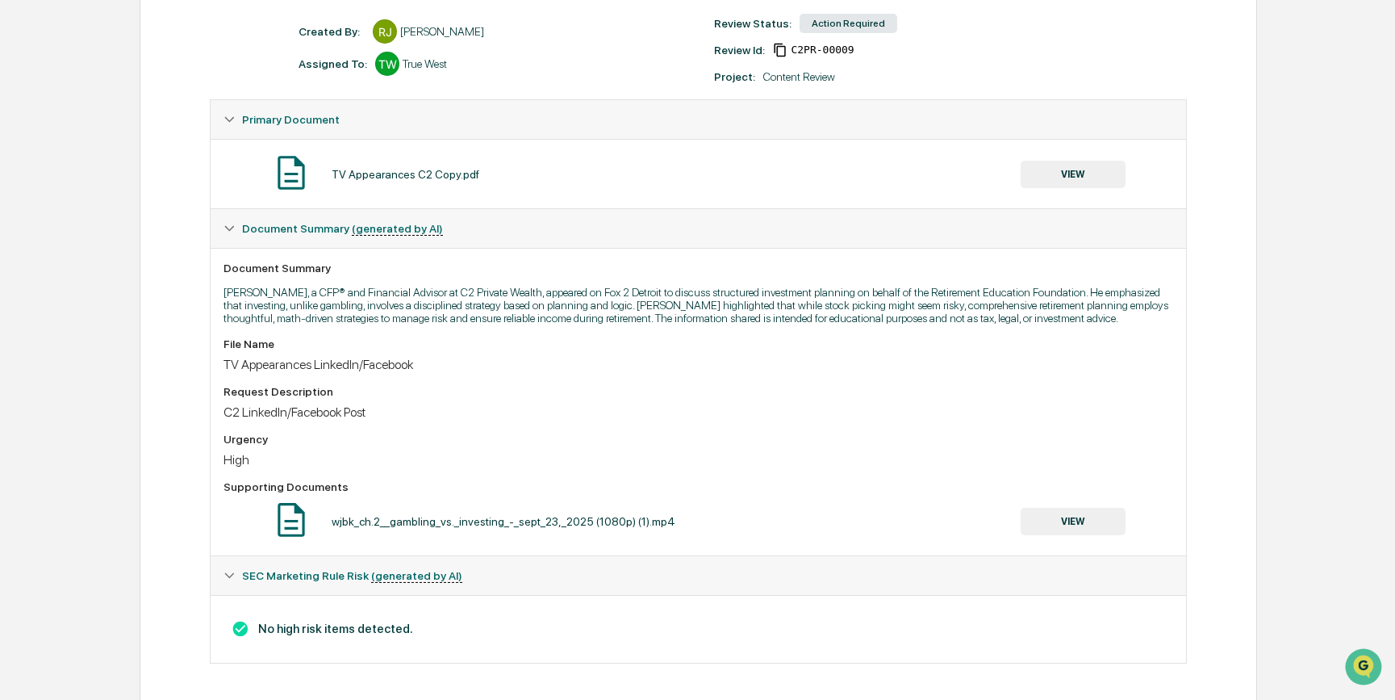
click at [1069, 175] on button "VIEW" at bounding box center [1073, 174] width 105 height 27
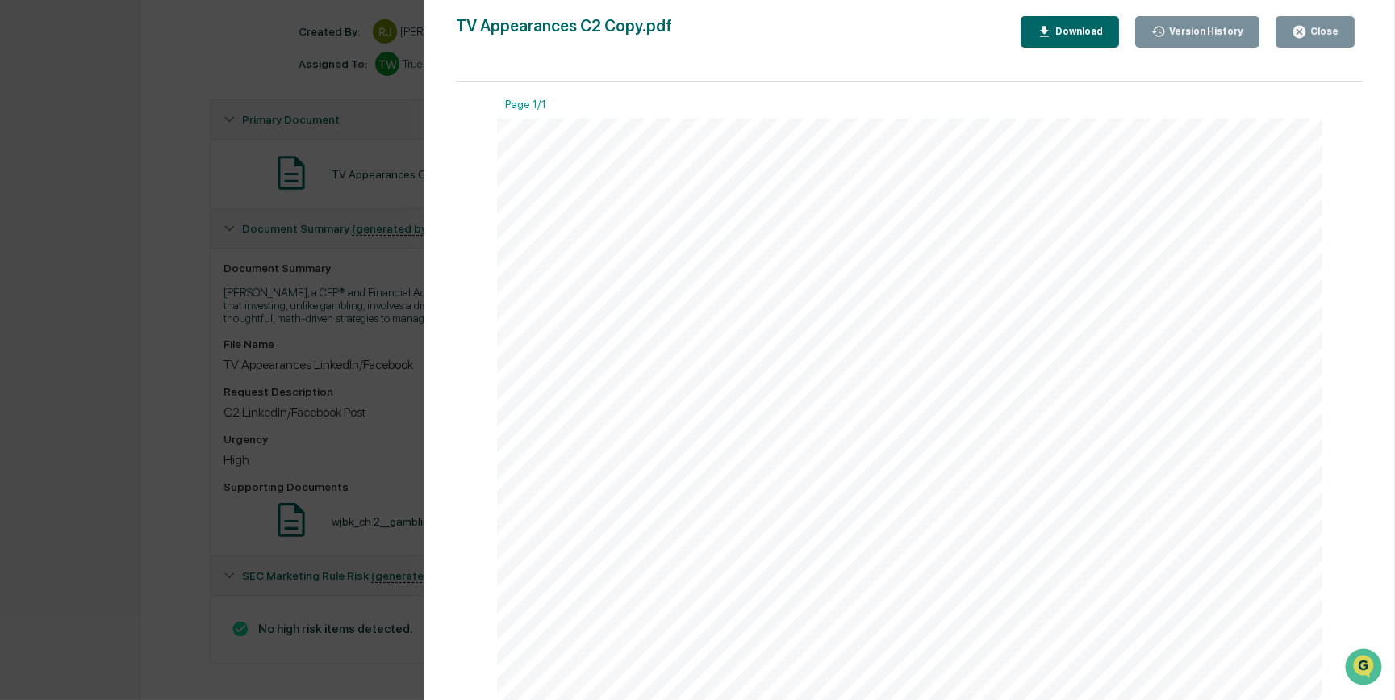
click at [346, 445] on div "Version History [DATE] 09:16 PM [PERSON_NAME] TV Appearances C2 Copy.pdf Close …" at bounding box center [697, 350] width 1395 height 700
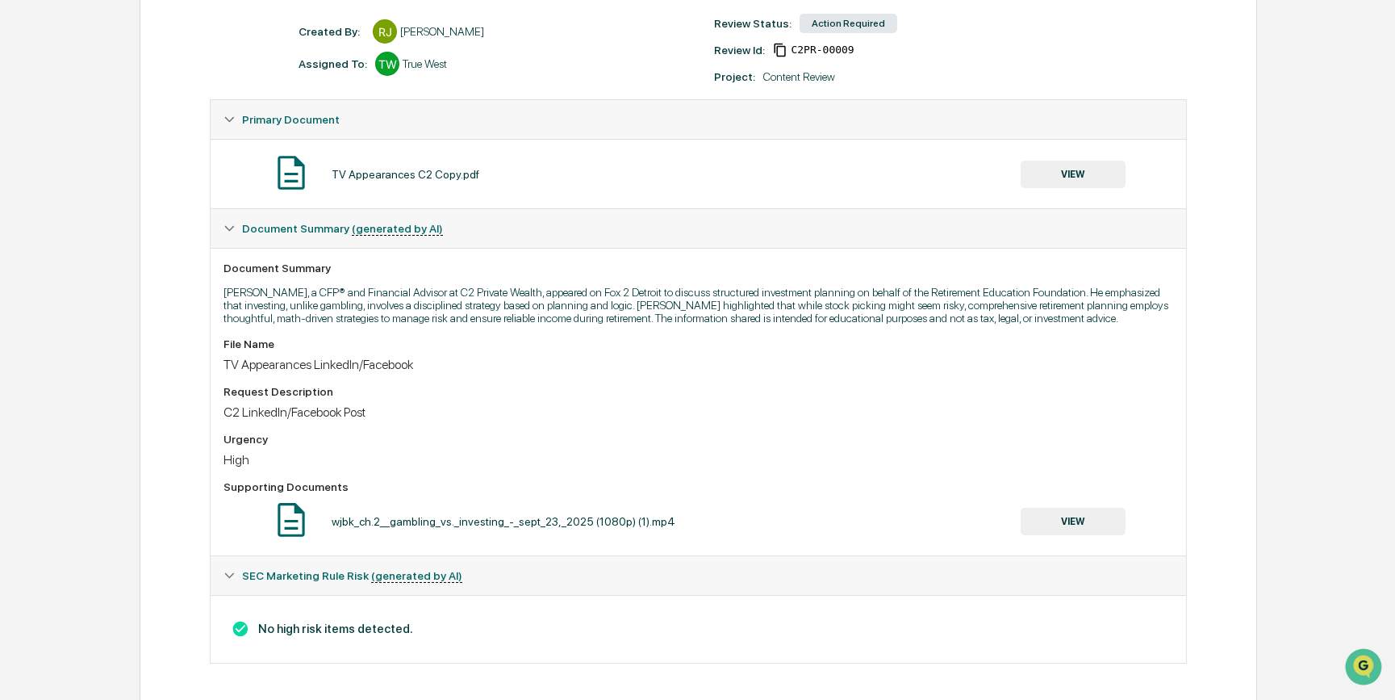
click at [1098, 532] on button "VIEW" at bounding box center [1073, 521] width 105 height 27
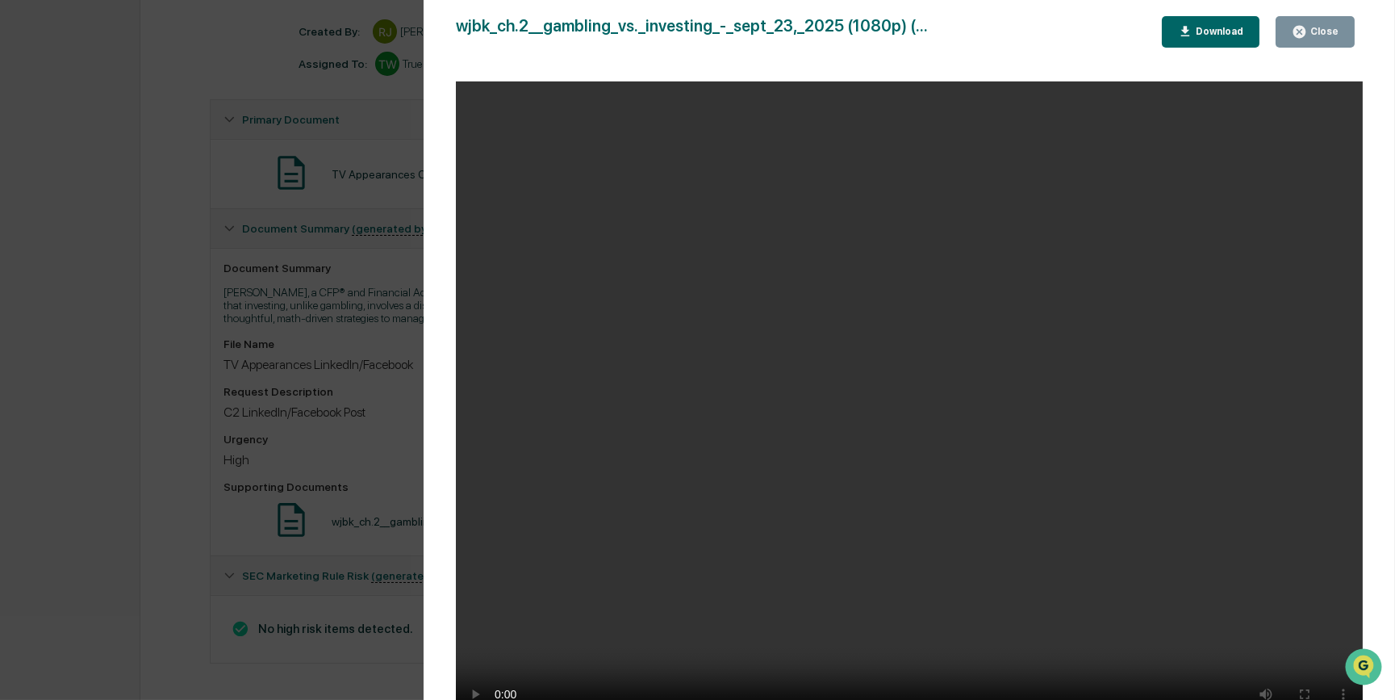
click at [383, 413] on div "Version History [DATE] 09:16 PM [PERSON_NAME] wjbk_ch.2__gambling_vs._investing…" at bounding box center [697, 350] width 1395 height 700
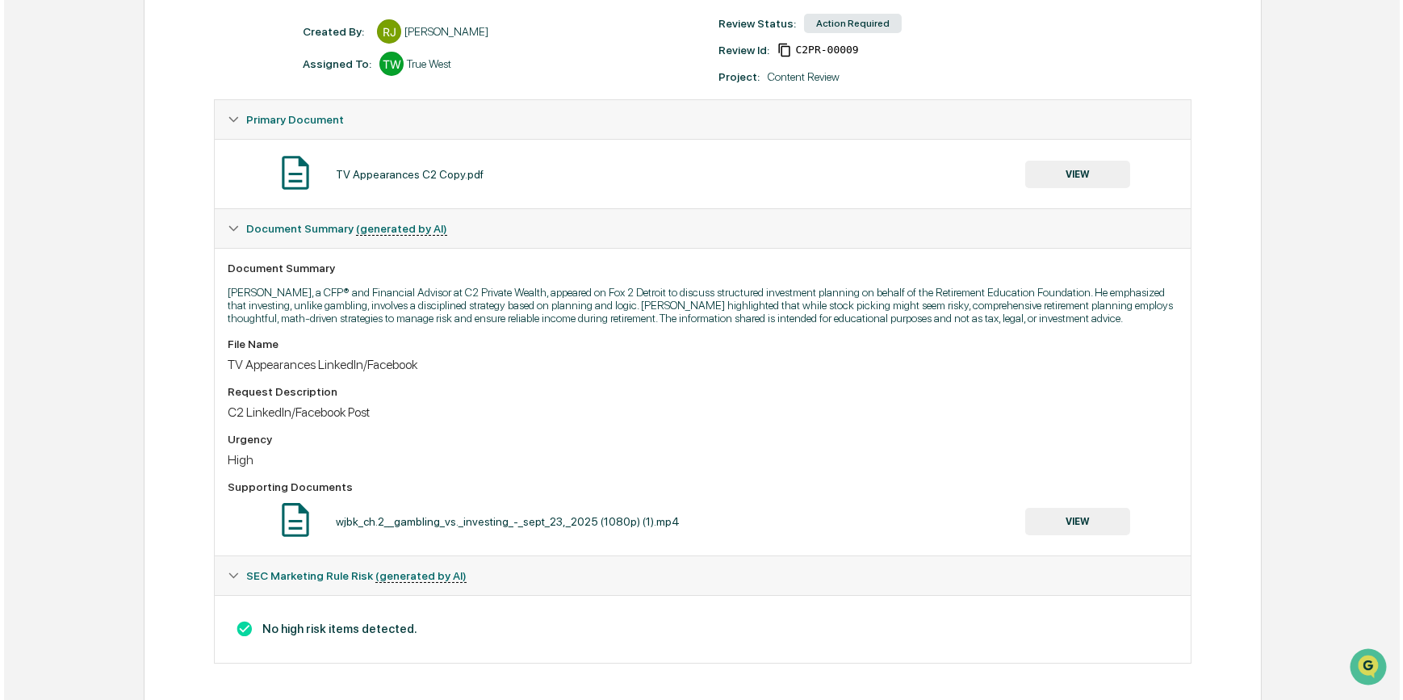
scroll to position [0, 0]
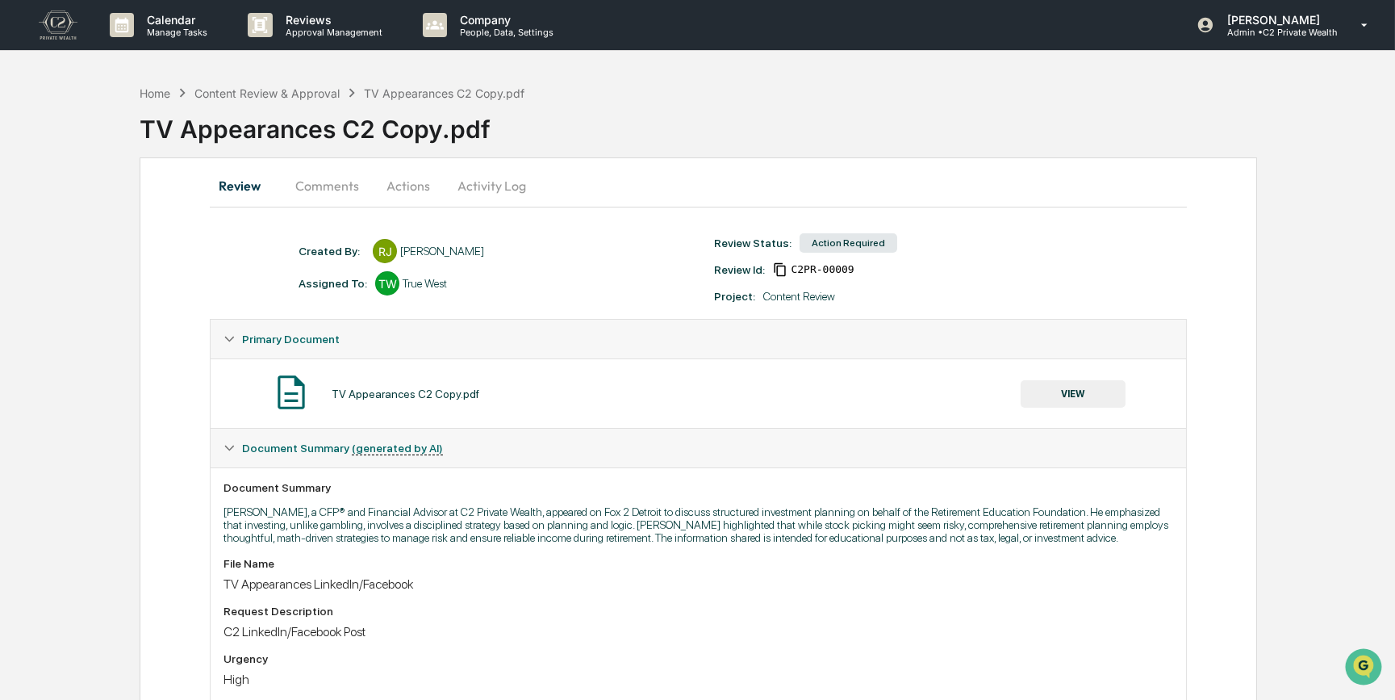
click at [404, 183] on button "Actions" at bounding box center [408, 185] width 73 height 39
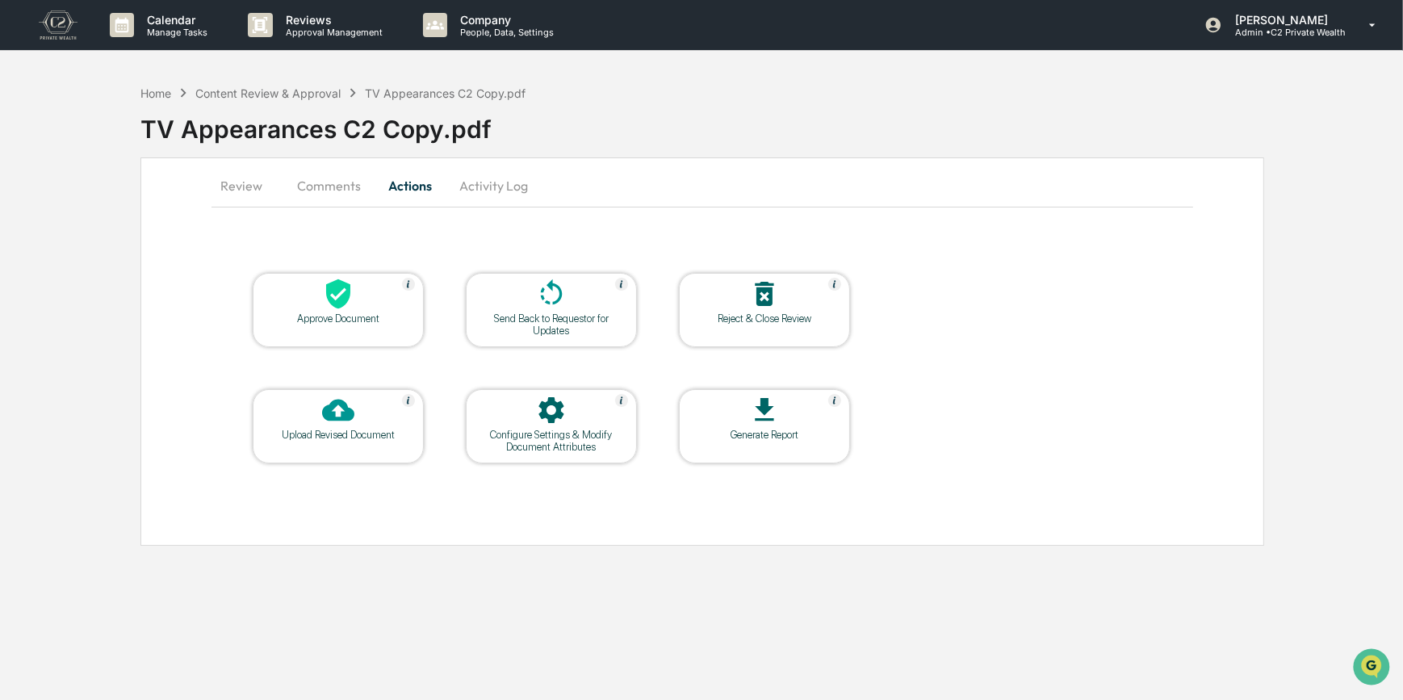
click at [390, 323] on div "Approve Document" at bounding box center [338, 318] width 145 height 12
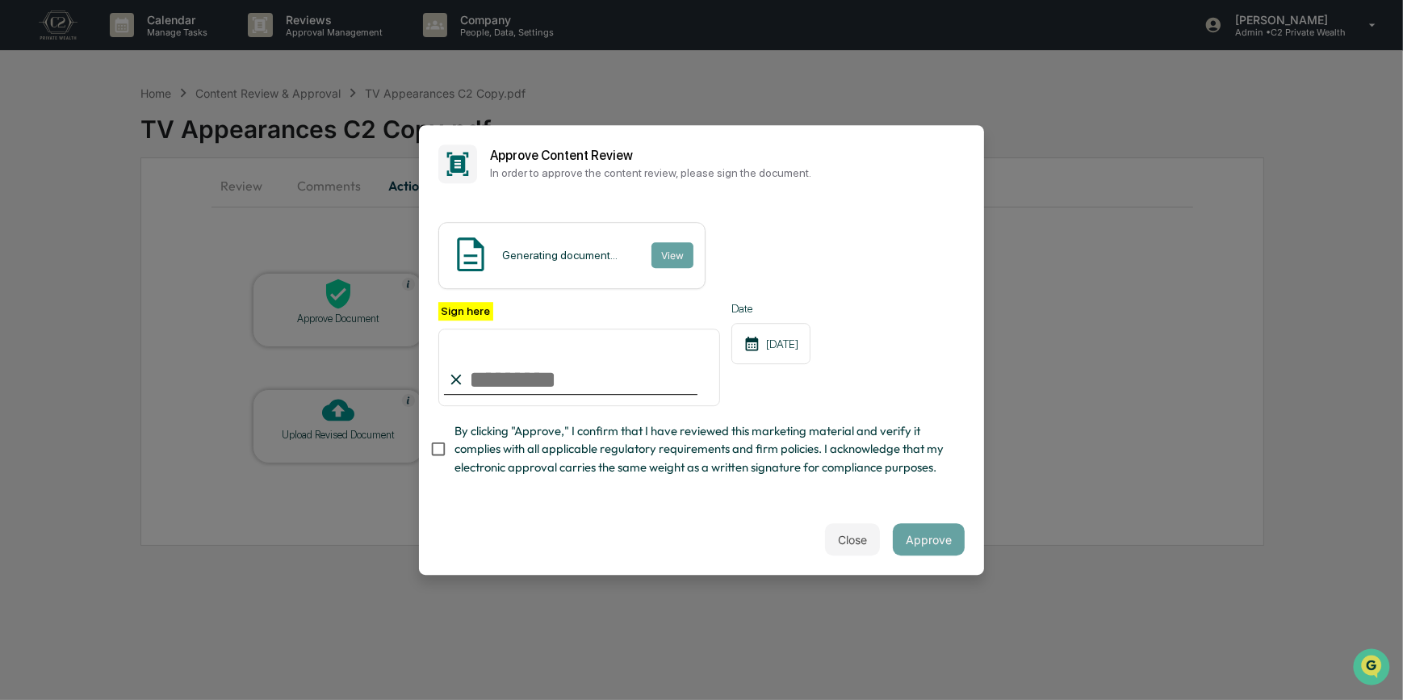
click at [524, 367] on input "Sign here" at bounding box center [579, 366] width 282 height 77
type input "*********"
click at [670, 249] on button "View" at bounding box center [671, 255] width 42 height 26
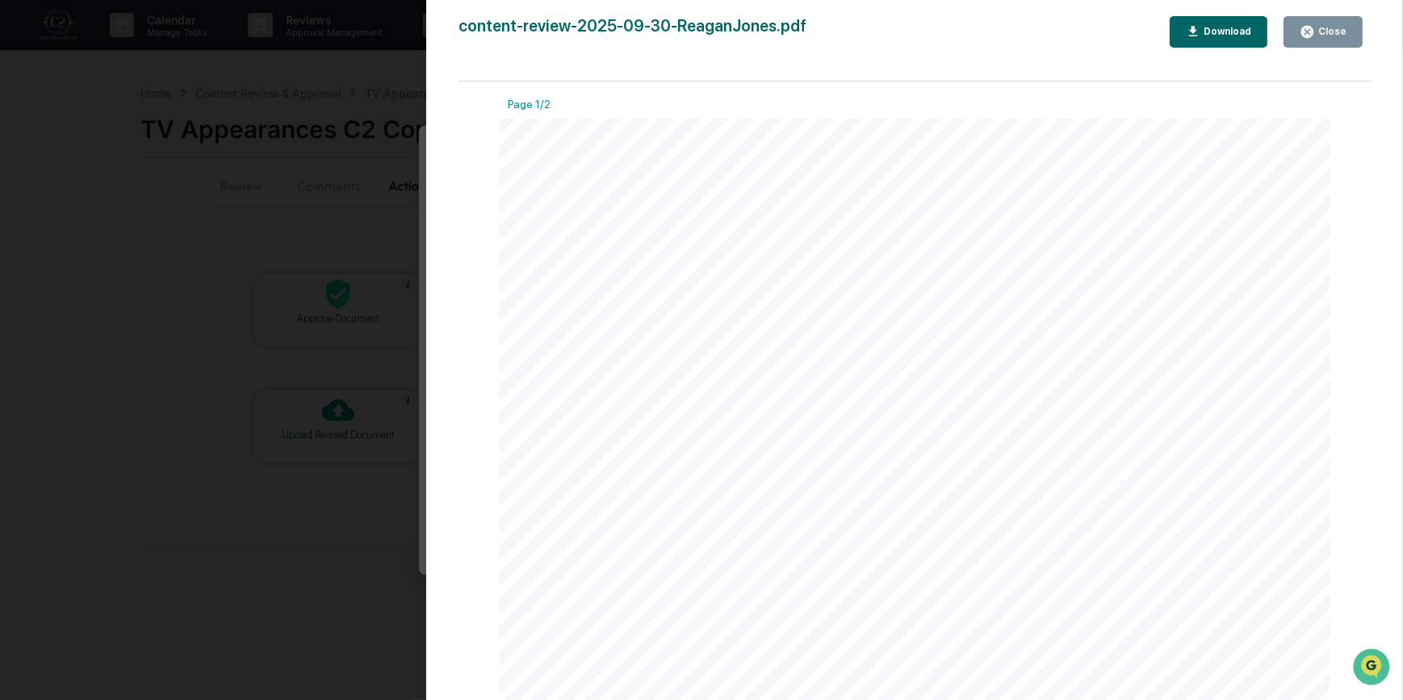
click at [399, 254] on div "Version History [DATE] 09:51 PM [PERSON_NAME] content-review-2025-09-30-ReaganJ…" at bounding box center [701, 350] width 1403 height 700
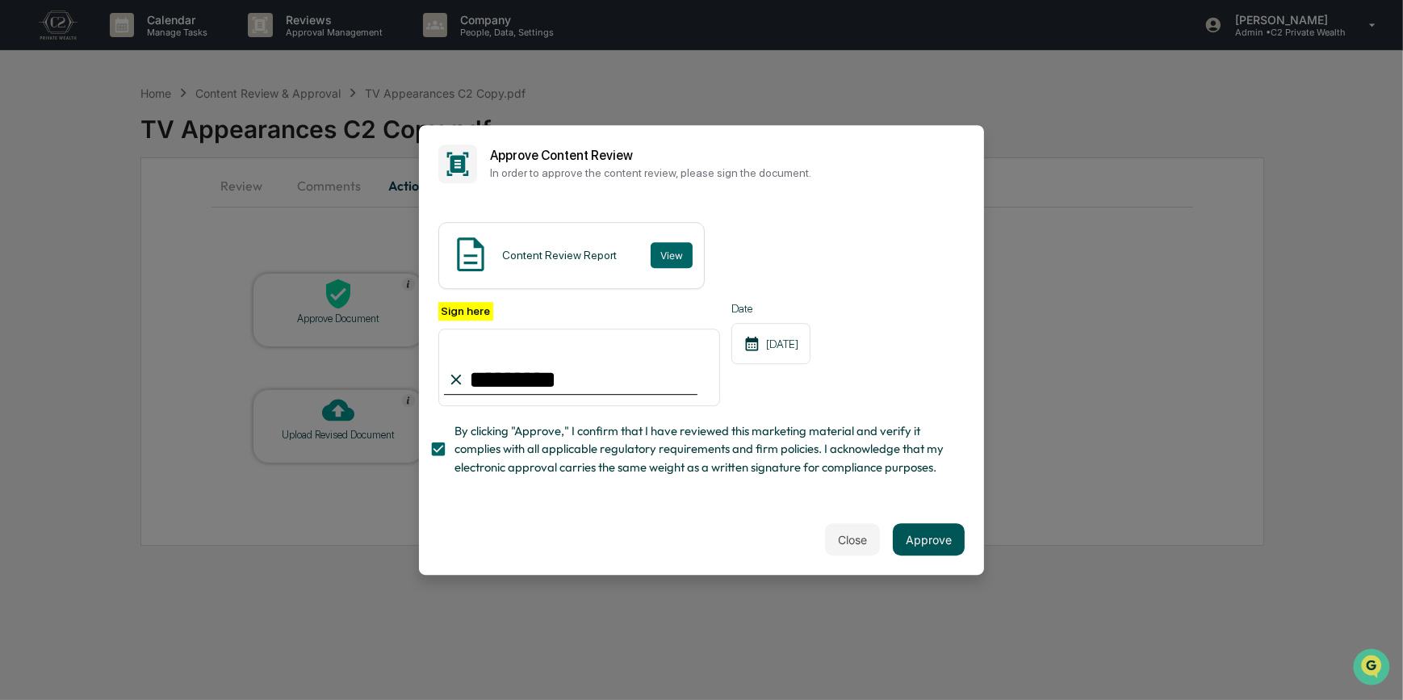
click at [925, 554] on button "Approve" at bounding box center [929, 539] width 72 height 32
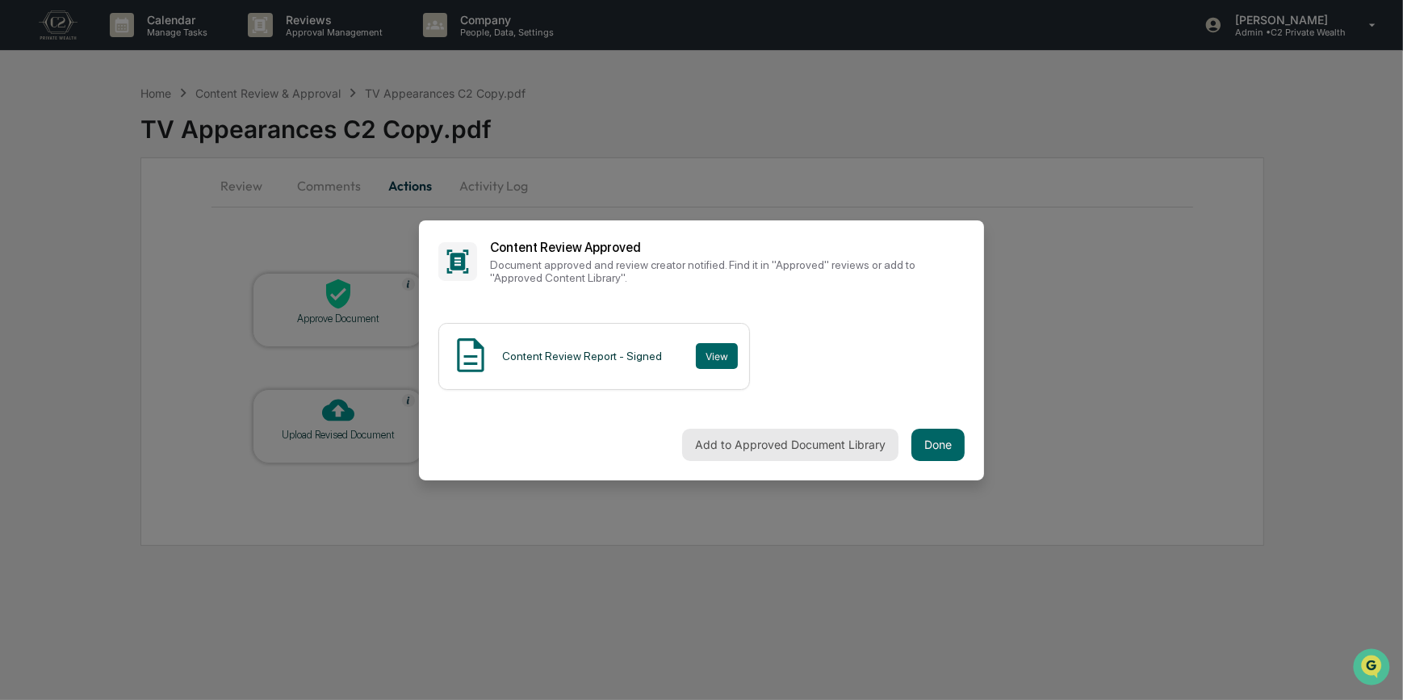
click at [700, 433] on button "Add to Approved Document Library" at bounding box center [790, 445] width 216 height 32
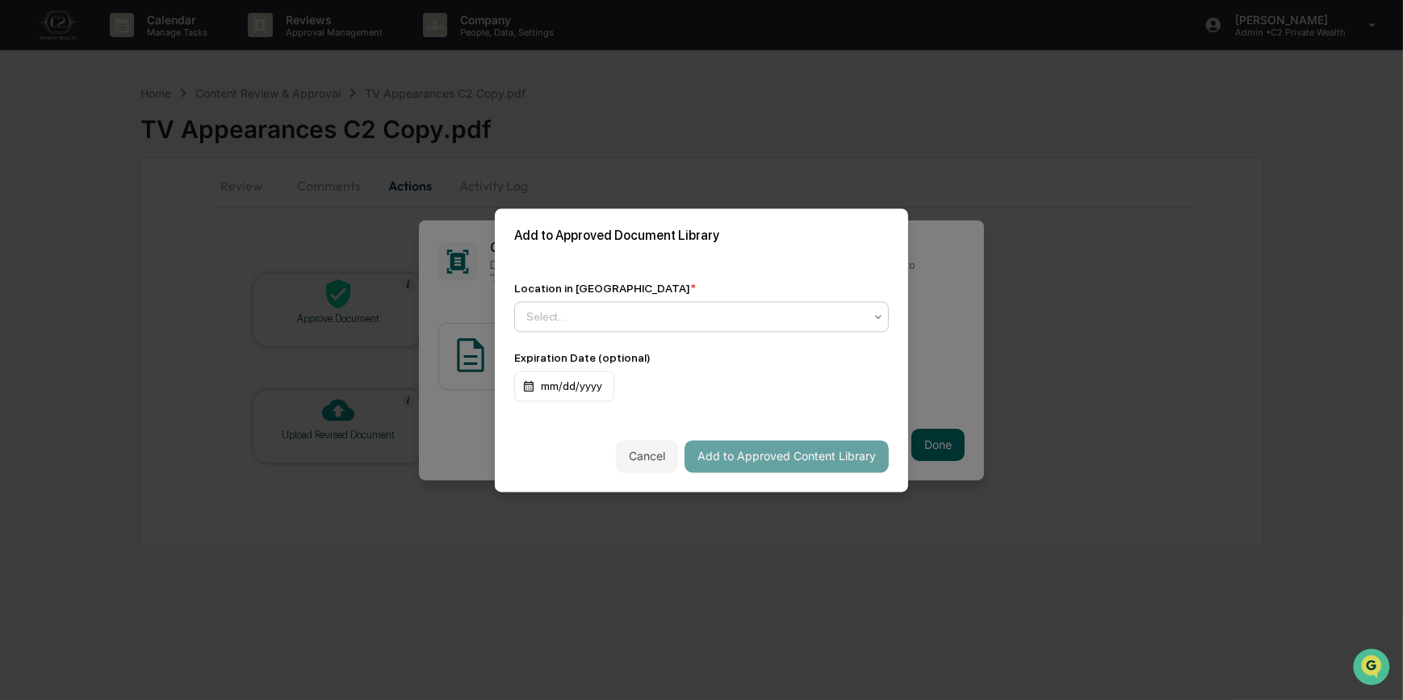
click at [585, 315] on div at bounding box center [694, 316] width 337 height 16
click at [587, 341] on div "Approved Content Library" at bounding box center [698, 351] width 366 height 32
click at [814, 459] on button "Add to Approved Content Library" at bounding box center [786, 456] width 204 height 32
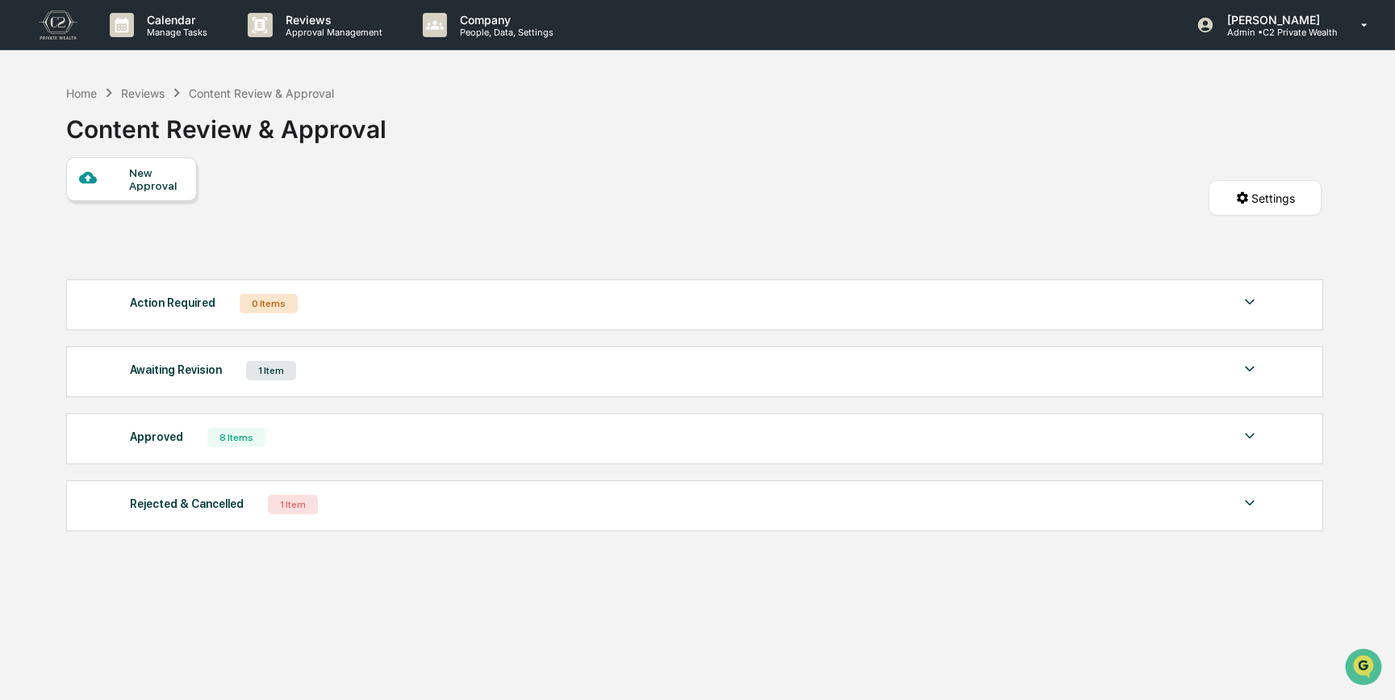
click at [1017, 169] on div "New Approval Settings" at bounding box center [694, 214] width 1256 height 114
click at [88, 94] on div "Home" at bounding box center [81, 93] width 31 height 14
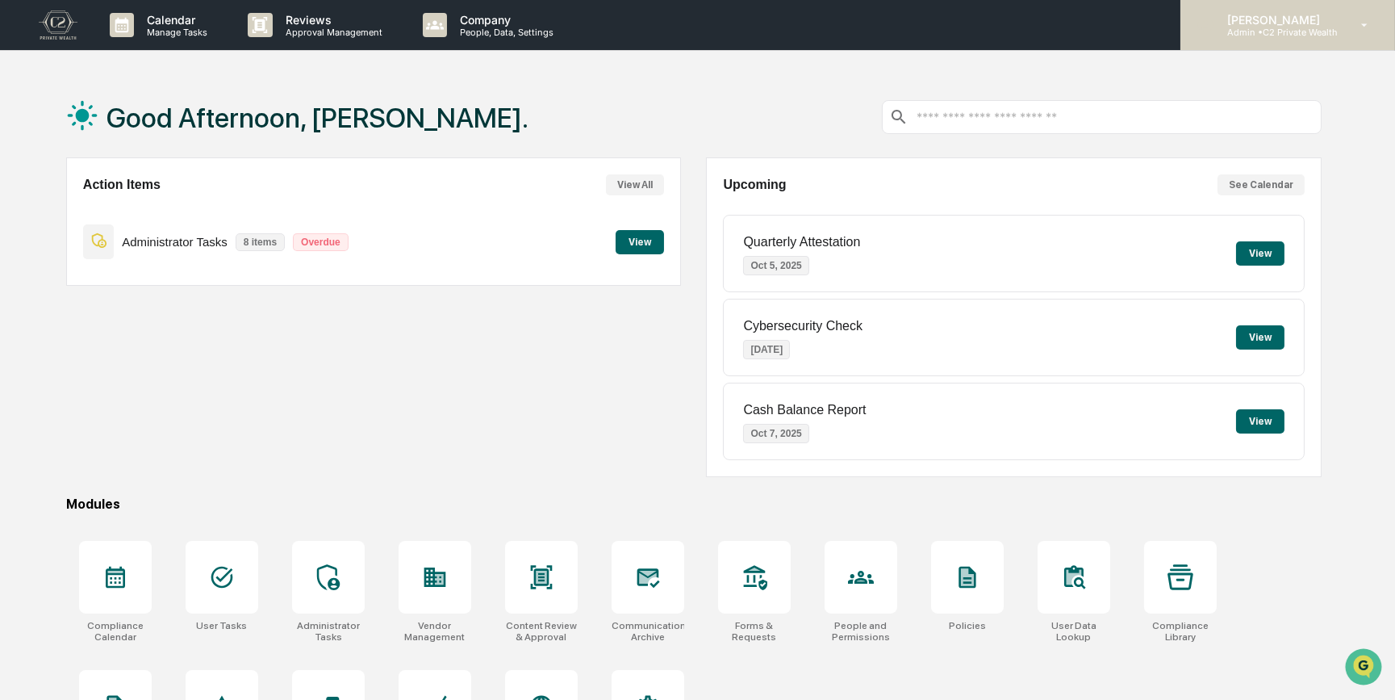
click at [1274, 27] on p "Admin • C2 Private Wealth" at bounding box center [1276, 32] width 123 height 11
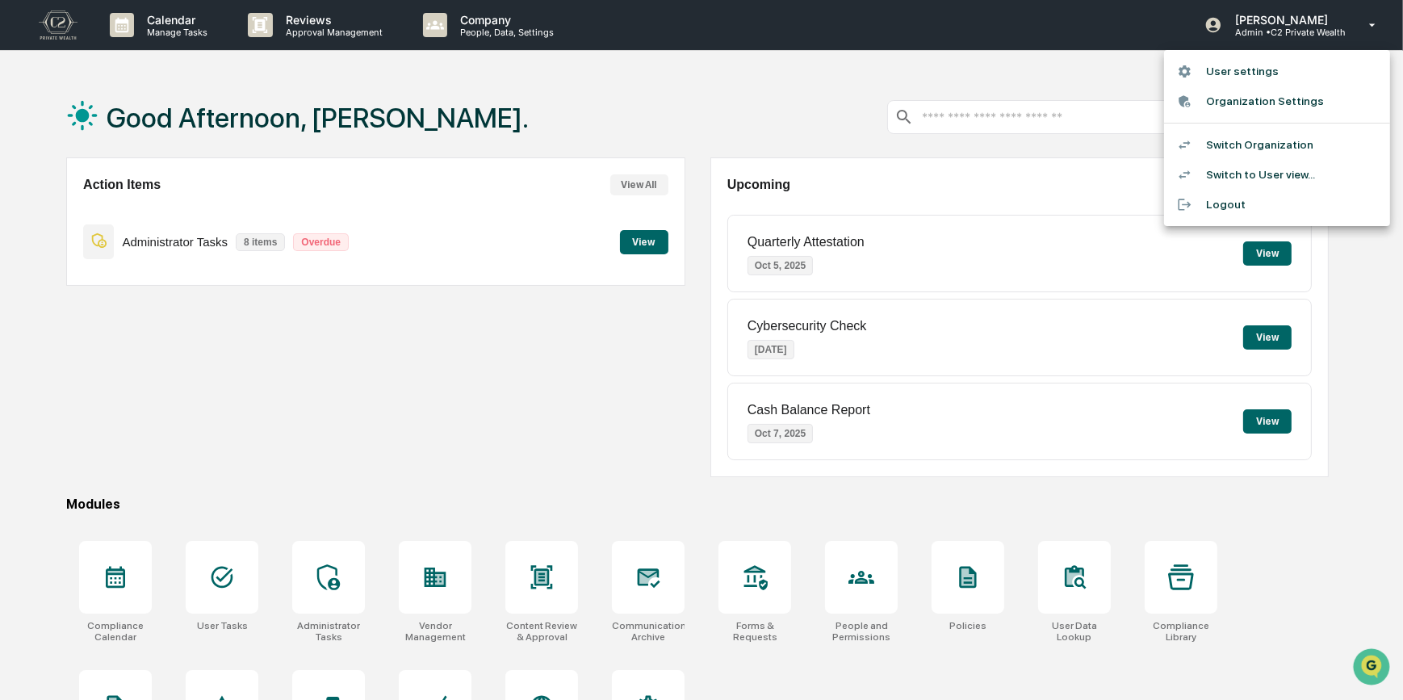
click at [1255, 146] on li "Switch Organization" at bounding box center [1277, 145] width 226 height 30
